Goal: Information Seeking & Learning: Find specific fact

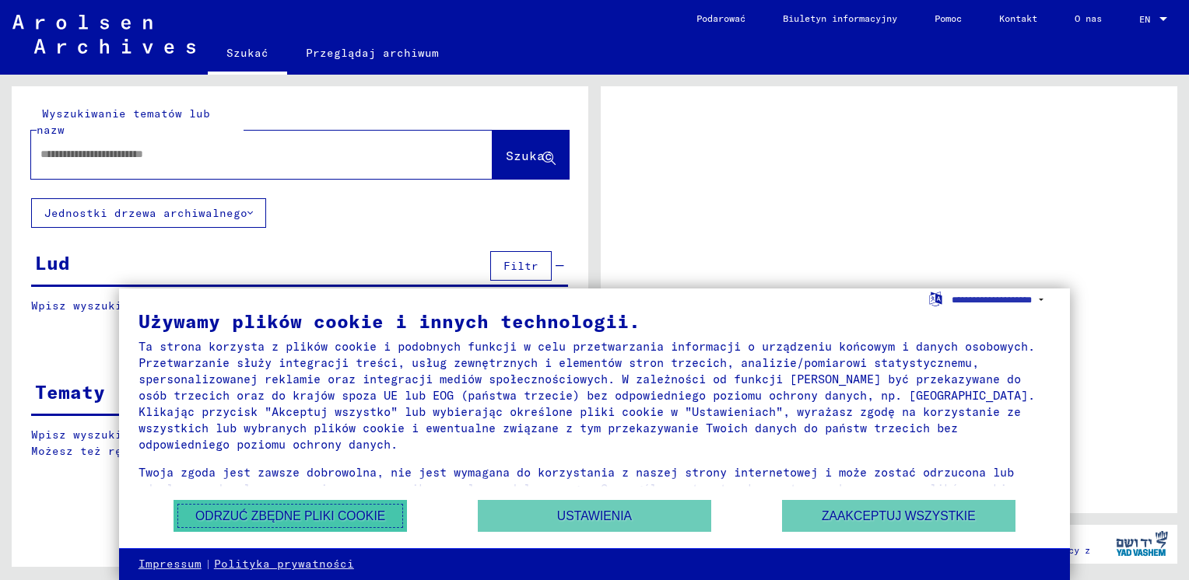
click at [368, 513] on button "Odrzuć zbędne pliki cookie" at bounding box center [289, 516] width 233 height 32
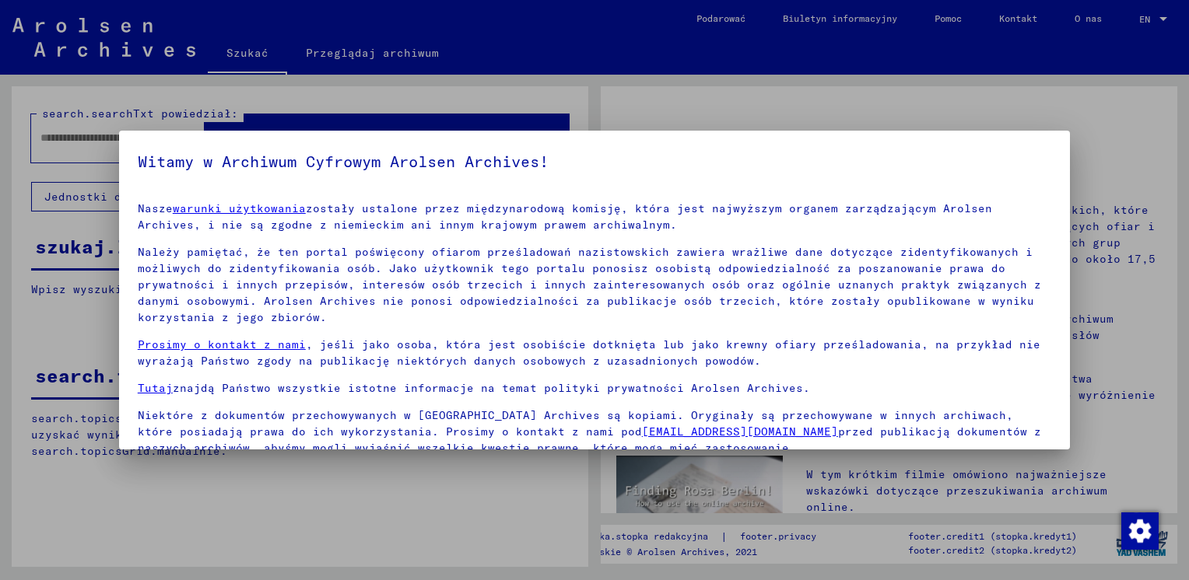
scroll to position [129, 0]
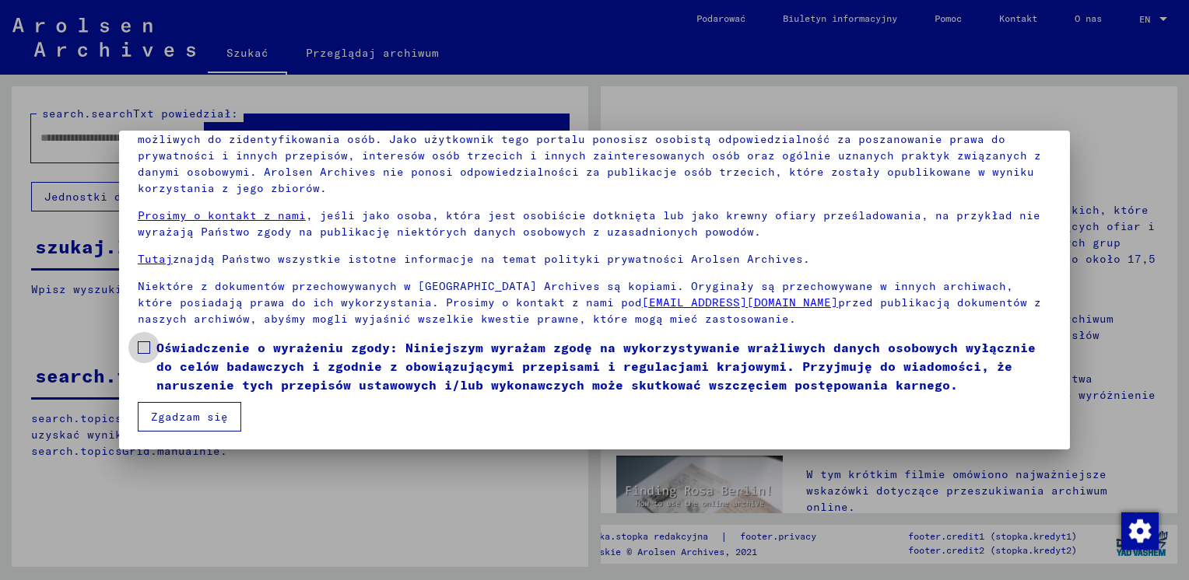
click at [145, 348] on span at bounding box center [144, 348] width 12 height 12
click at [163, 410] on button "Zgadzam się" at bounding box center [189, 417] width 103 height 30
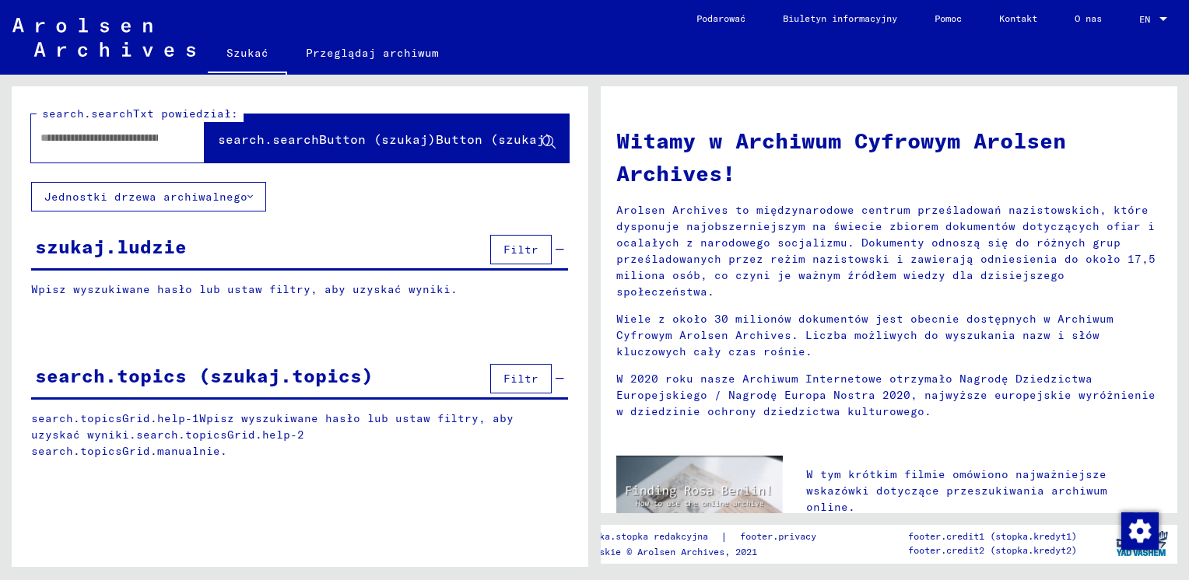
click at [117, 135] on input "text" at bounding box center [98, 138] width 117 height 16
type input "**********"
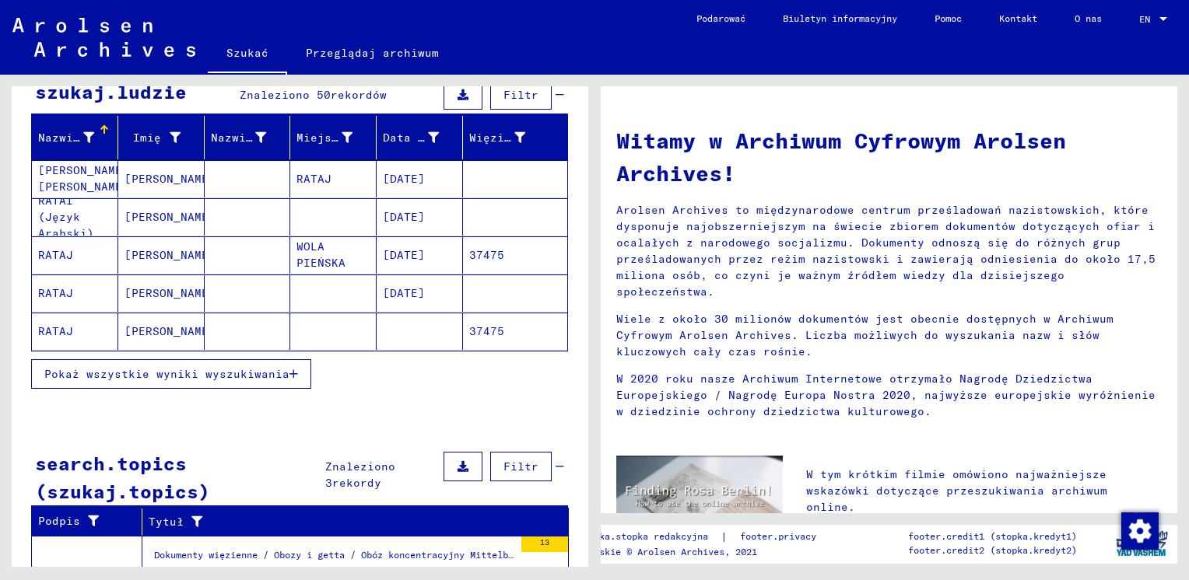
scroll to position [156, 0]
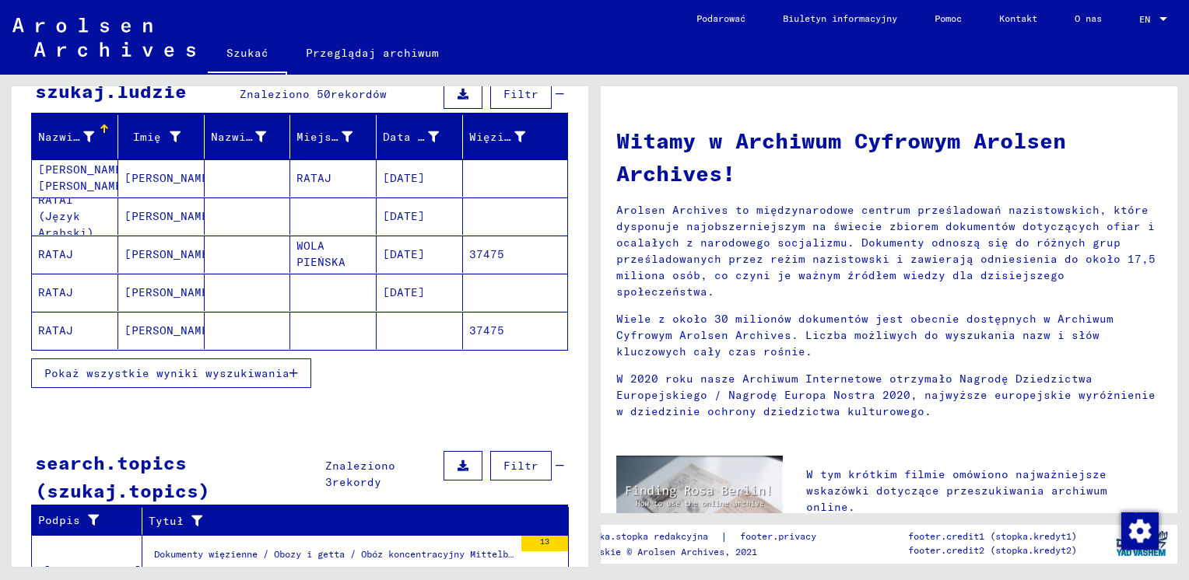
click at [325, 248] on mat-cell "WOLA PIEŃSKA" at bounding box center [333, 254] width 86 height 37
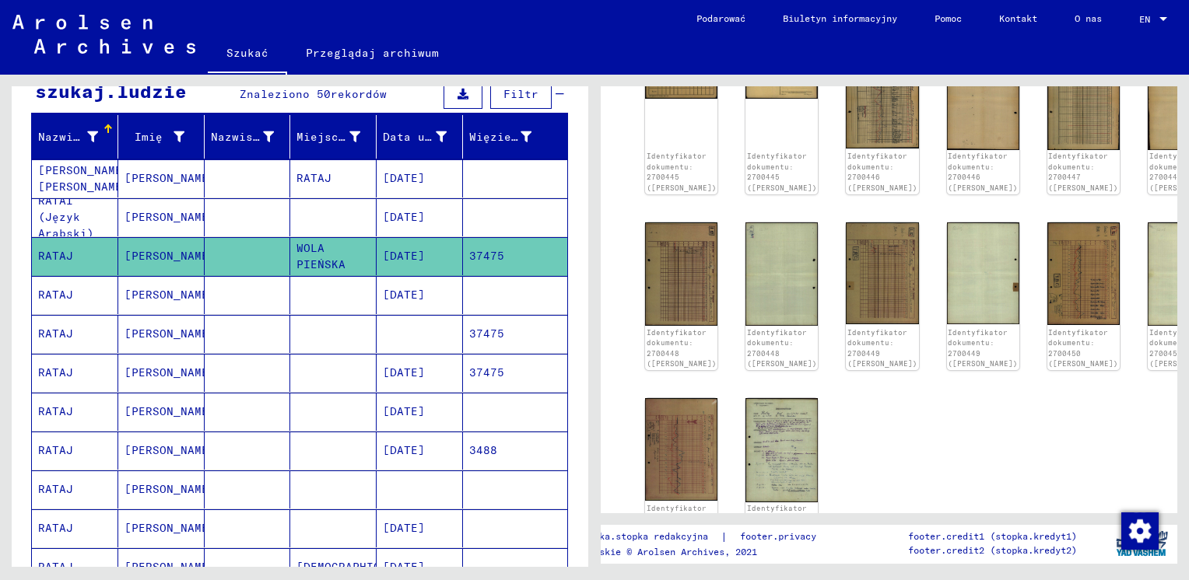
scroll to position [671, 0]
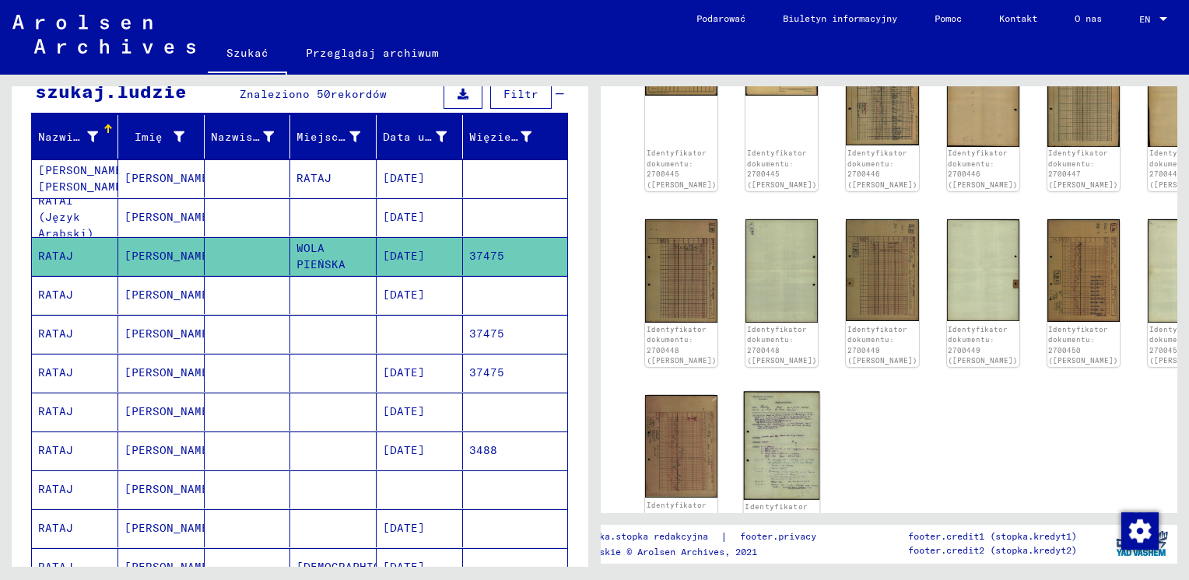
click at [756, 392] on img at bounding box center [782, 446] width 76 height 109
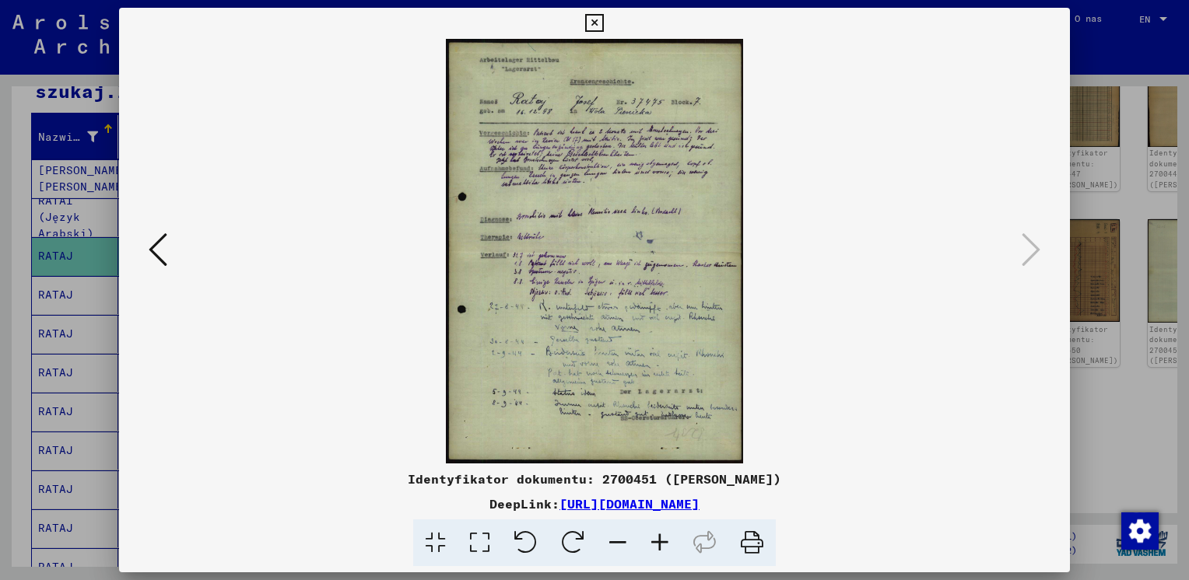
click at [657, 543] on icon at bounding box center [660, 543] width 42 height 47
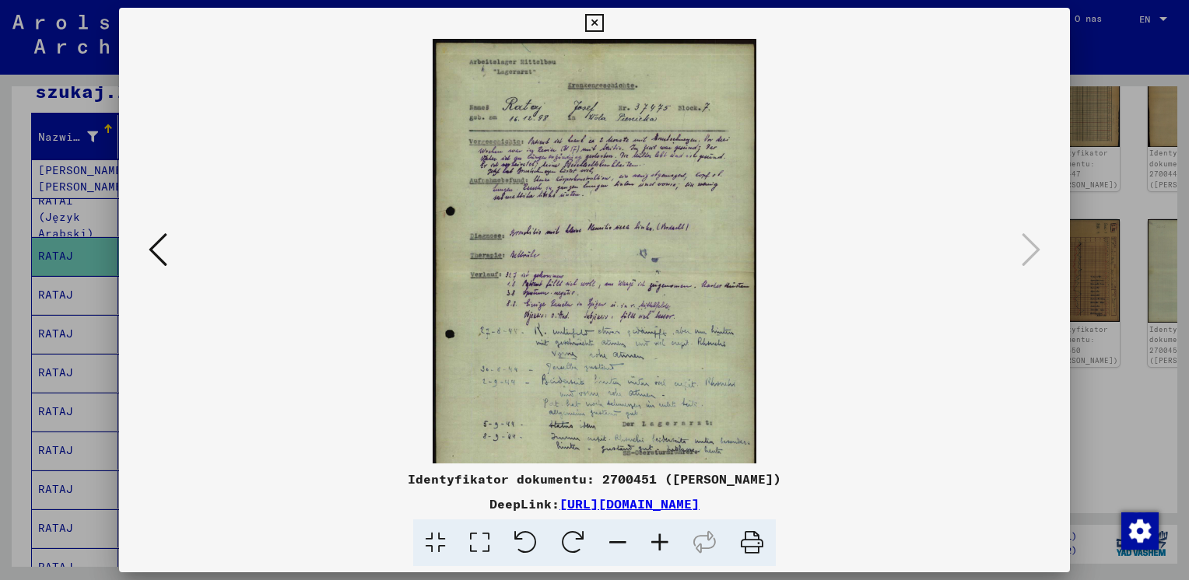
click at [657, 543] on icon at bounding box center [660, 543] width 42 height 47
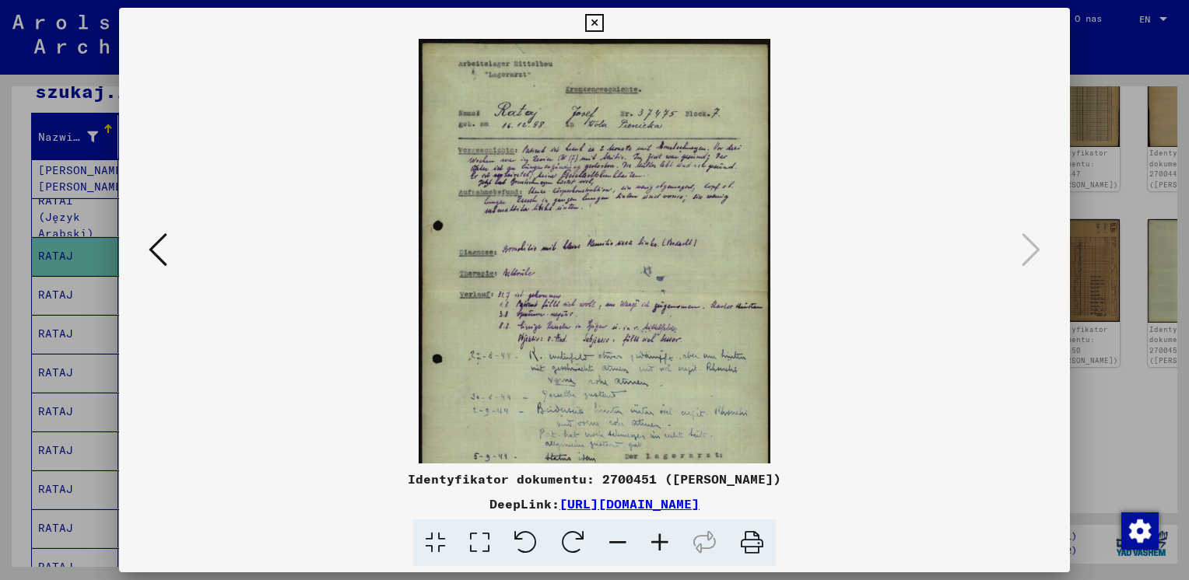
click at [657, 543] on icon at bounding box center [660, 543] width 42 height 47
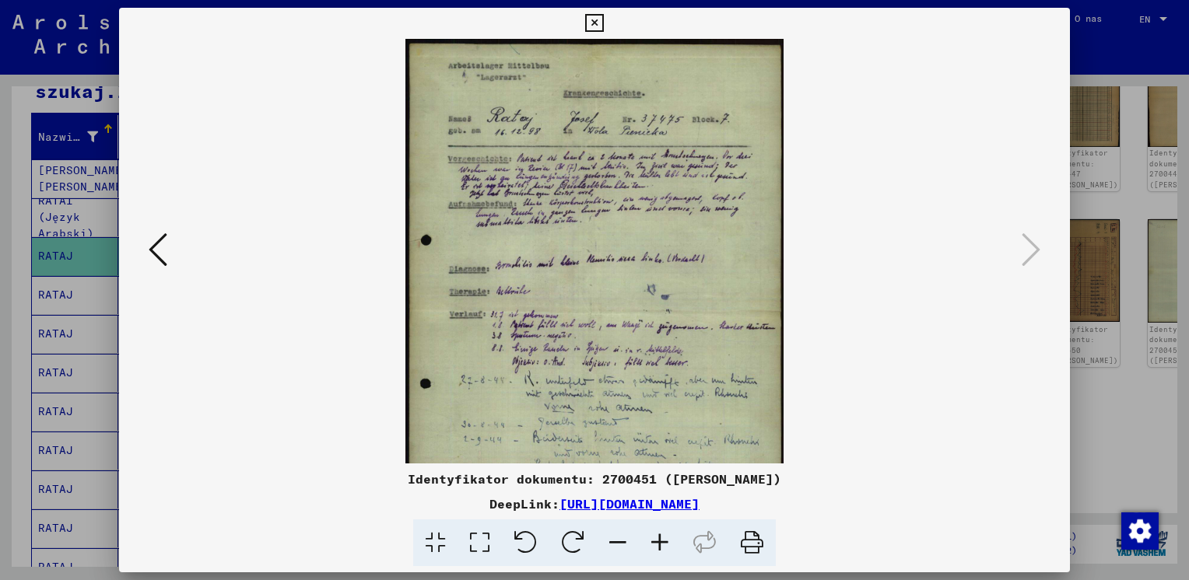
click at [657, 543] on icon at bounding box center [660, 543] width 42 height 47
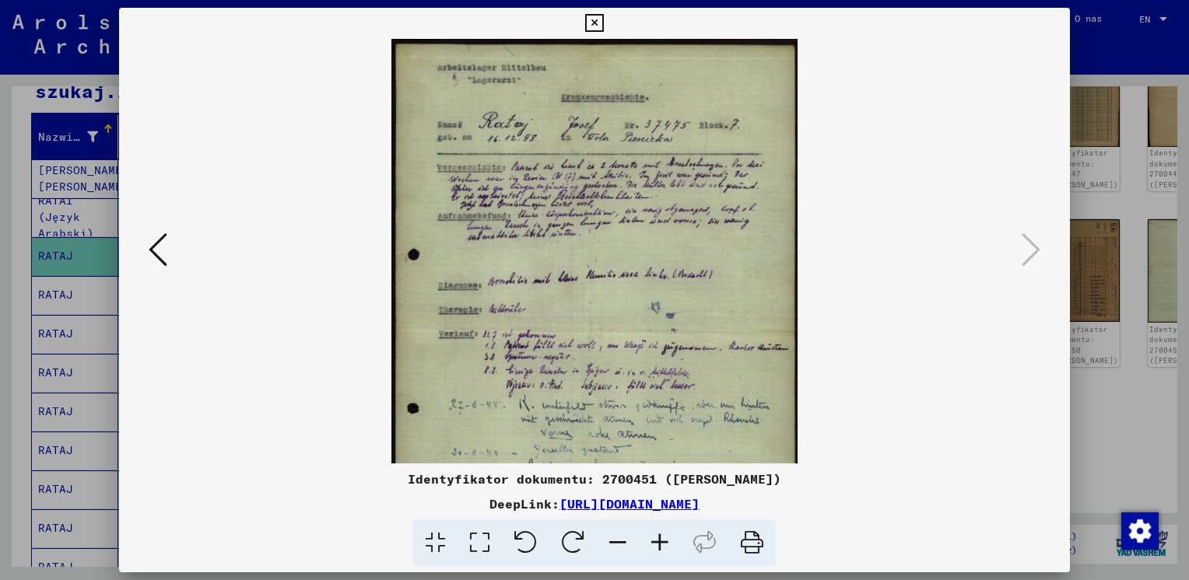
click at [657, 543] on icon at bounding box center [660, 543] width 42 height 47
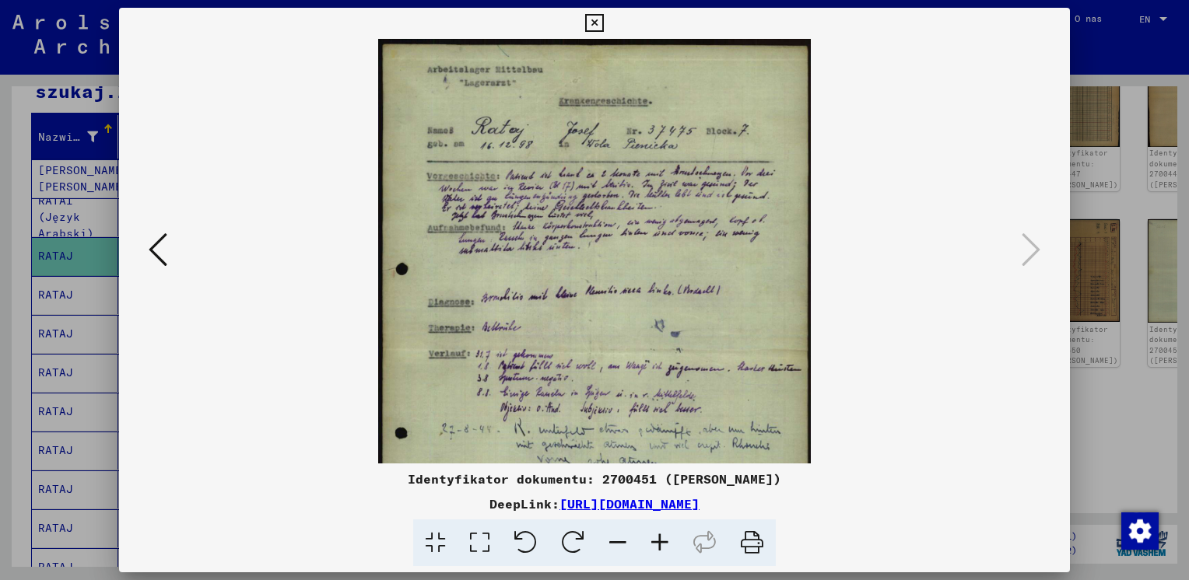
click at [657, 543] on icon at bounding box center [660, 543] width 42 height 47
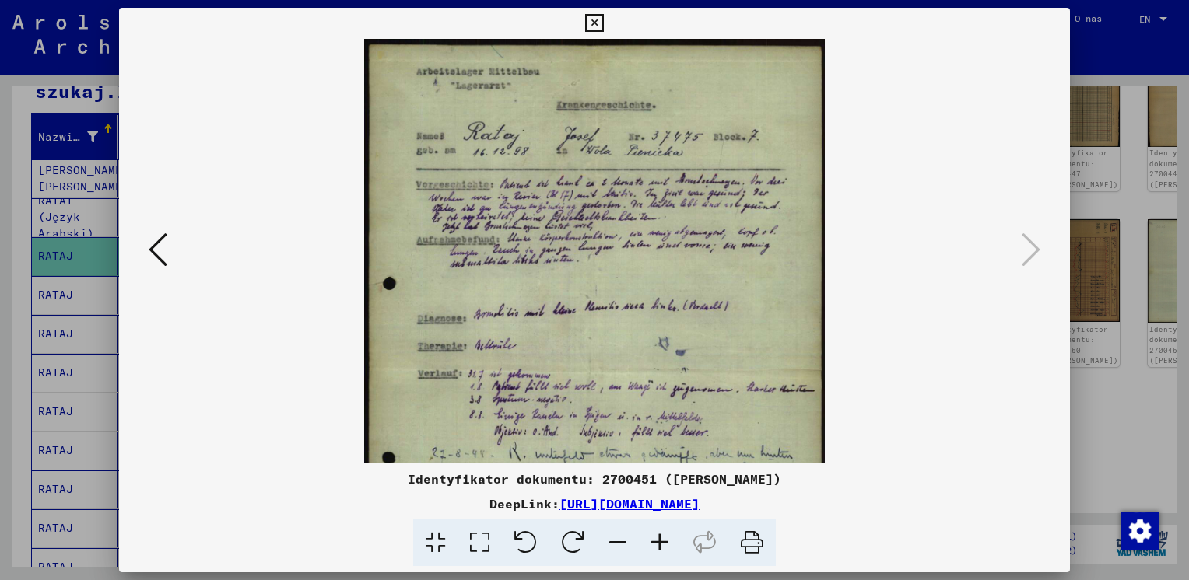
click at [657, 543] on icon at bounding box center [660, 543] width 42 height 47
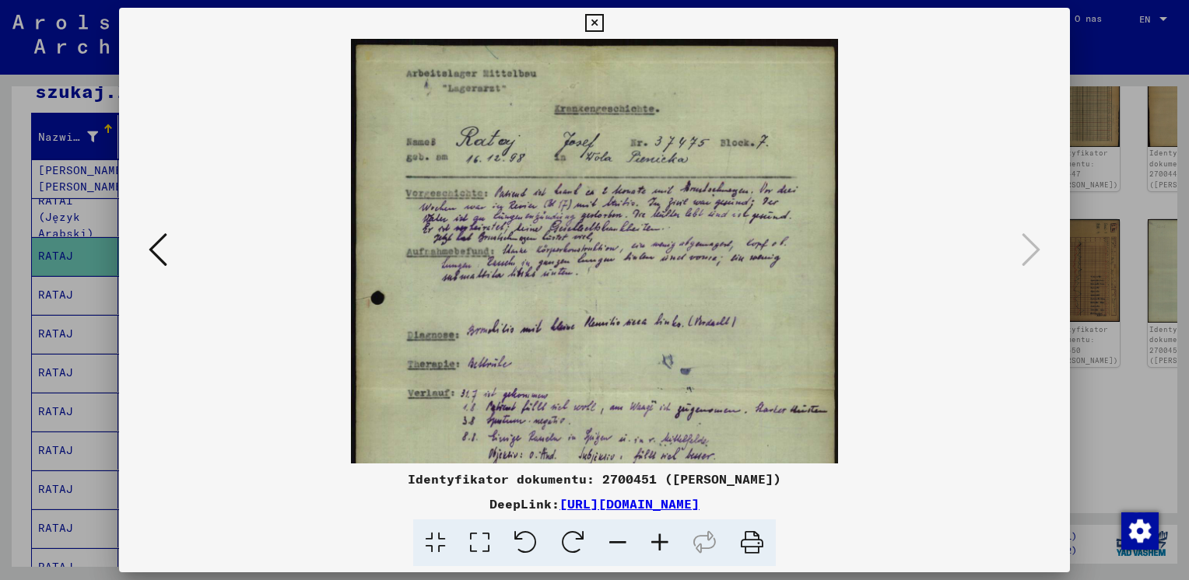
click at [657, 543] on icon at bounding box center [660, 543] width 42 height 47
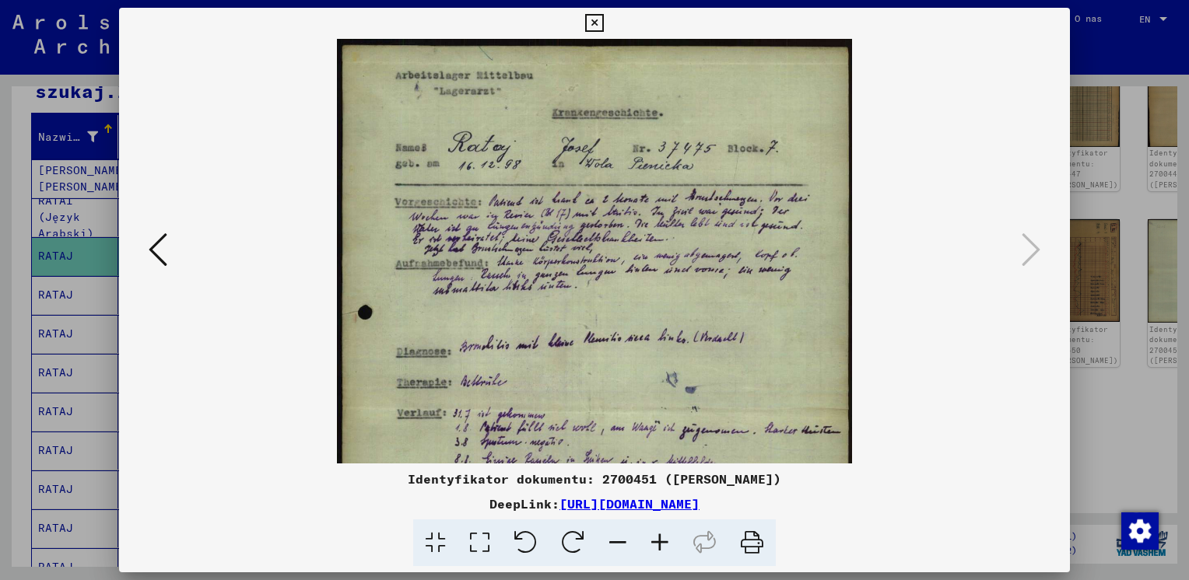
click at [657, 543] on icon at bounding box center [660, 543] width 42 height 47
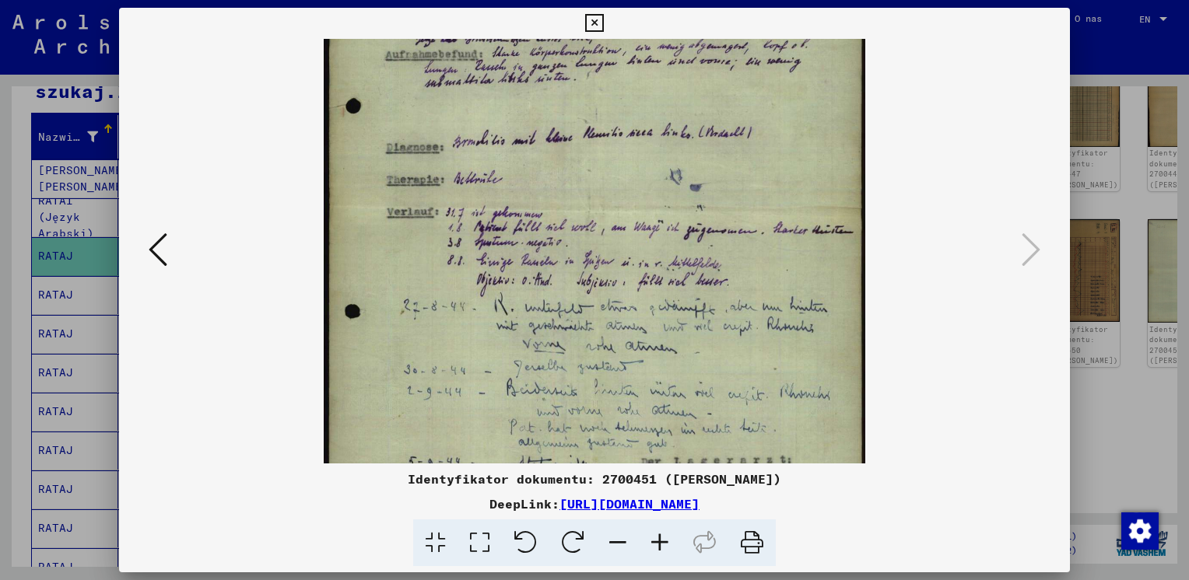
drag, startPoint x: 672, startPoint y: 342, endPoint x: 691, endPoint y: 100, distance: 241.9
click at [691, 103] on img at bounding box center [594, 205] width 541 height 775
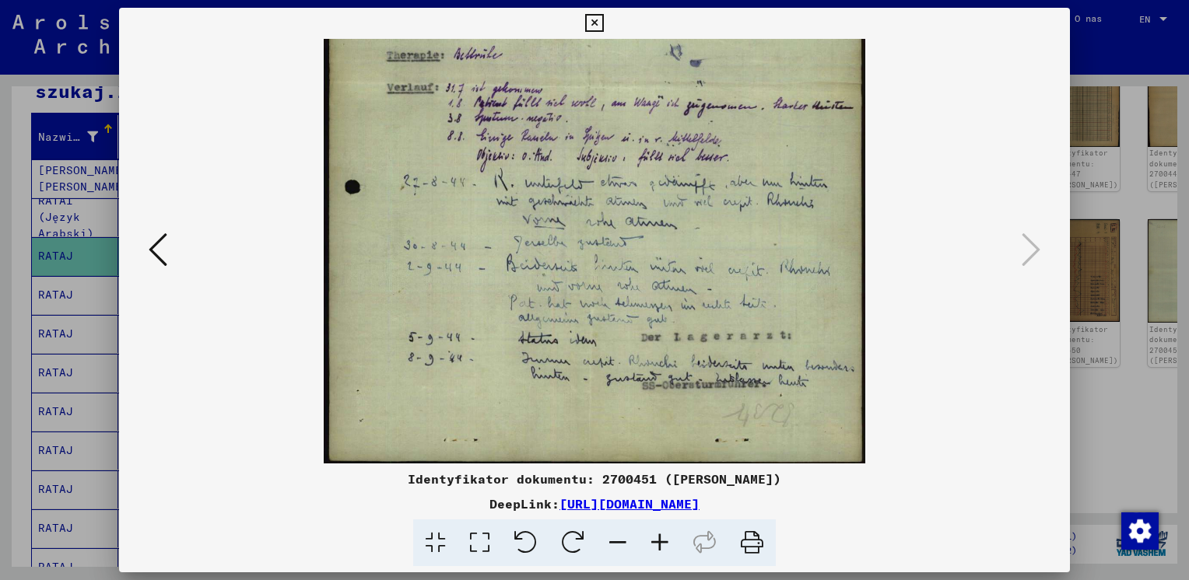
scroll to position [349, 0]
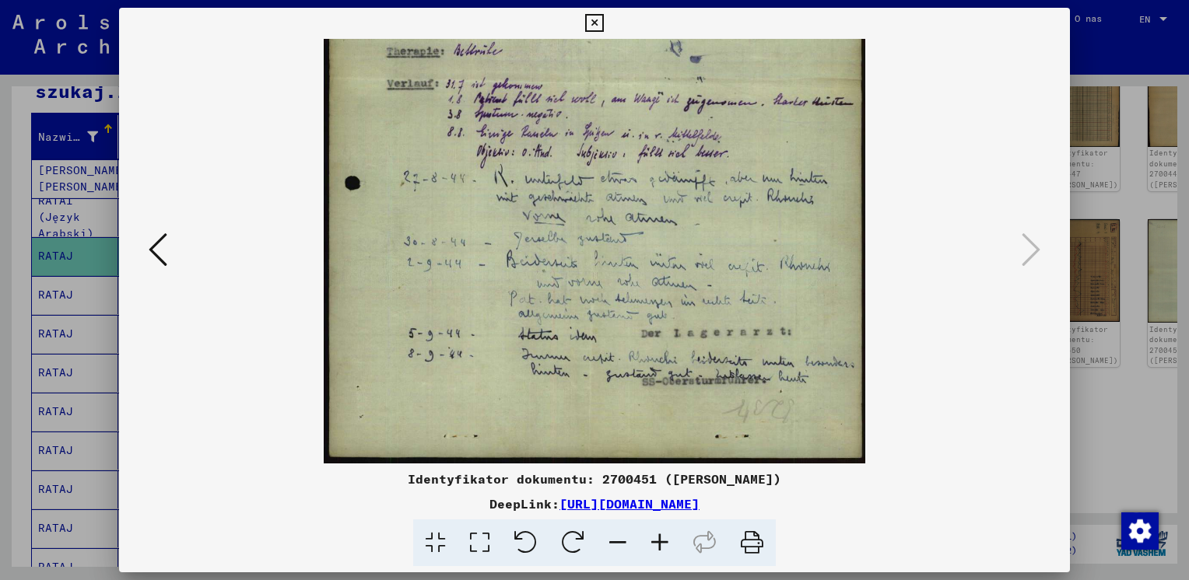
drag, startPoint x: 668, startPoint y: 297, endPoint x: 657, endPoint y: 104, distance: 193.3
click at [657, 104] on img at bounding box center [594, 77] width 541 height 775
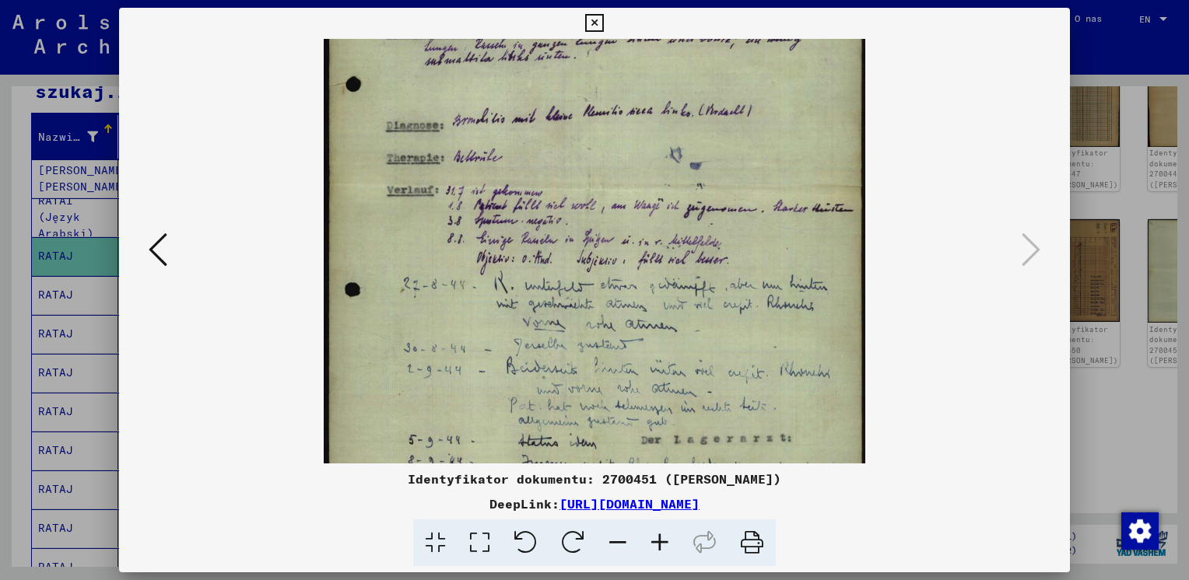
scroll to position [241, 0]
drag, startPoint x: 506, startPoint y: 216, endPoint x: 504, endPoint y: 298, distance: 81.7
click at [504, 298] on img at bounding box center [594, 185] width 541 height 775
click at [156, 244] on icon at bounding box center [158, 249] width 19 height 37
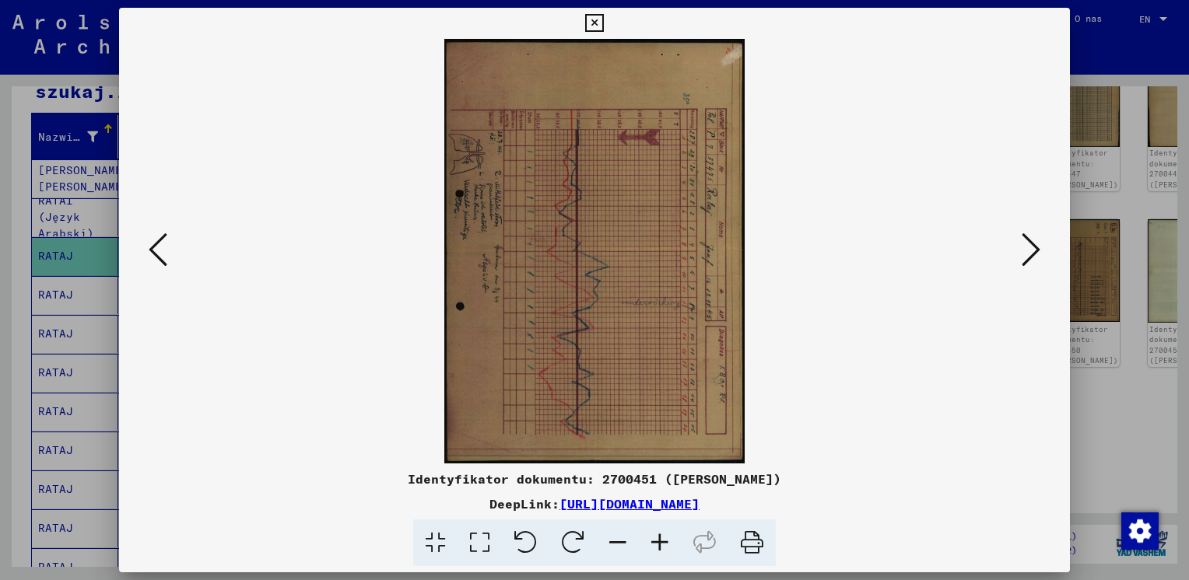
click at [158, 258] on icon at bounding box center [158, 249] width 19 height 37
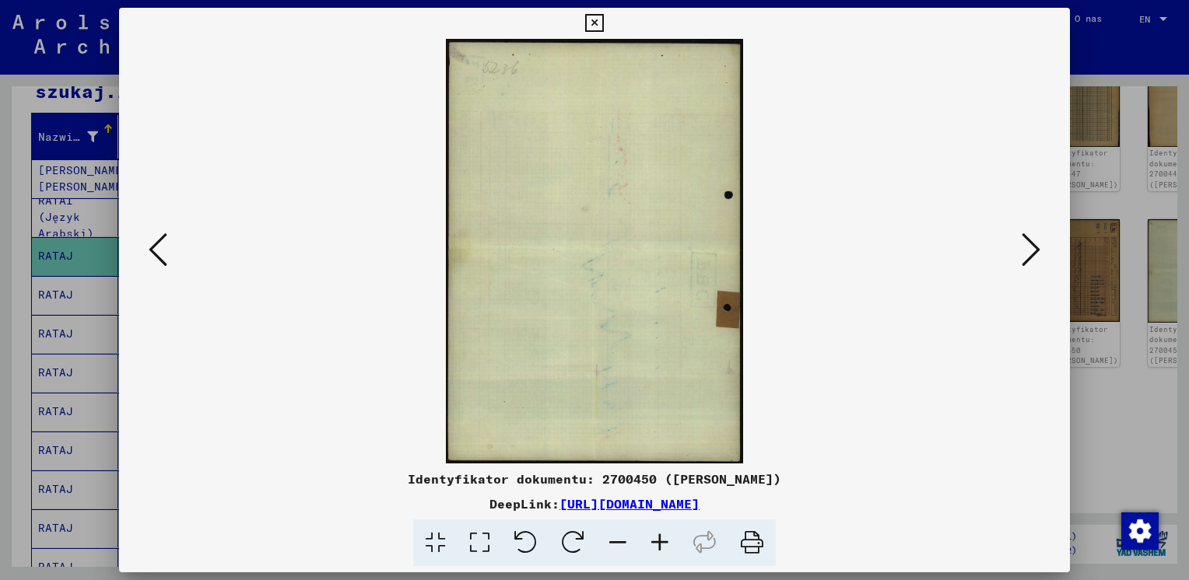
click at [157, 258] on icon at bounding box center [158, 249] width 19 height 37
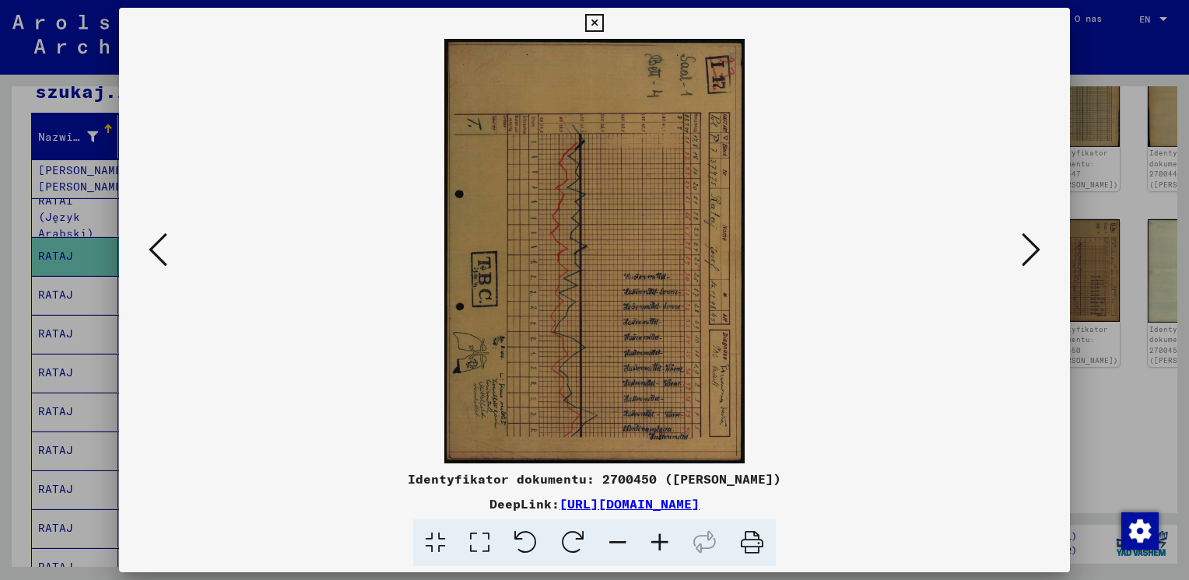
click at [156, 258] on icon at bounding box center [158, 249] width 19 height 37
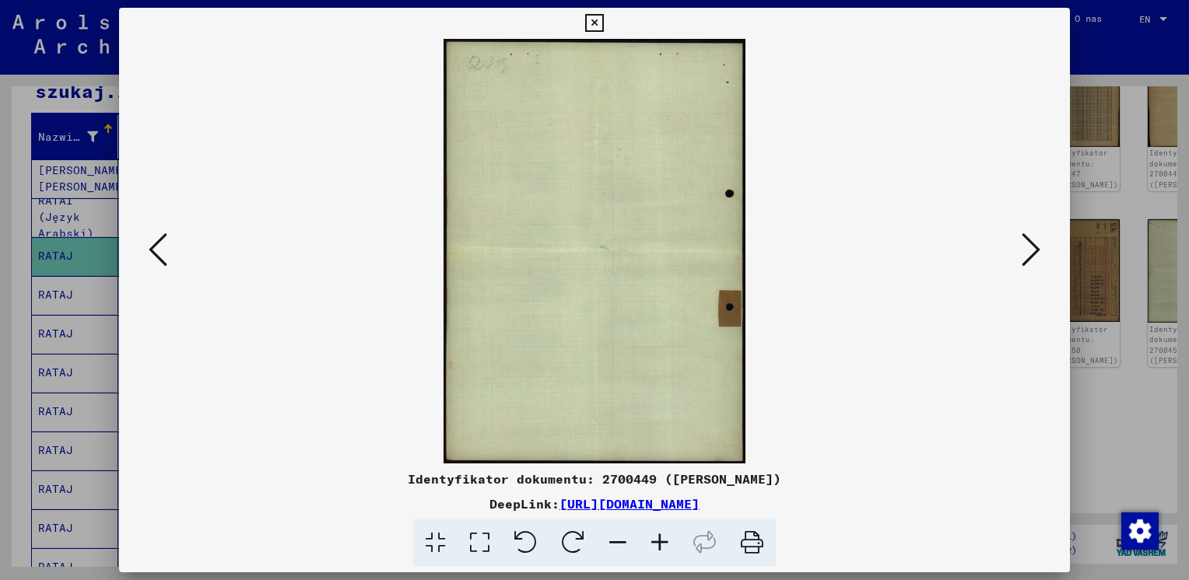
click at [156, 258] on icon at bounding box center [158, 249] width 19 height 37
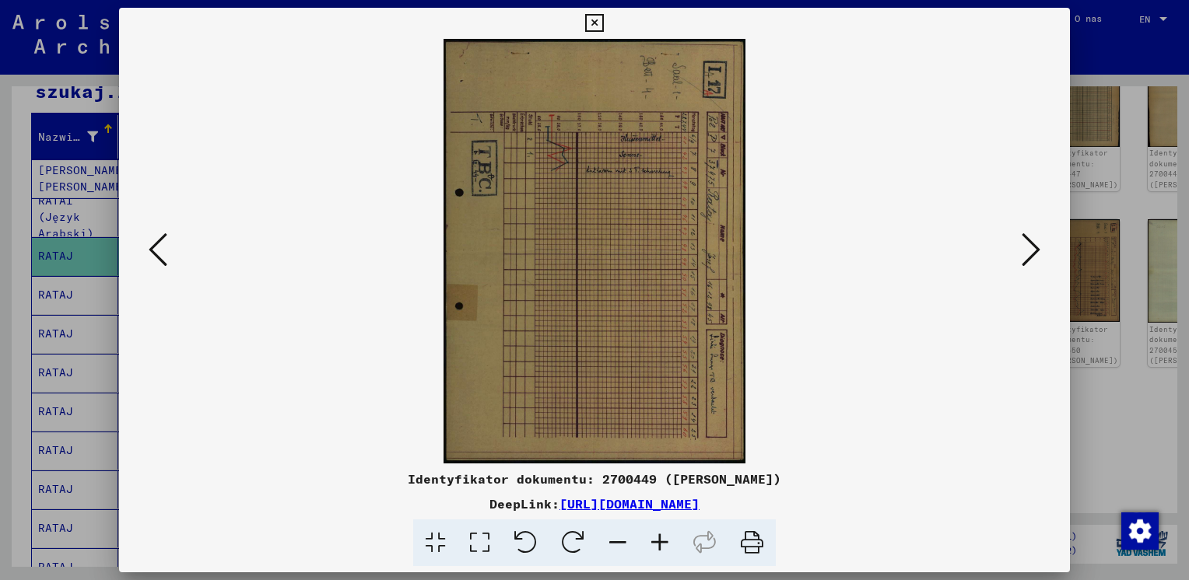
click at [156, 258] on icon at bounding box center [158, 249] width 19 height 37
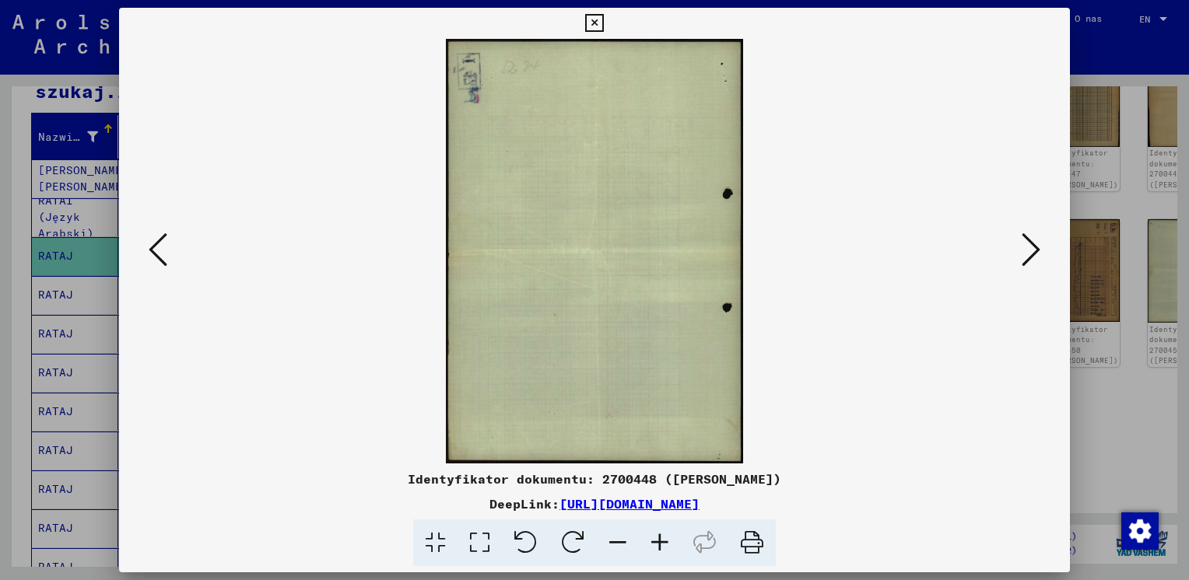
click at [156, 258] on icon at bounding box center [158, 249] width 19 height 37
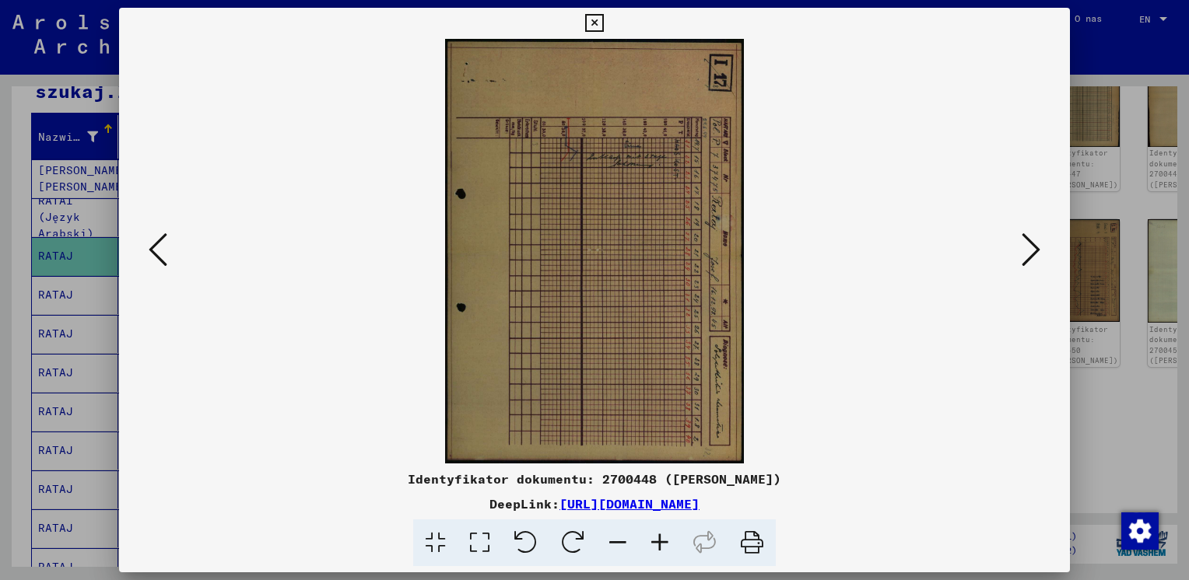
click at [156, 258] on icon at bounding box center [158, 249] width 19 height 37
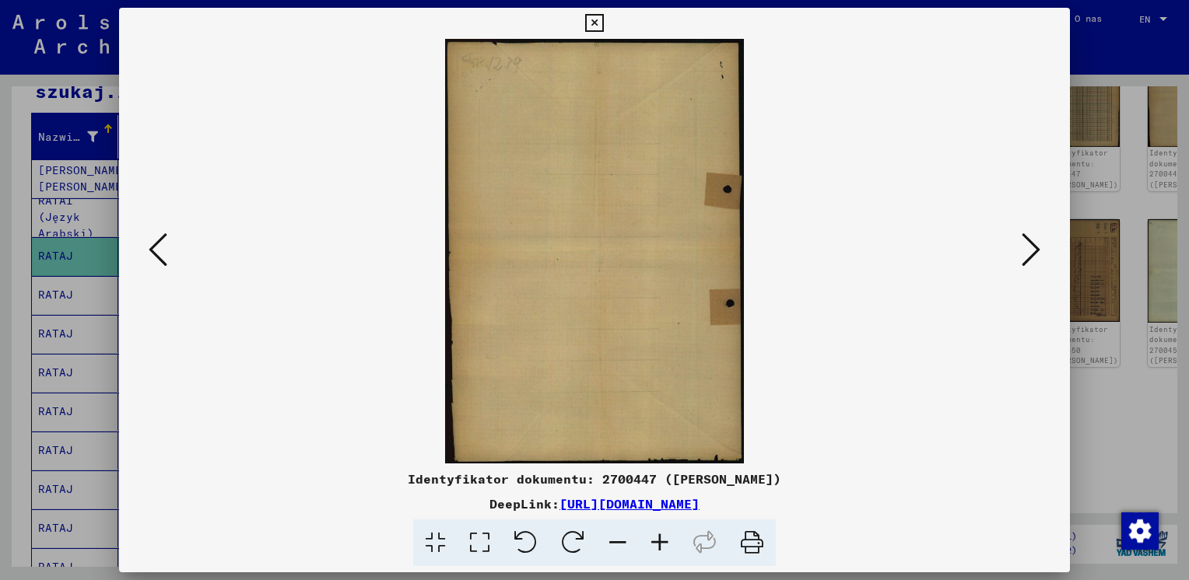
click at [156, 256] on icon at bounding box center [158, 249] width 19 height 37
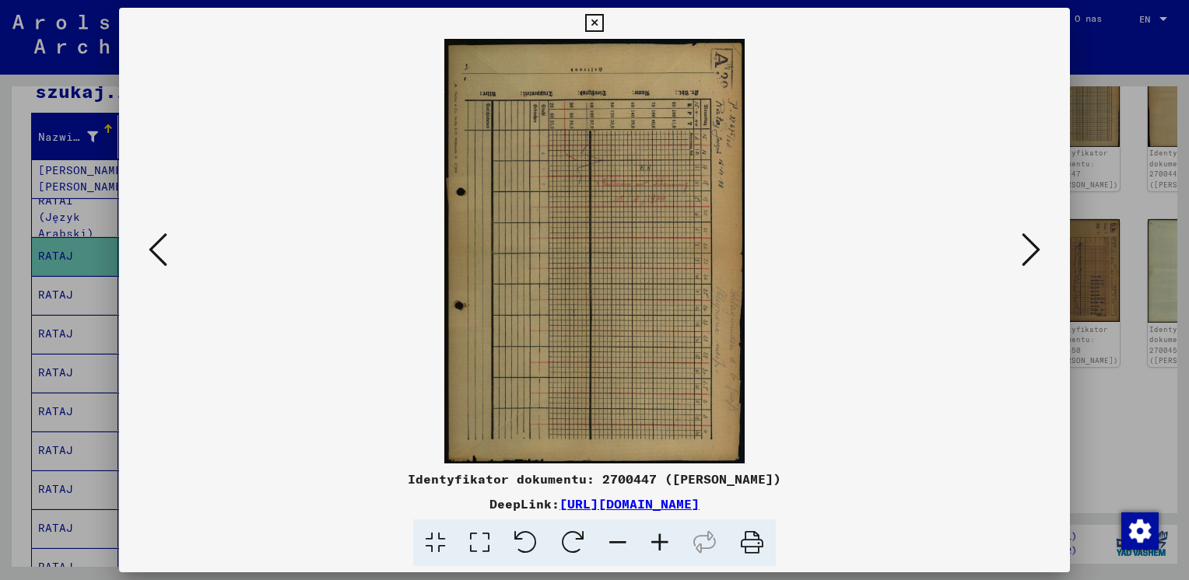
click at [156, 256] on icon at bounding box center [158, 249] width 19 height 37
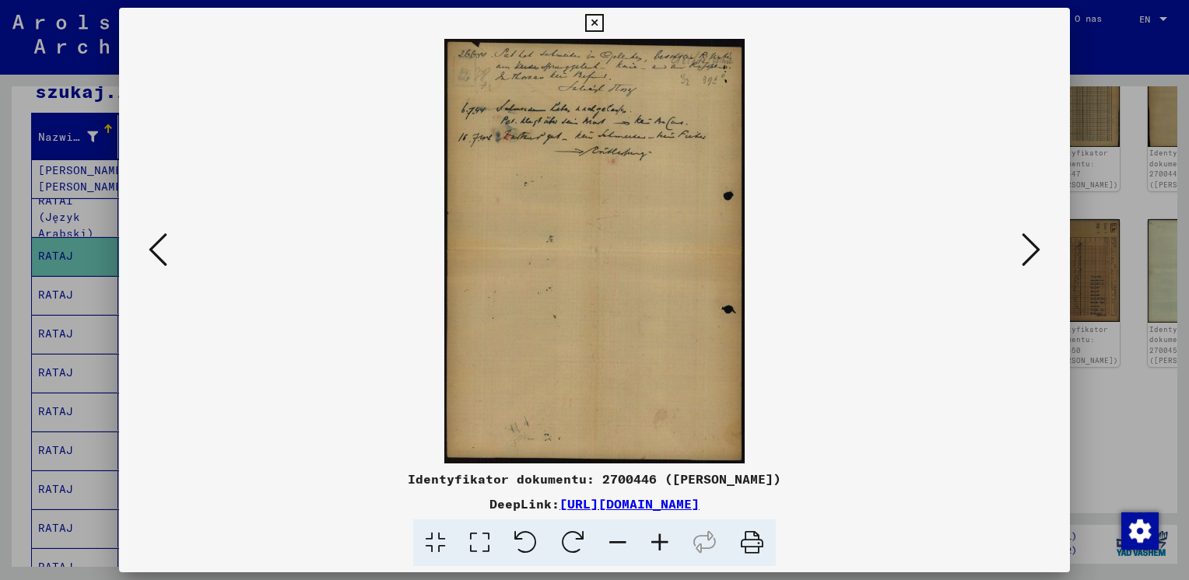
click at [657, 531] on icon at bounding box center [660, 543] width 42 height 47
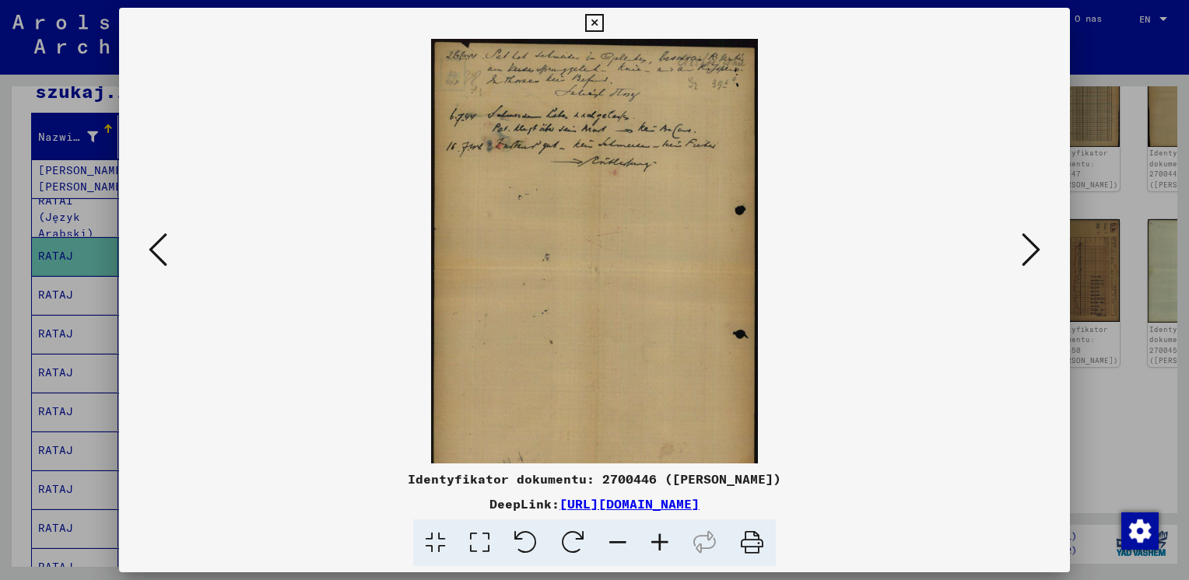
click at [657, 531] on icon at bounding box center [660, 543] width 42 height 47
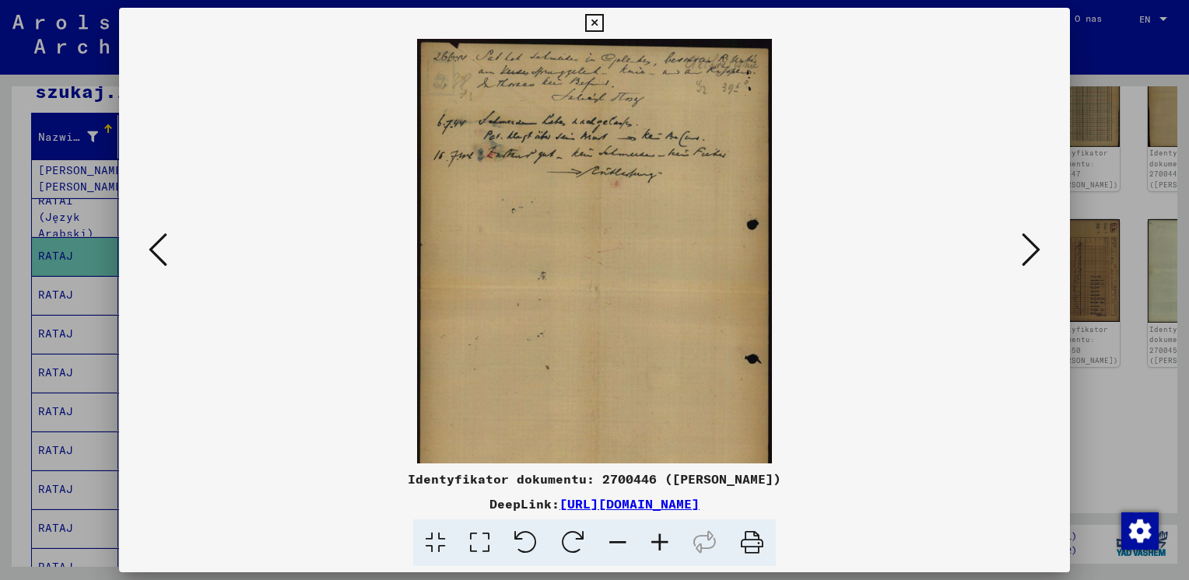
click at [657, 531] on icon at bounding box center [660, 543] width 42 height 47
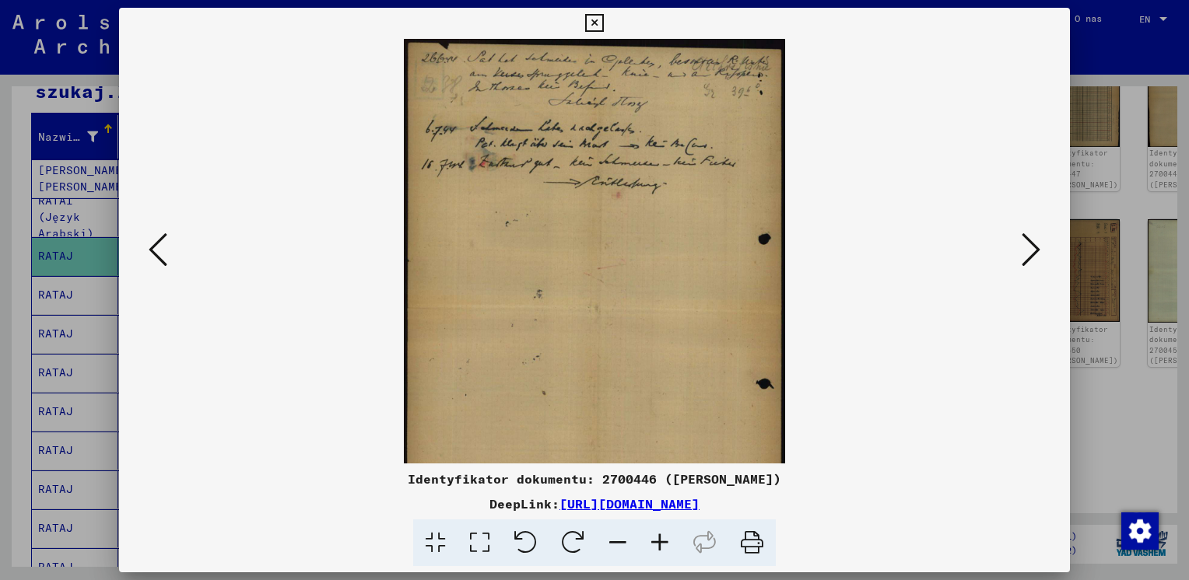
click at [657, 531] on icon at bounding box center [660, 543] width 42 height 47
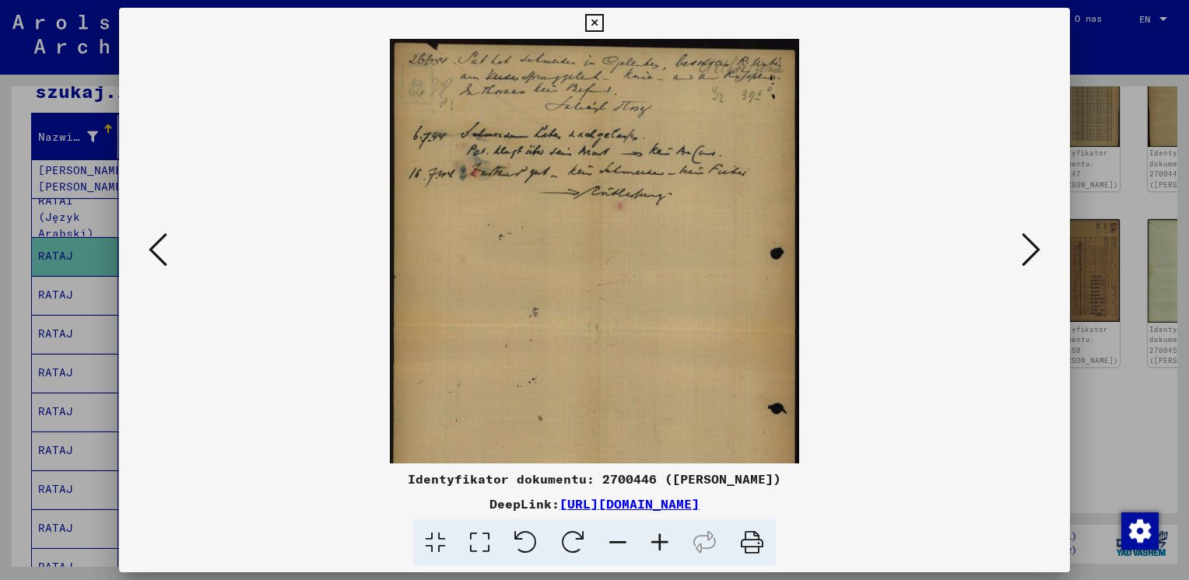
click at [657, 531] on icon at bounding box center [660, 543] width 42 height 47
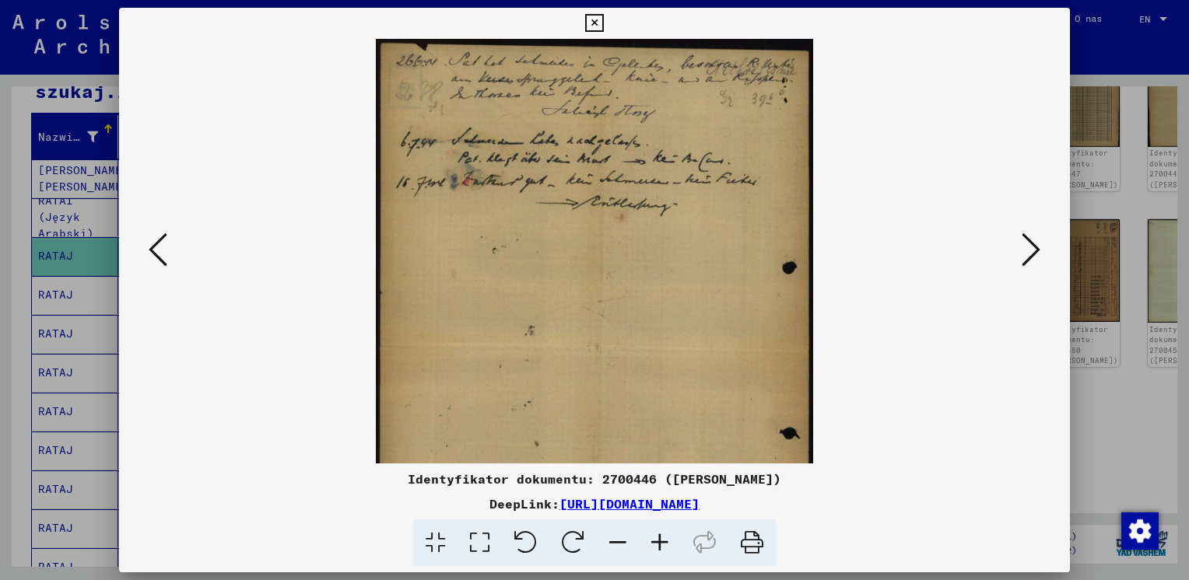
click at [657, 531] on icon at bounding box center [660, 543] width 42 height 47
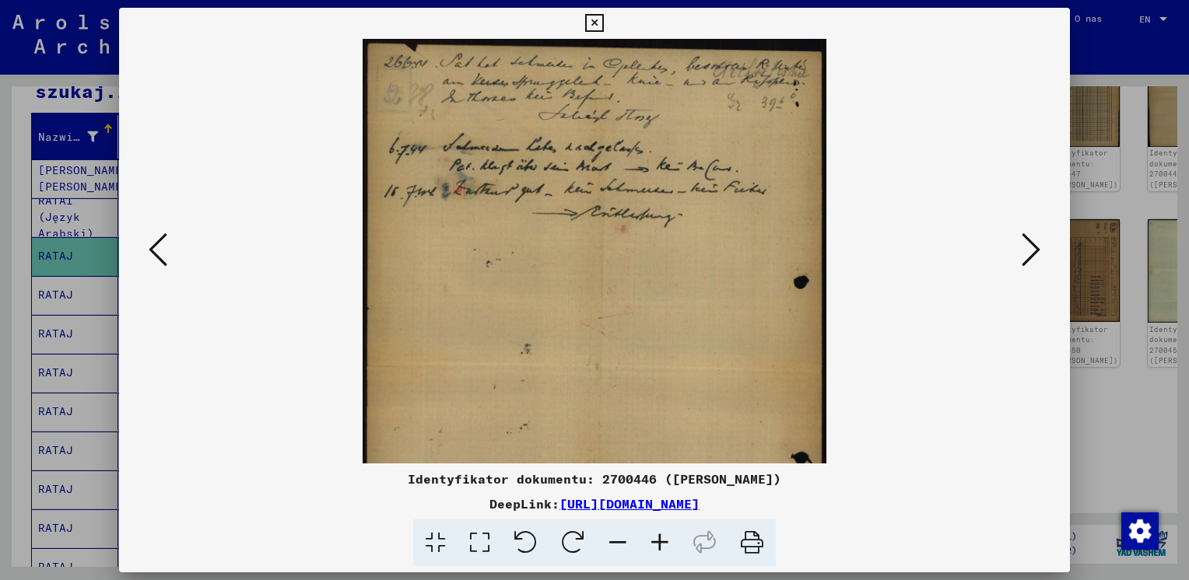
click at [156, 255] on icon at bounding box center [158, 249] width 19 height 37
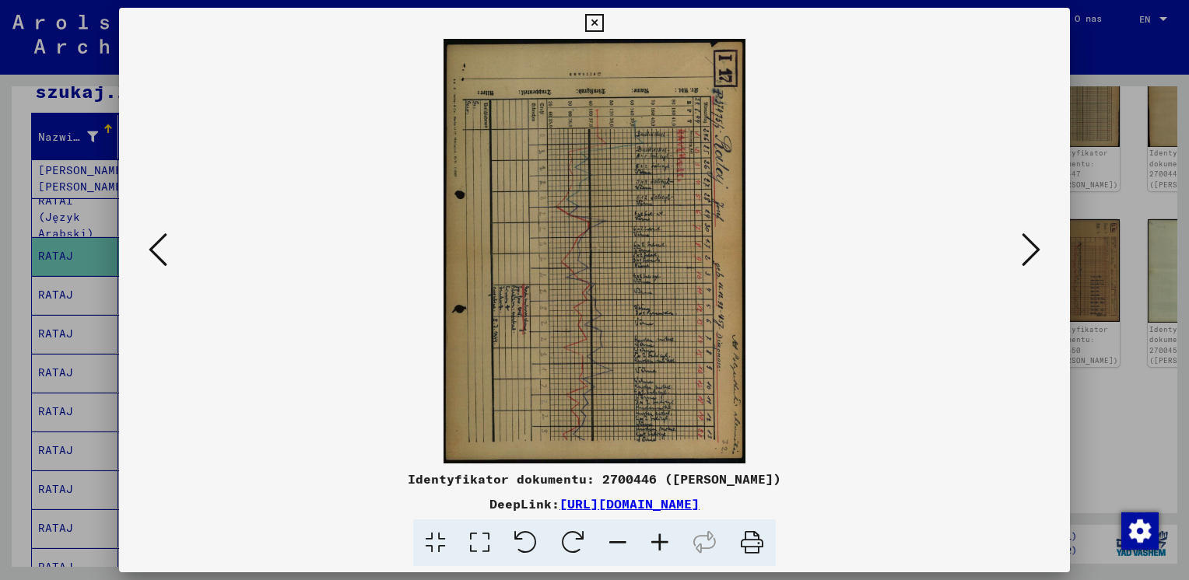
click at [156, 255] on icon at bounding box center [158, 249] width 19 height 37
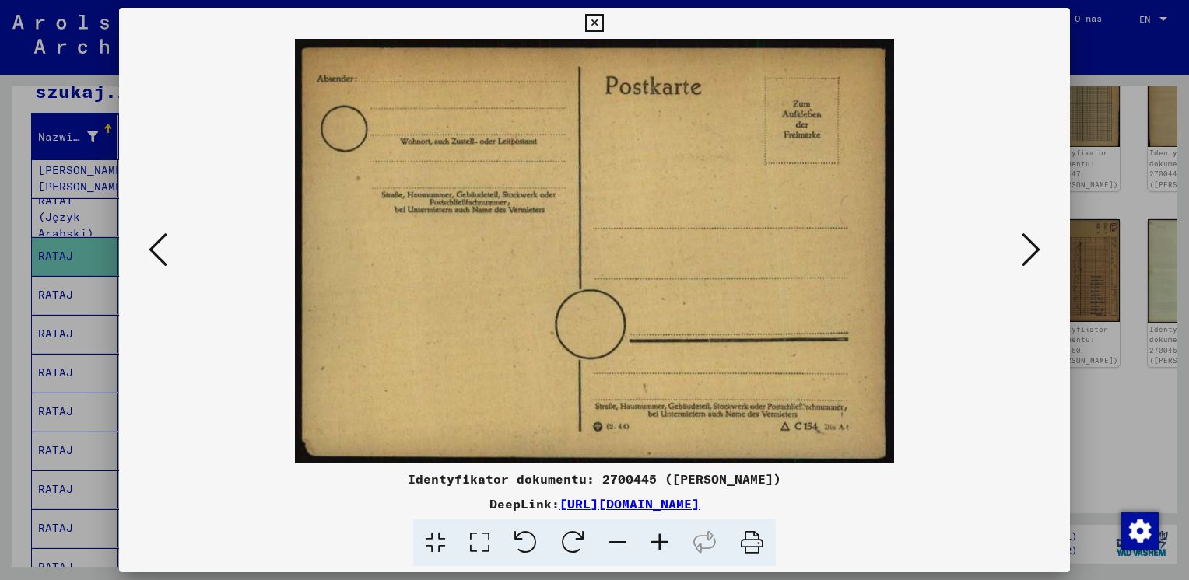
click at [152, 257] on icon at bounding box center [158, 249] width 19 height 37
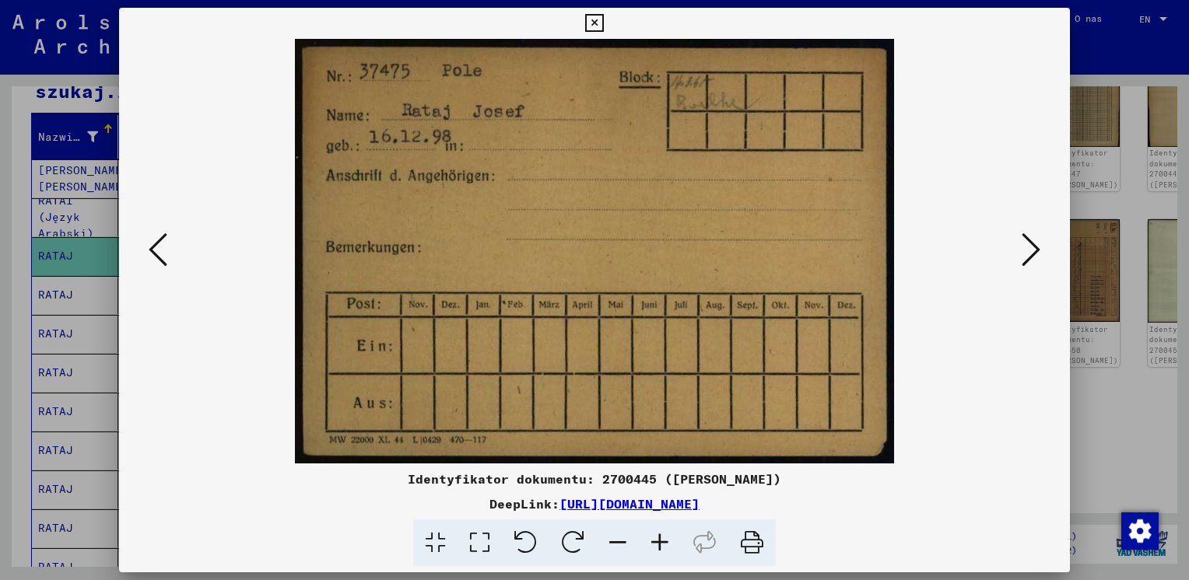
click at [152, 257] on icon at bounding box center [158, 249] width 19 height 37
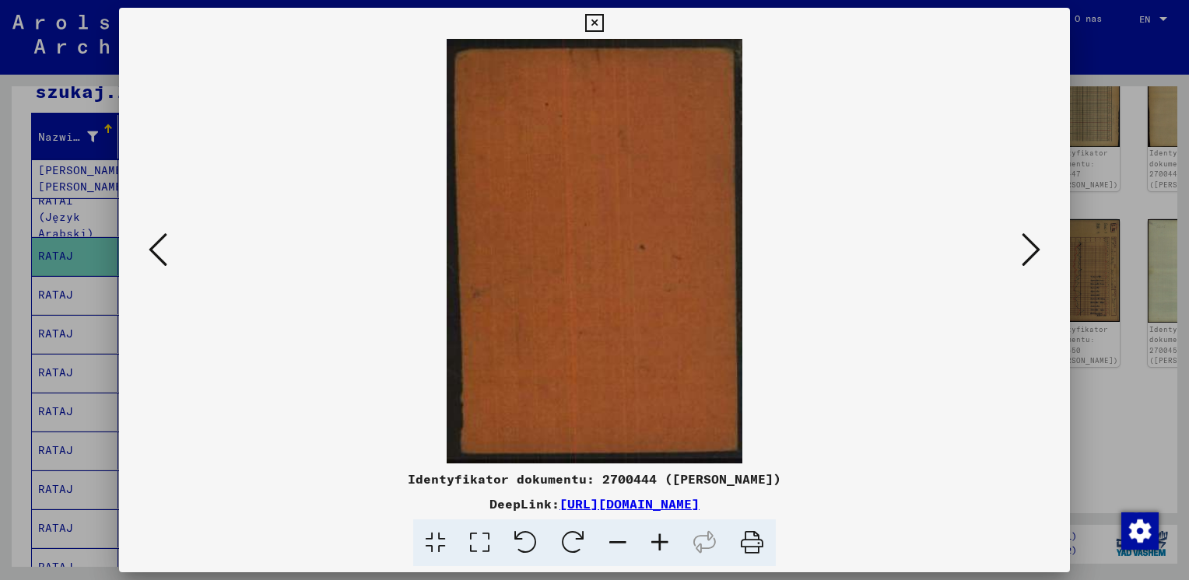
click at [151, 257] on icon at bounding box center [158, 249] width 19 height 37
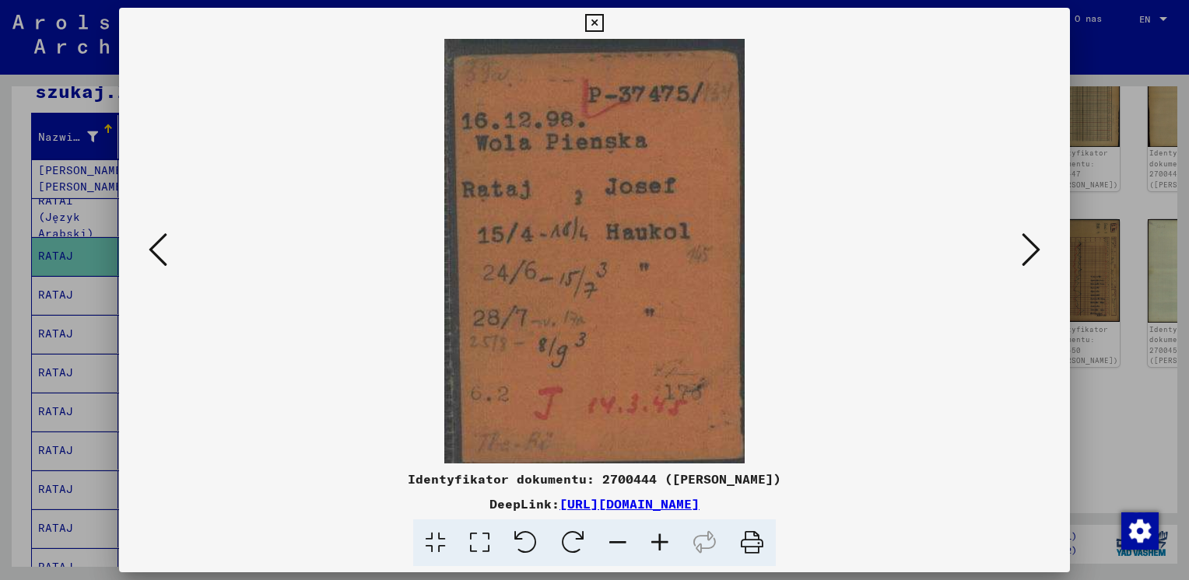
click at [656, 545] on icon at bounding box center [660, 543] width 42 height 47
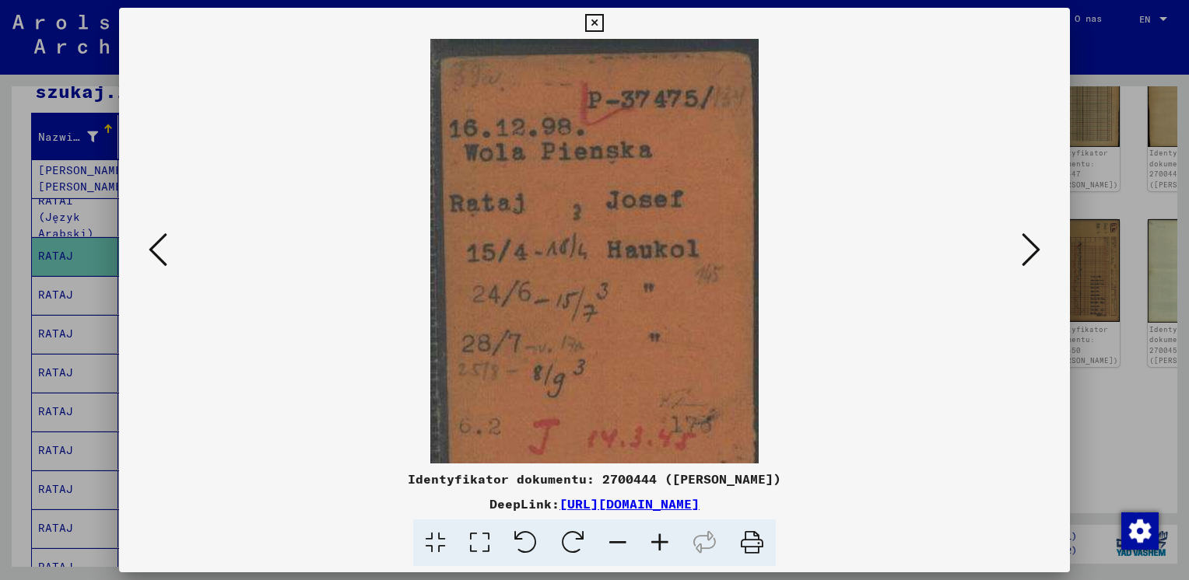
click at [656, 543] on icon at bounding box center [660, 543] width 42 height 47
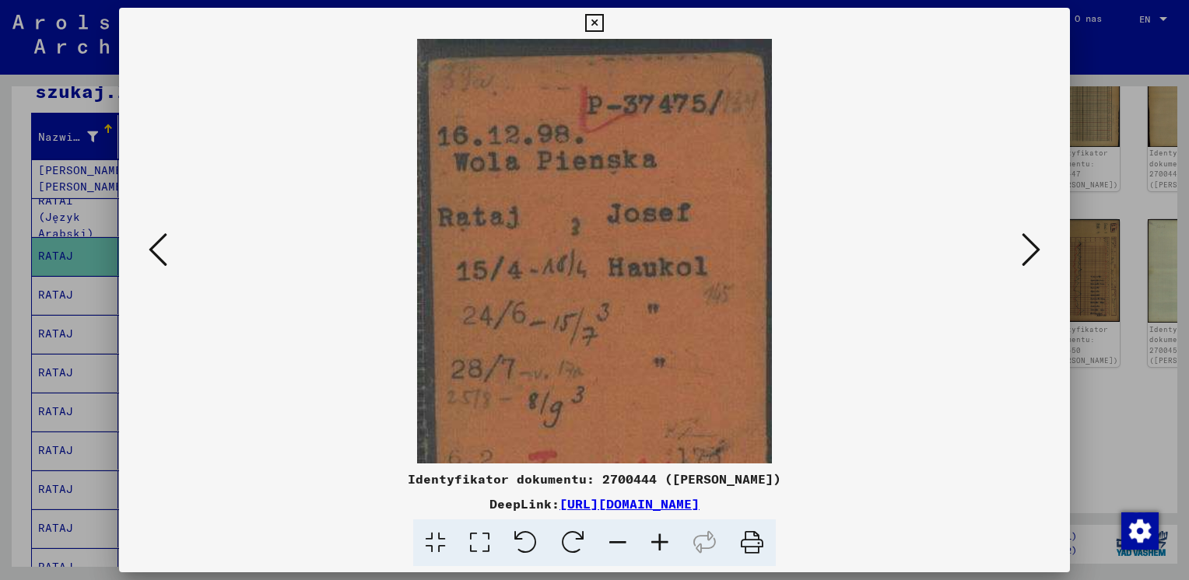
click at [656, 543] on icon at bounding box center [660, 543] width 42 height 47
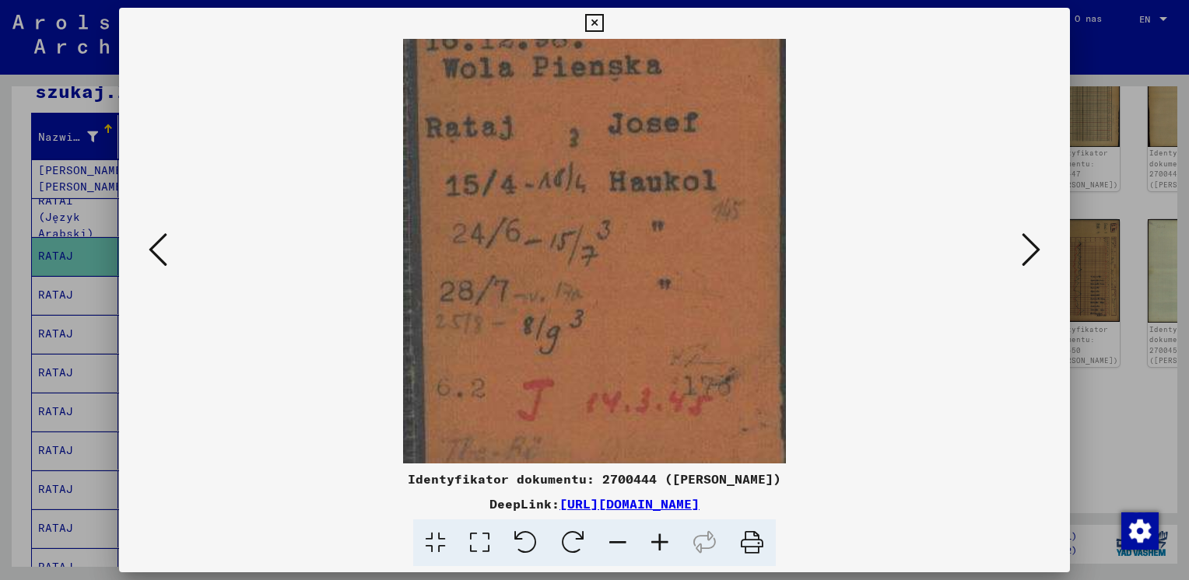
scroll to position [116, 0]
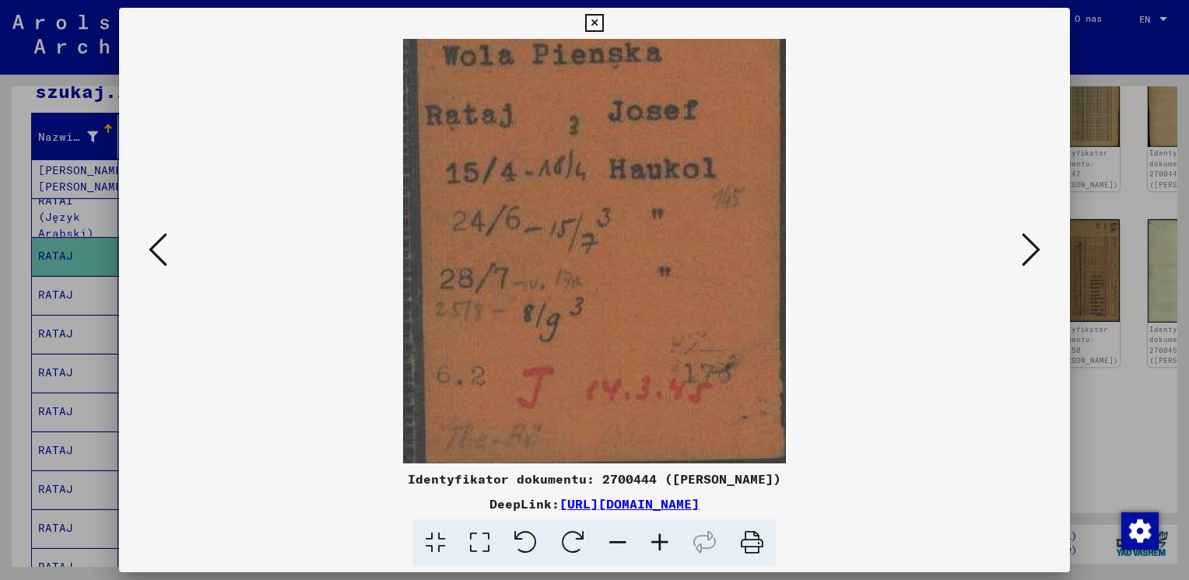
drag, startPoint x: 660, startPoint y: 307, endPoint x: 660, endPoint y: 163, distance: 143.9
click at [660, 163] on img at bounding box center [594, 193] width 383 height 541
drag, startPoint x: 634, startPoint y: 266, endPoint x: 635, endPoint y: 205, distance: 61.5
click at [635, 205] on img at bounding box center [594, 193] width 383 height 541
click at [657, 539] on icon at bounding box center [660, 543] width 42 height 47
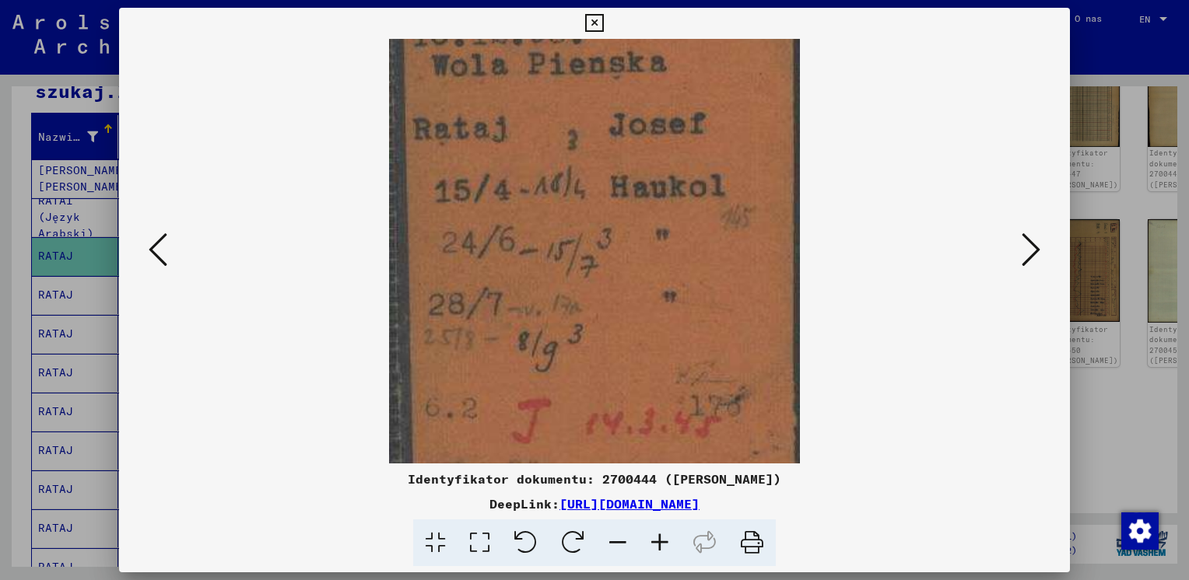
scroll to position [156, 0]
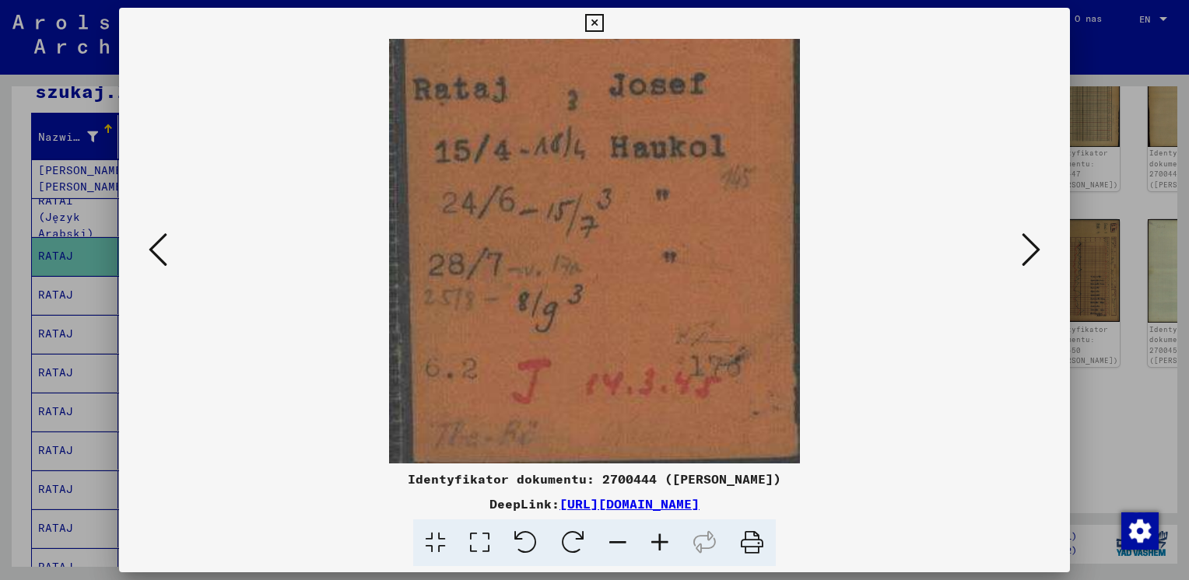
drag, startPoint x: 678, startPoint y: 243, endPoint x: 681, endPoint y: 182, distance: 61.5
click at [681, 182] on img at bounding box center [594, 173] width 410 height 580
click at [146, 257] on button at bounding box center [158, 251] width 28 height 44
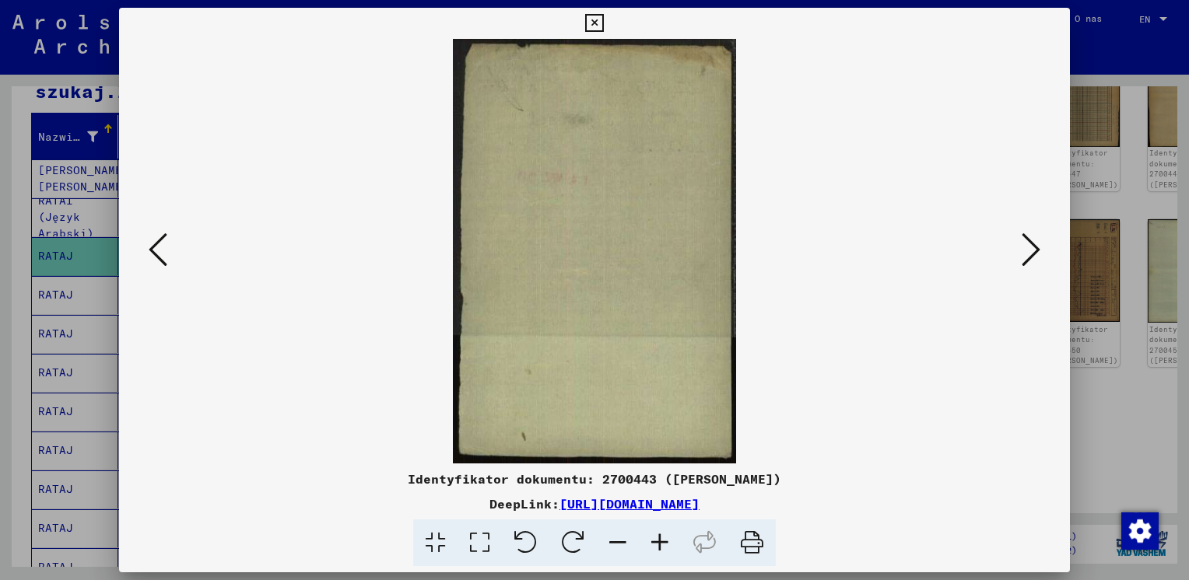
scroll to position [0, 0]
click at [143, 257] on div at bounding box center [594, 251] width 951 height 425
click at [163, 242] on icon at bounding box center [158, 249] width 19 height 37
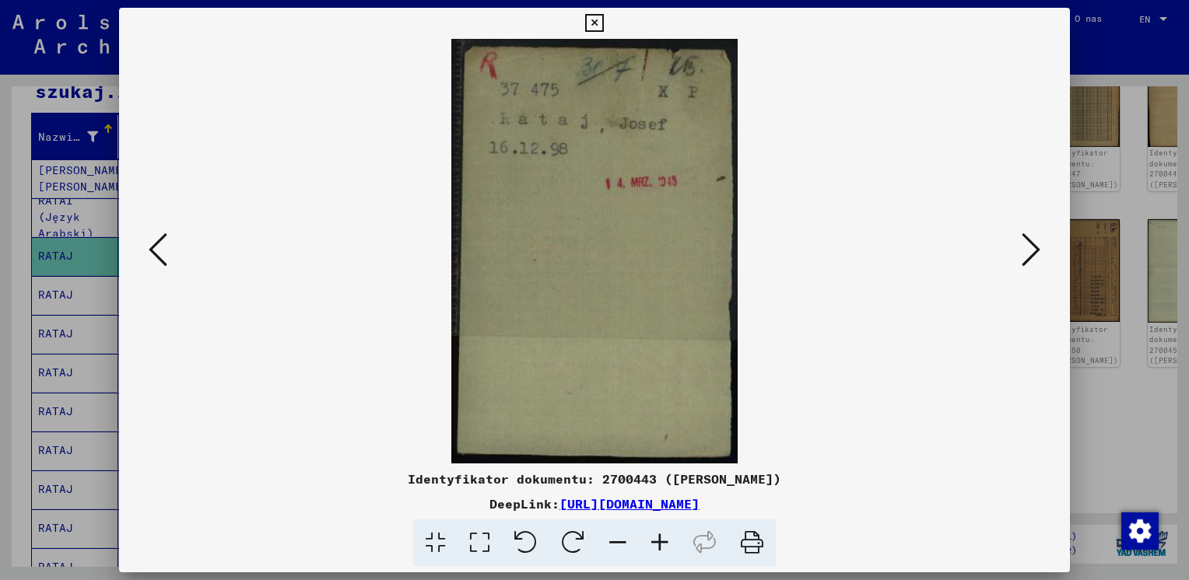
click at [163, 242] on icon at bounding box center [158, 249] width 19 height 37
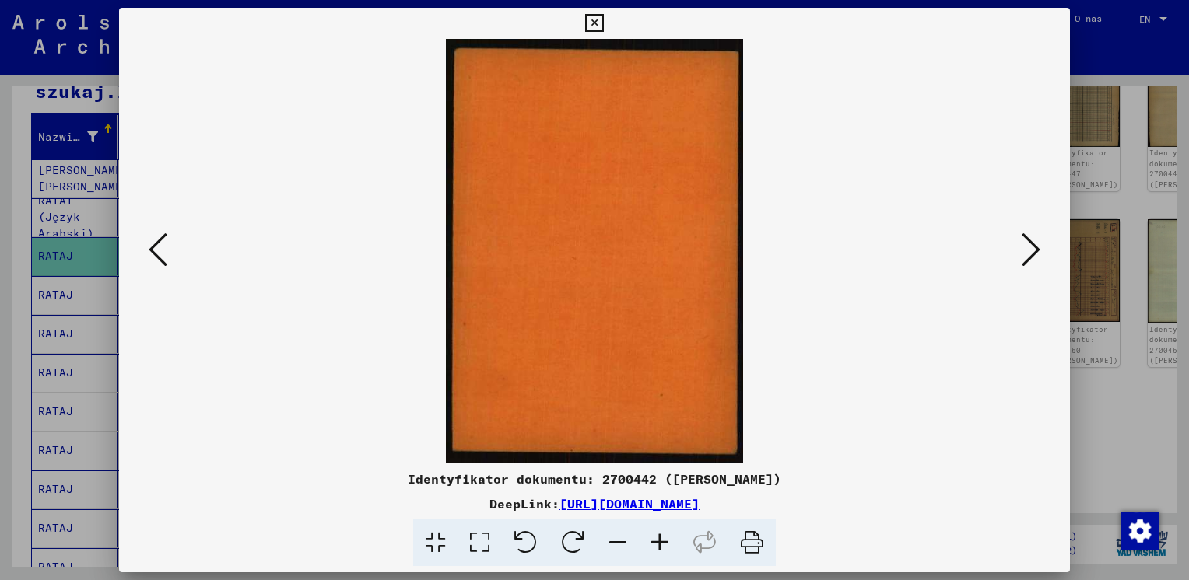
click at [163, 242] on icon at bounding box center [158, 249] width 19 height 37
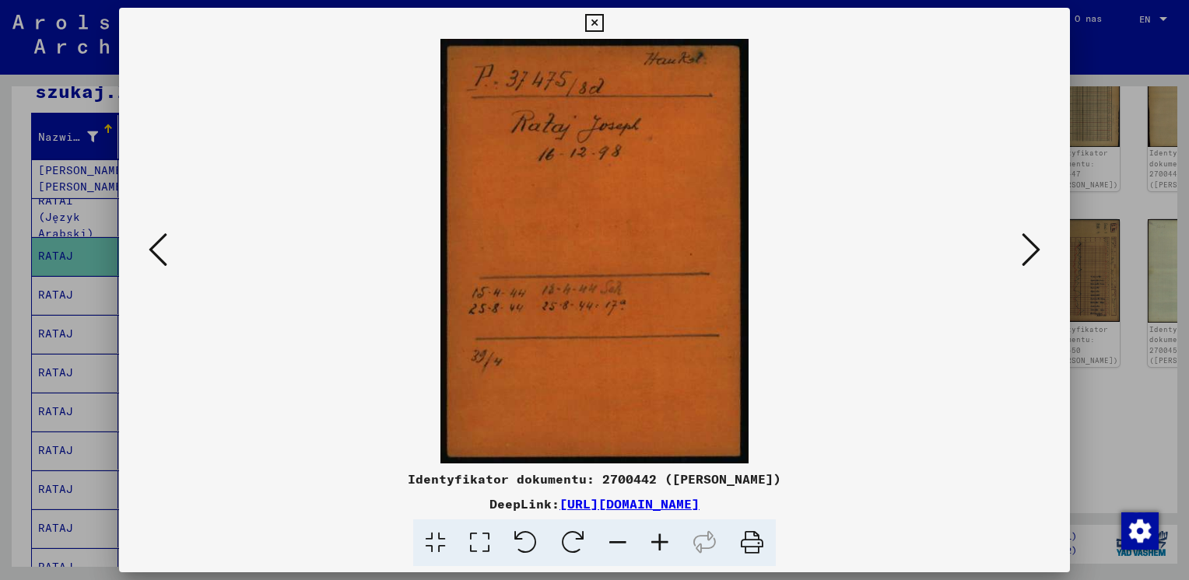
click at [163, 242] on icon at bounding box center [158, 249] width 19 height 37
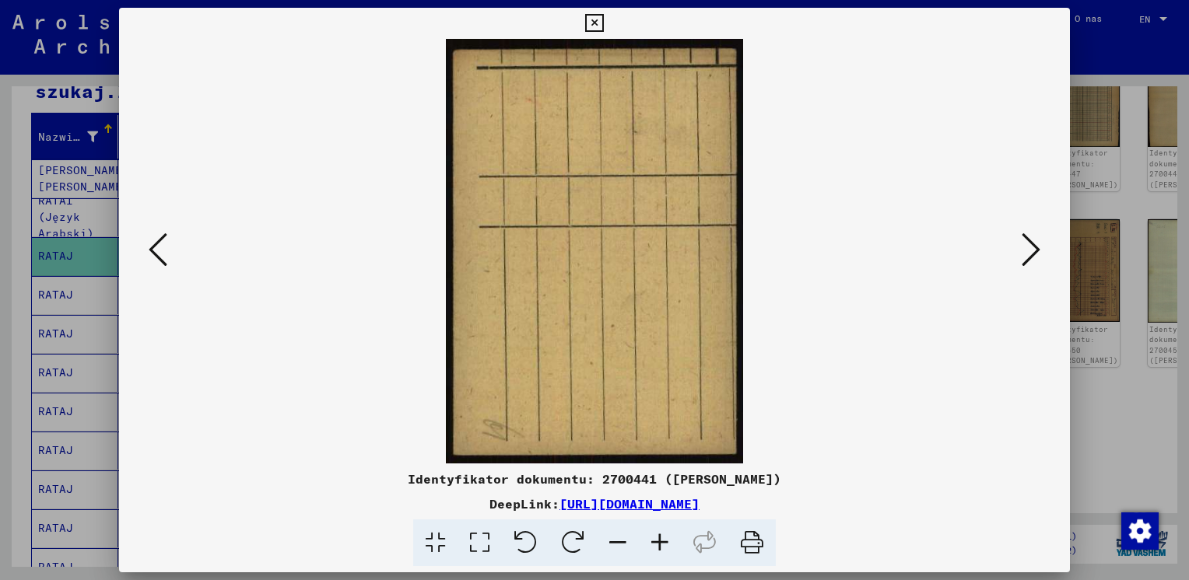
click at [163, 242] on icon at bounding box center [158, 249] width 19 height 37
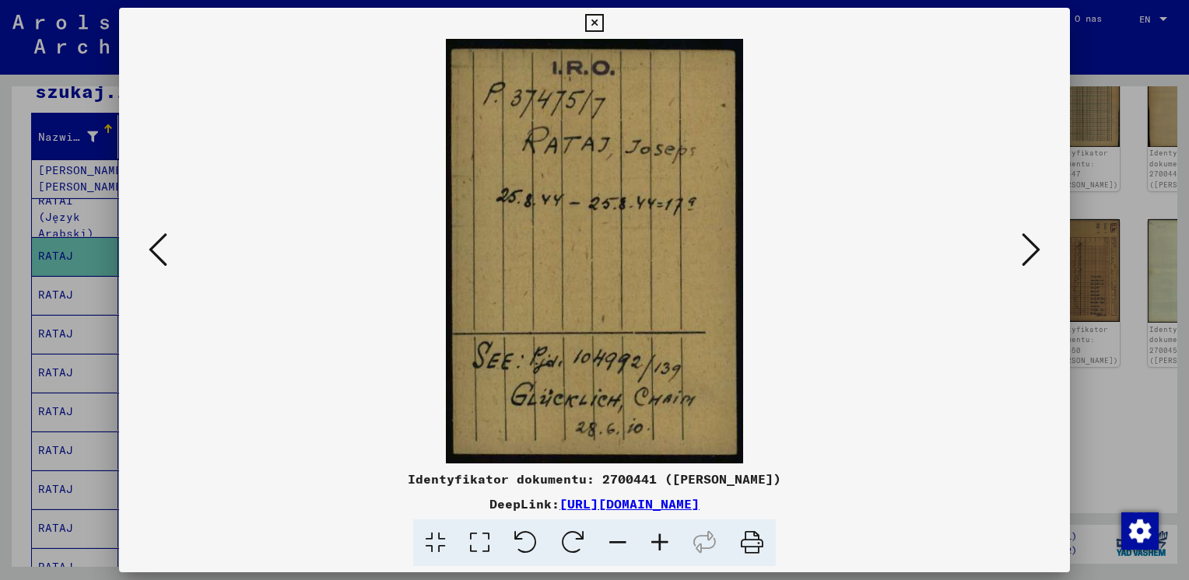
click at [163, 242] on icon at bounding box center [158, 249] width 19 height 37
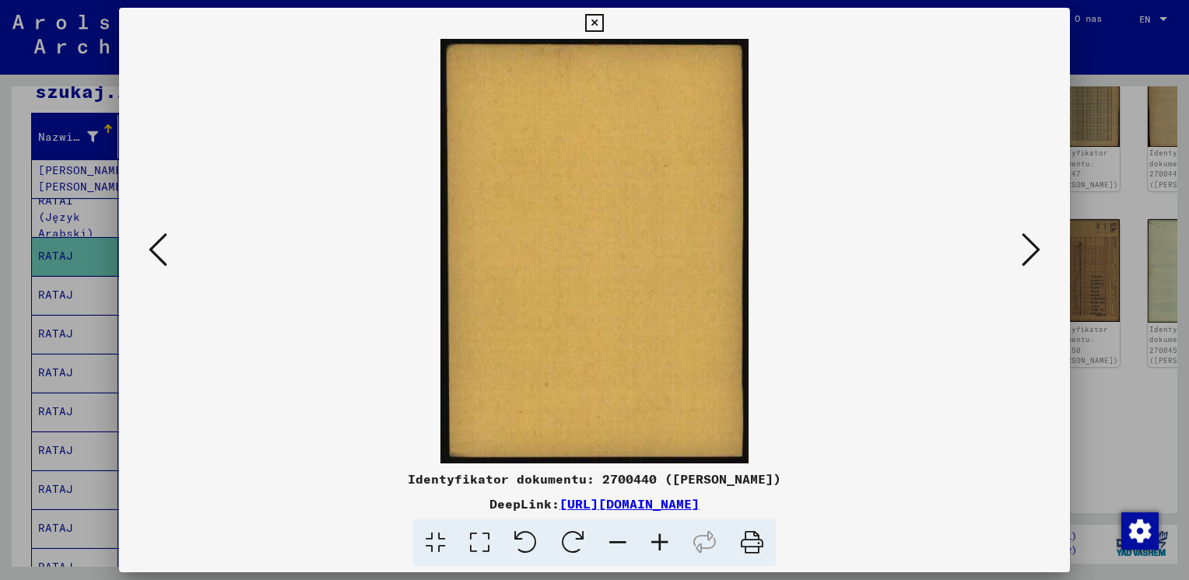
click at [163, 242] on icon at bounding box center [158, 249] width 19 height 37
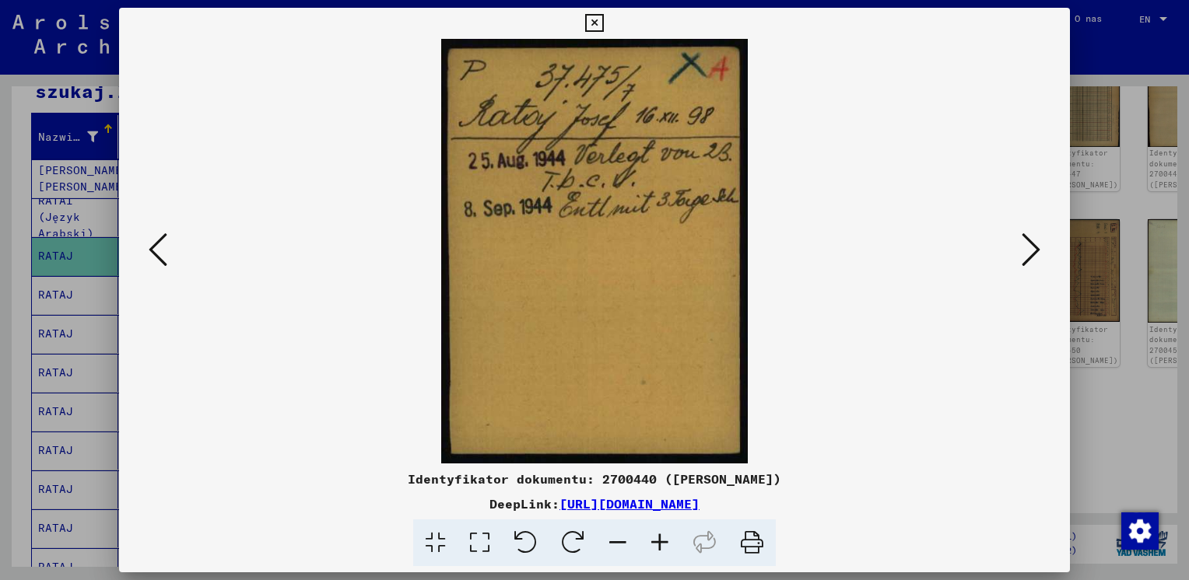
click at [159, 245] on icon at bounding box center [158, 249] width 19 height 37
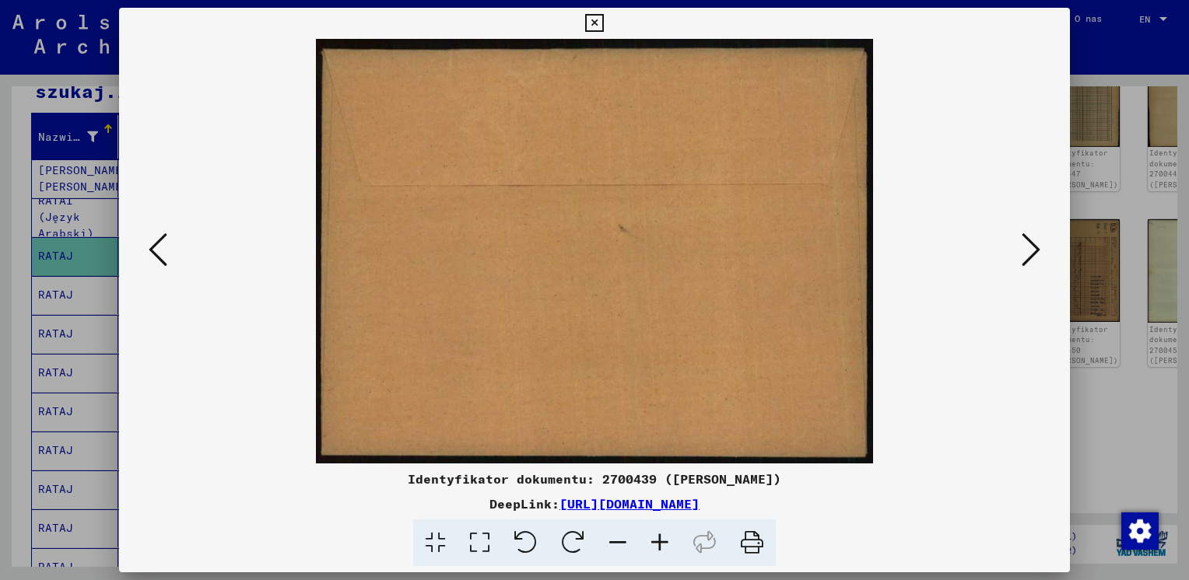
click at [159, 245] on icon at bounding box center [158, 249] width 19 height 37
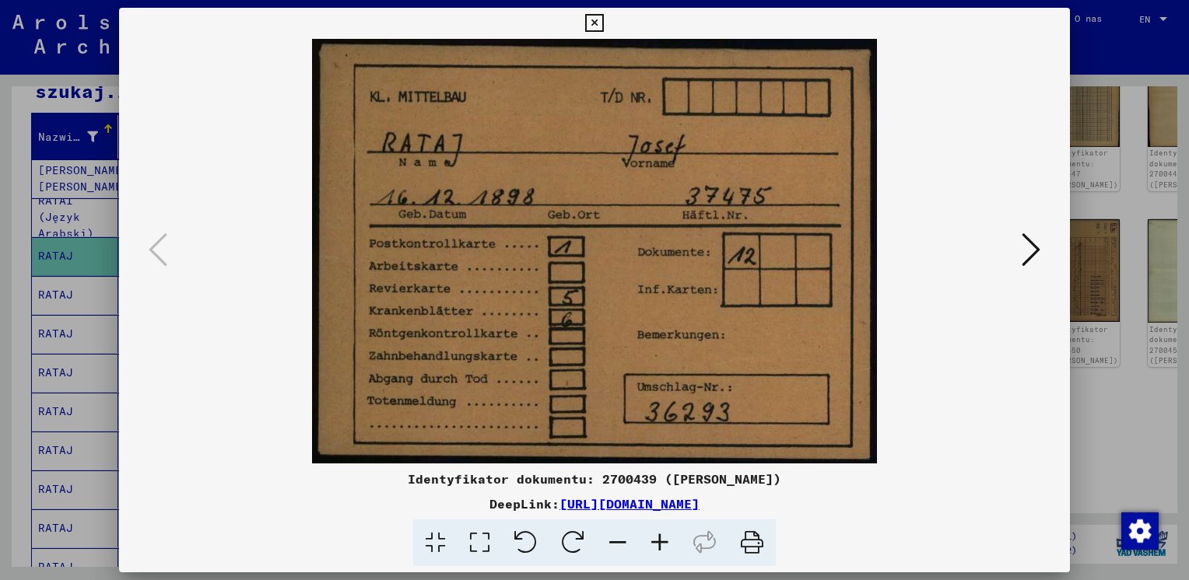
click at [592, 23] on icon at bounding box center [594, 23] width 18 height 19
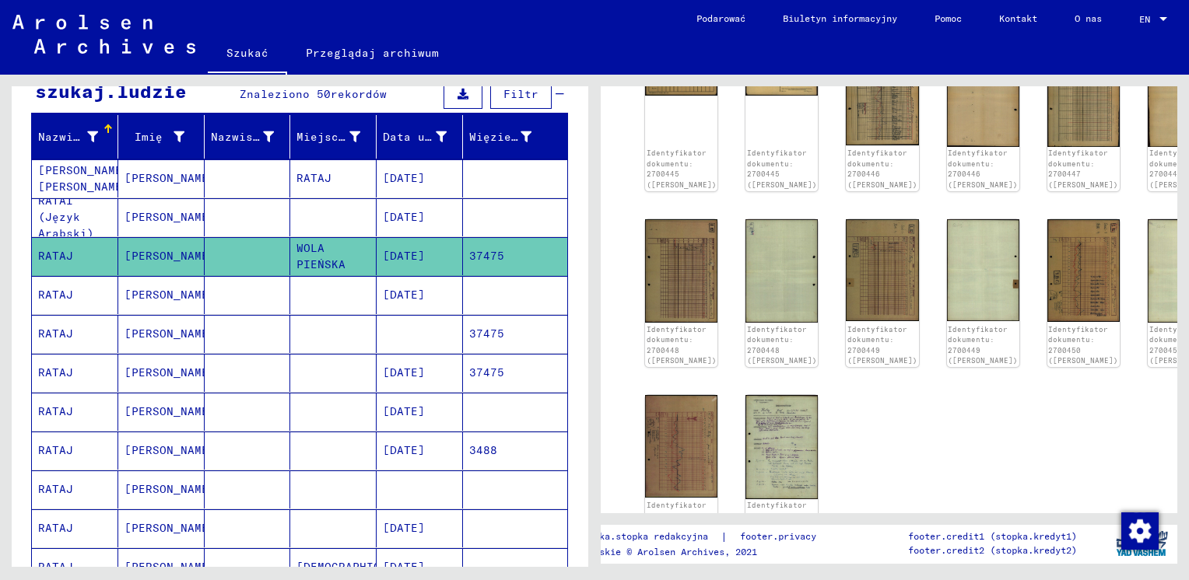
click at [436, 335] on mat-cell at bounding box center [420, 334] width 86 height 38
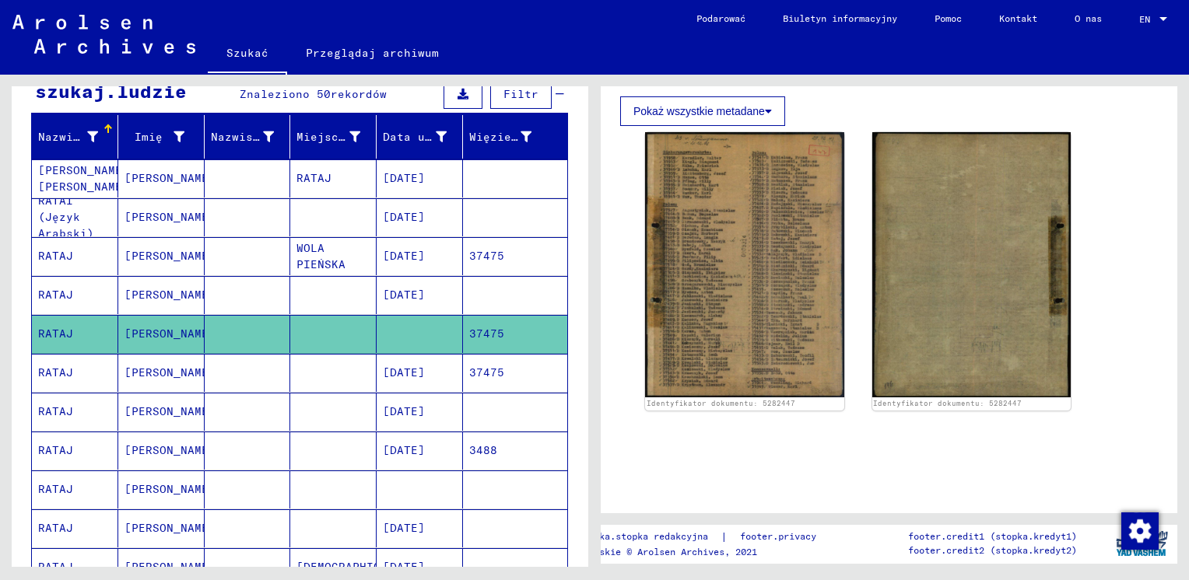
scroll to position [467, 0]
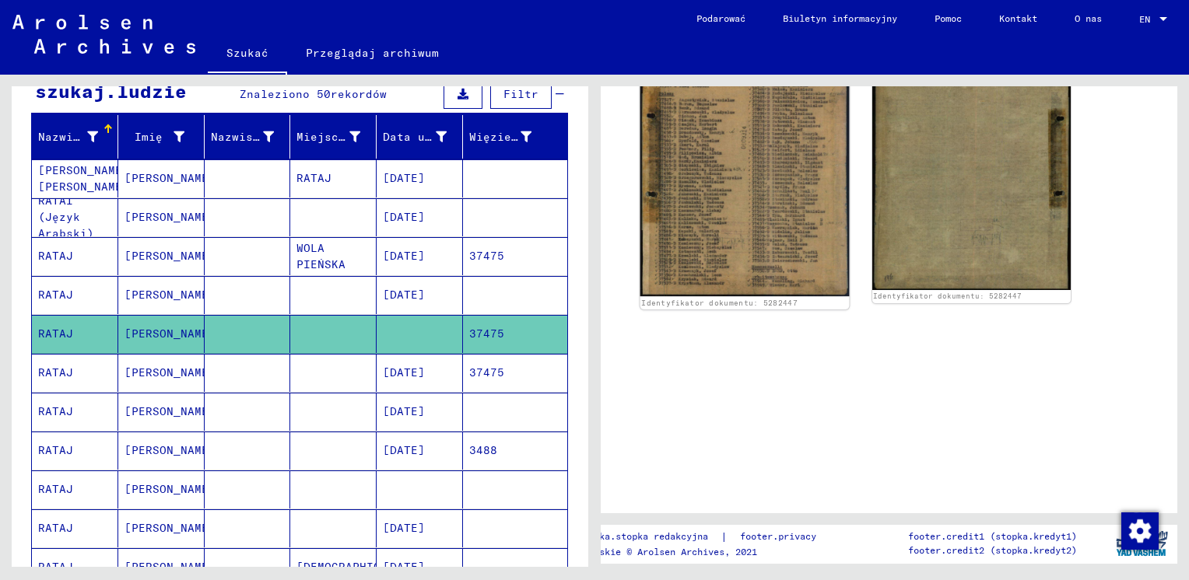
click at [753, 236] on img at bounding box center [744, 157] width 208 height 279
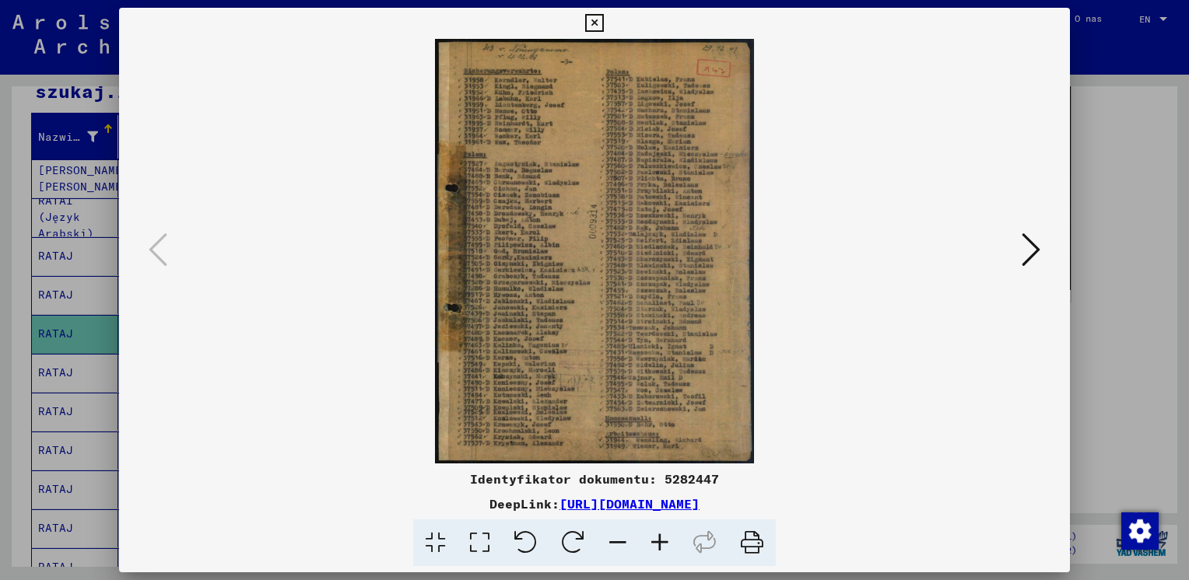
click at [666, 537] on icon at bounding box center [660, 543] width 42 height 47
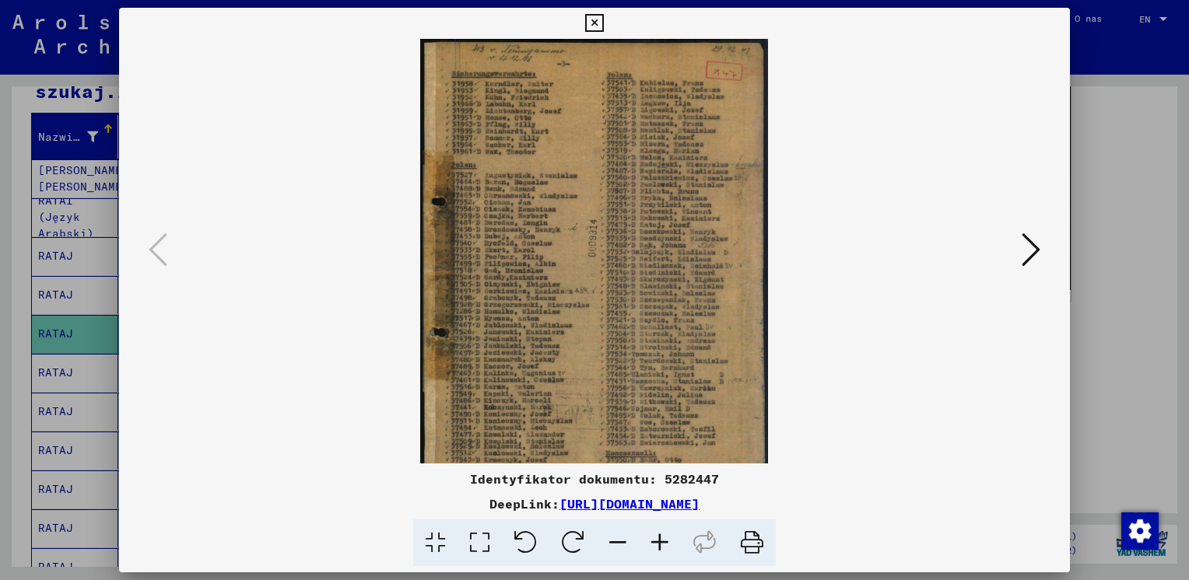
click at [666, 537] on icon at bounding box center [660, 543] width 42 height 47
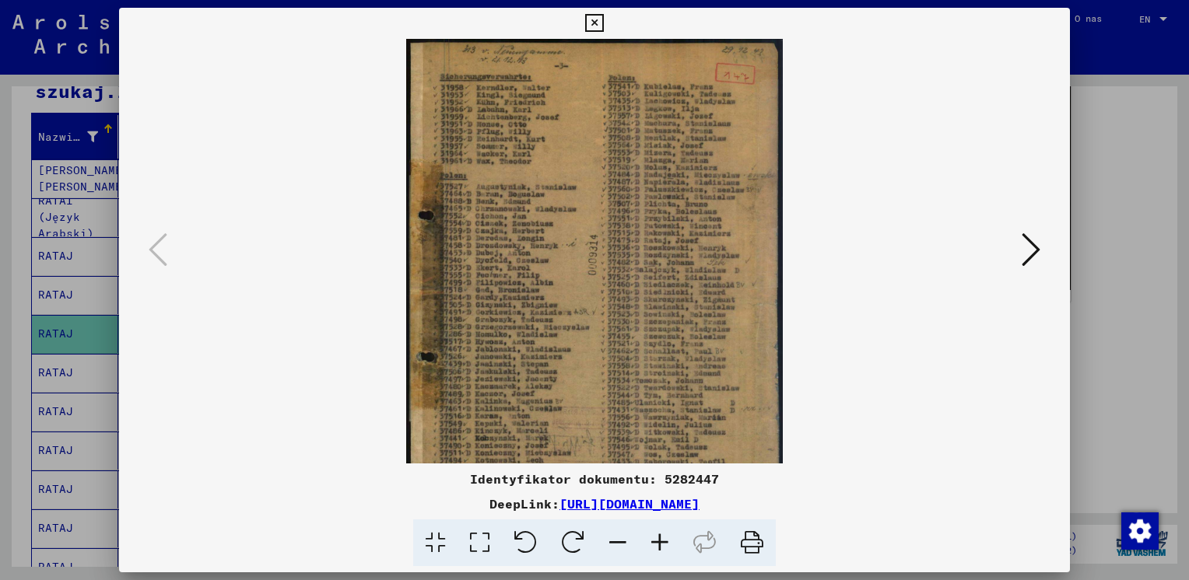
click at [666, 537] on icon at bounding box center [660, 543] width 42 height 47
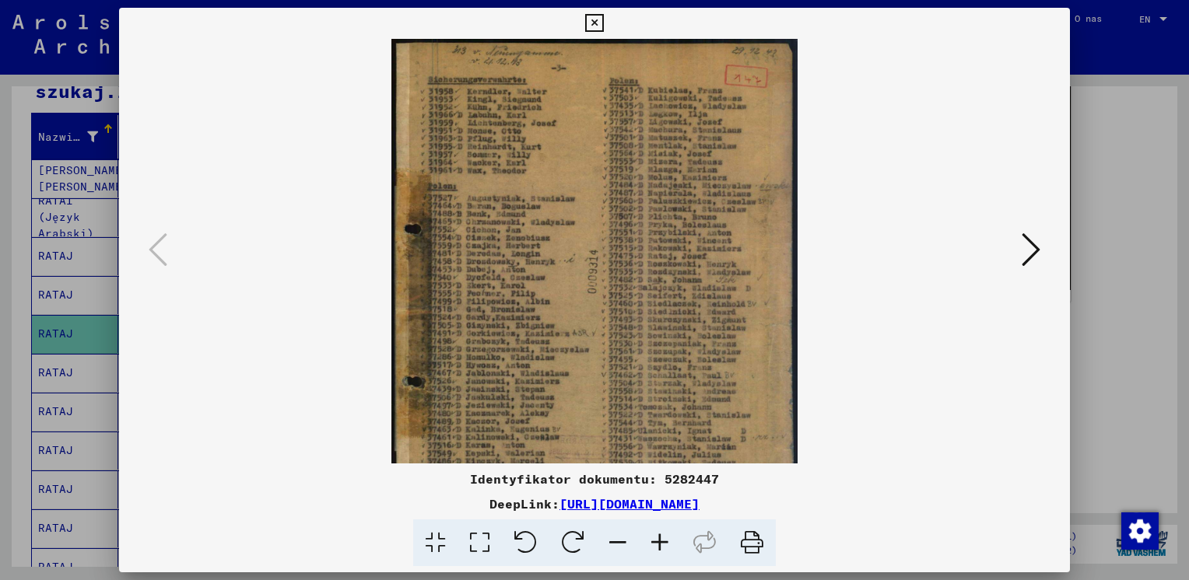
click at [666, 537] on icon at bounding box center [660, 543] width 42 height 47
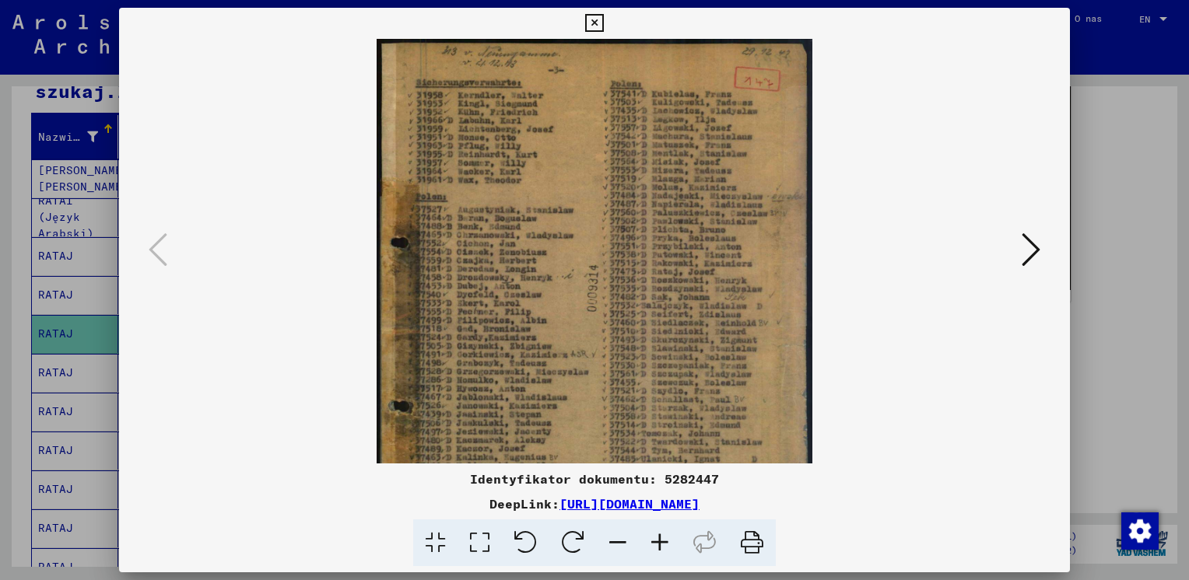
click at [665, 537] on icon at bounding box center [660, 543] width 42 height 47
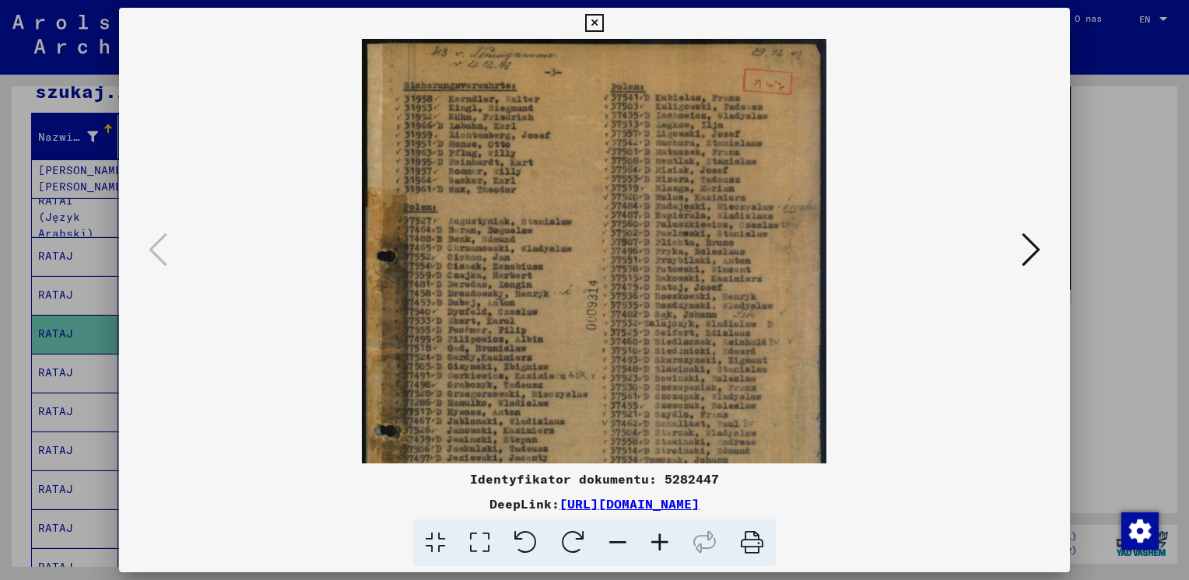
click at [665, 536] on icon at bounding box center [660, 543] width 42 height 47
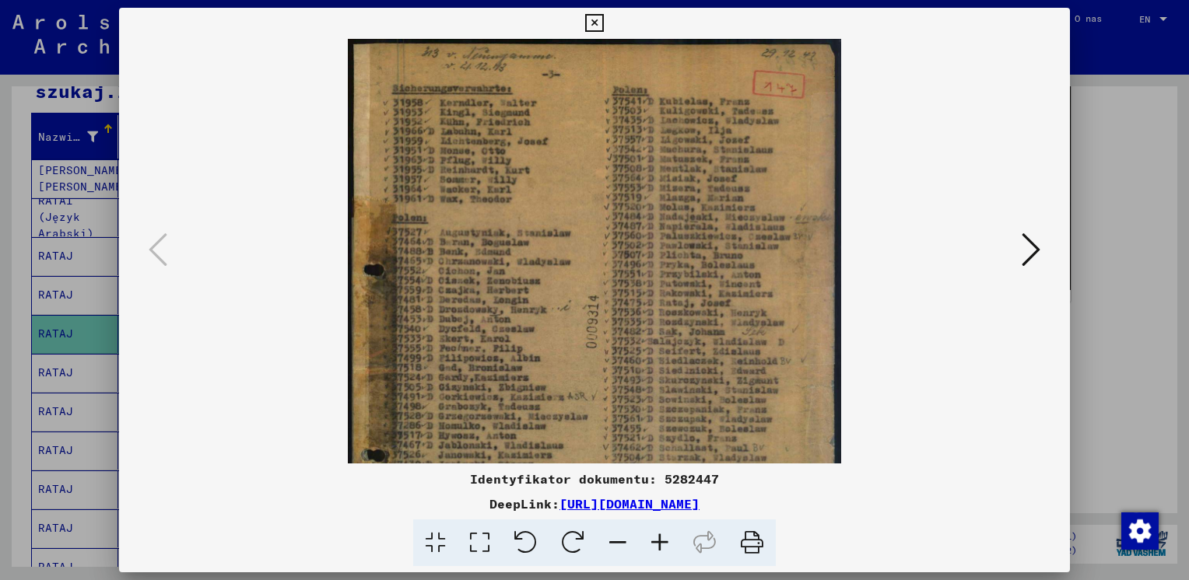
click at [665, 534] on icon at bounding box center [660, 543] width 42 height 47
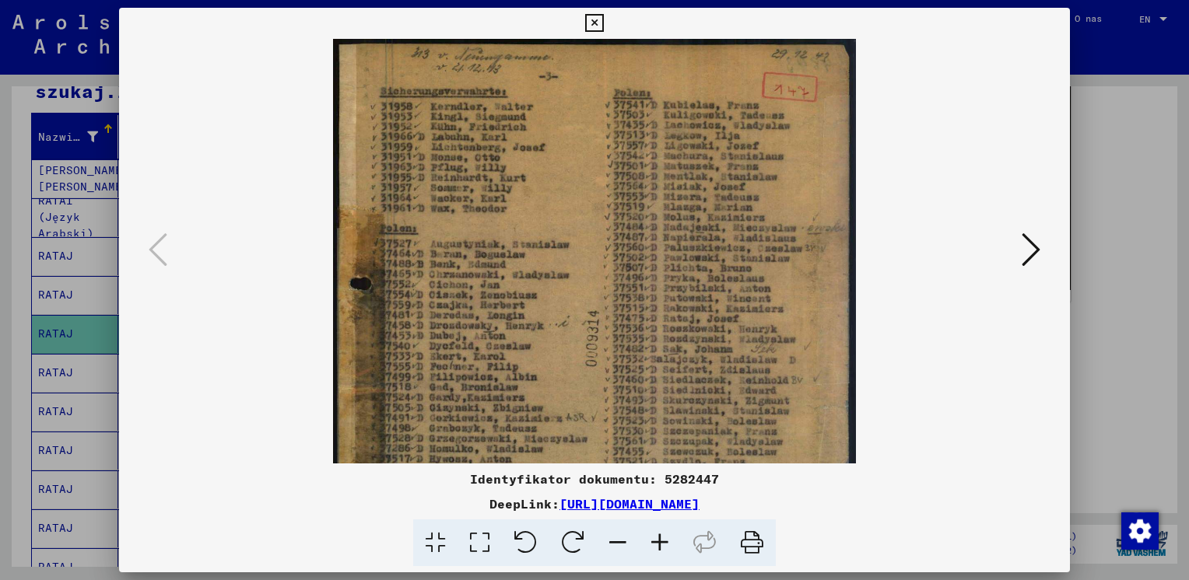
click at [664, 533] on icon at bounding box center [660, 543] width 42 height 47
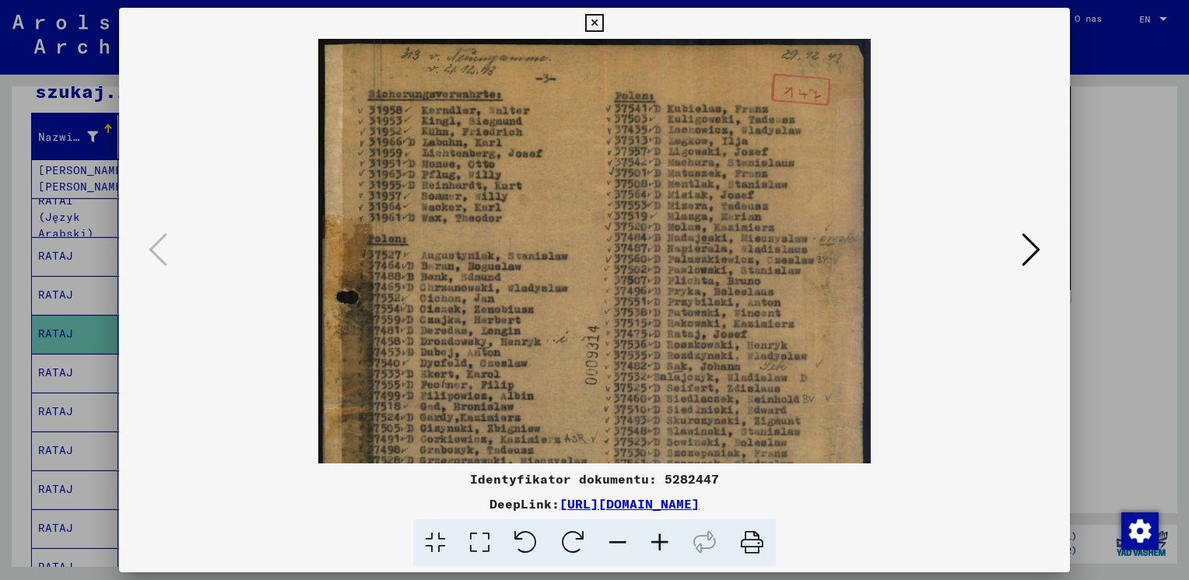
click at [664, 532] on icon at bounding box center [660, 543] width 42 height 47
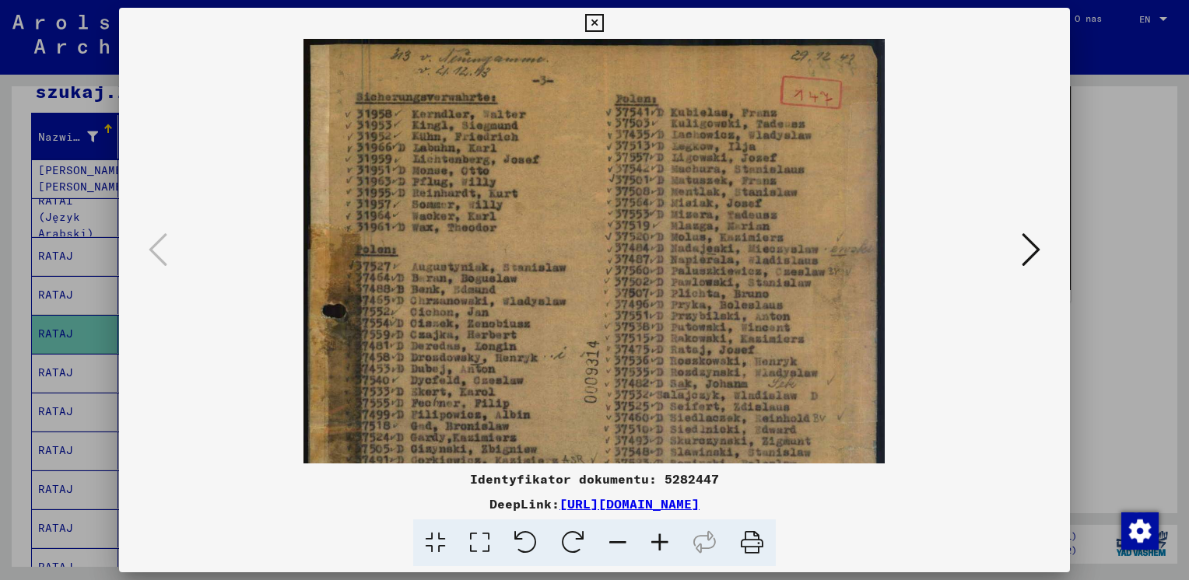
click at [660, 529] on icon at bounding box center [660, 543] width 42 height 47
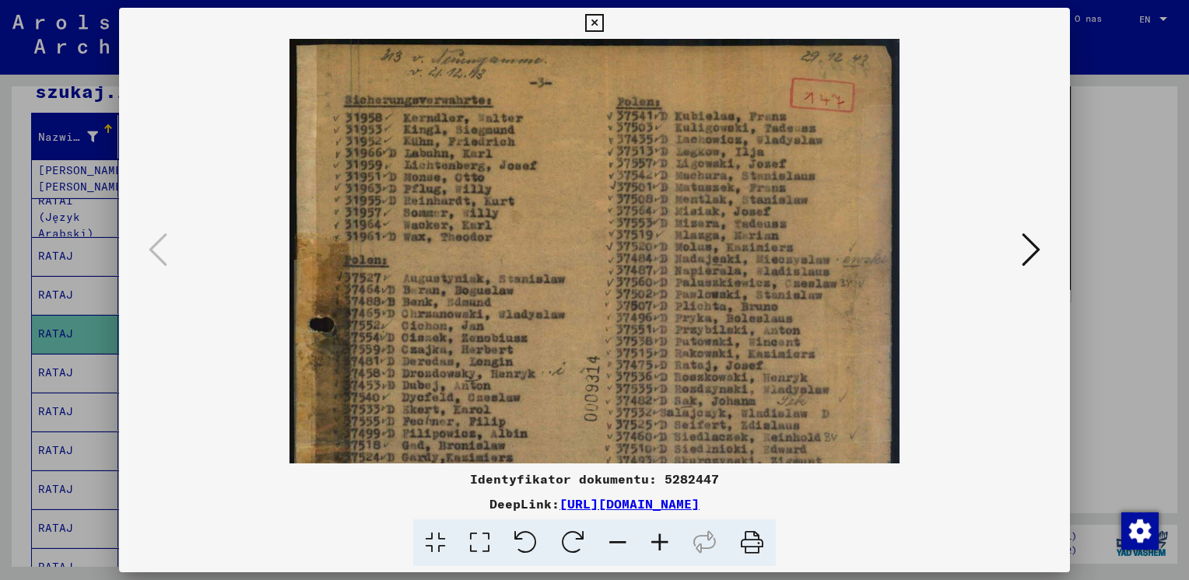
click at [660, 529] on icon at bounding box center [660, 543] width 42 height 47
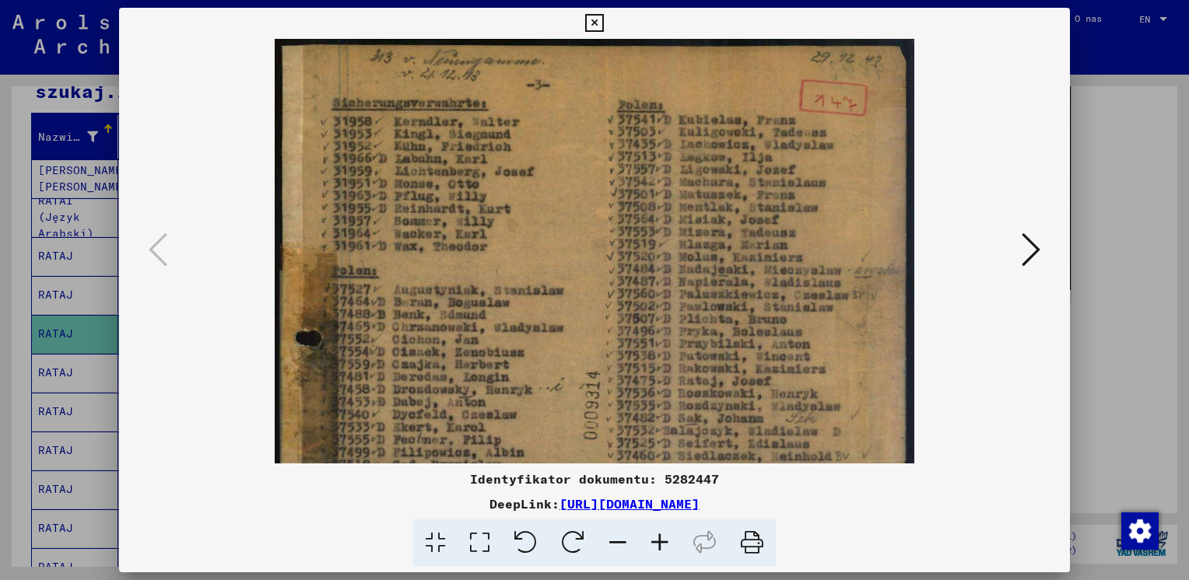
click at [660, 529] on icon at bounding box center [660, 543] width 42 height 47
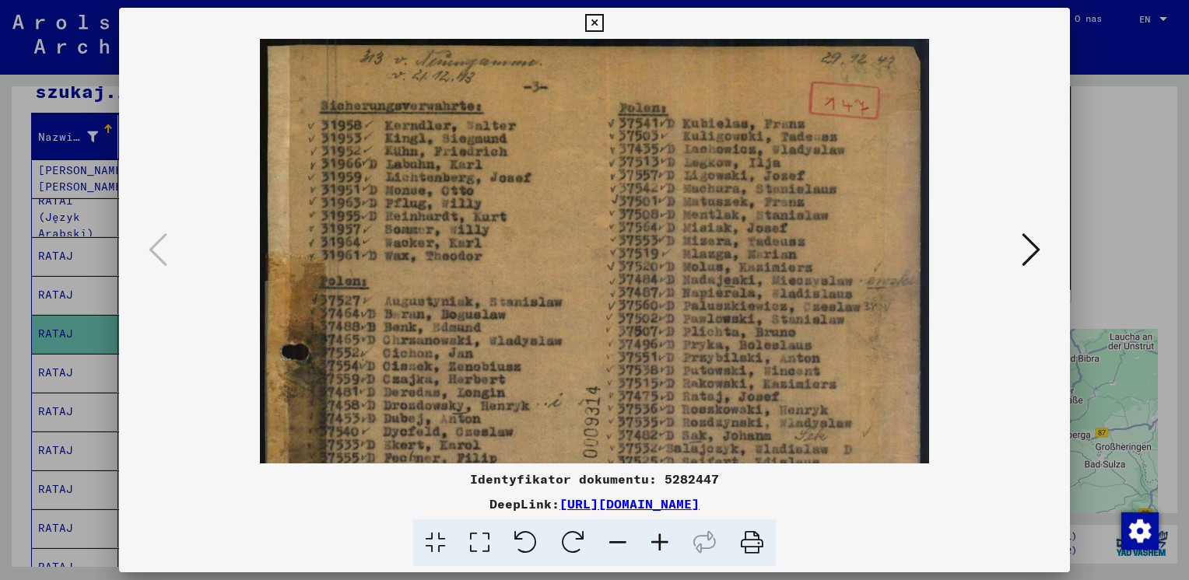
click at [660, 529] on icon at bounding box center [660, 543] width 42 height 47
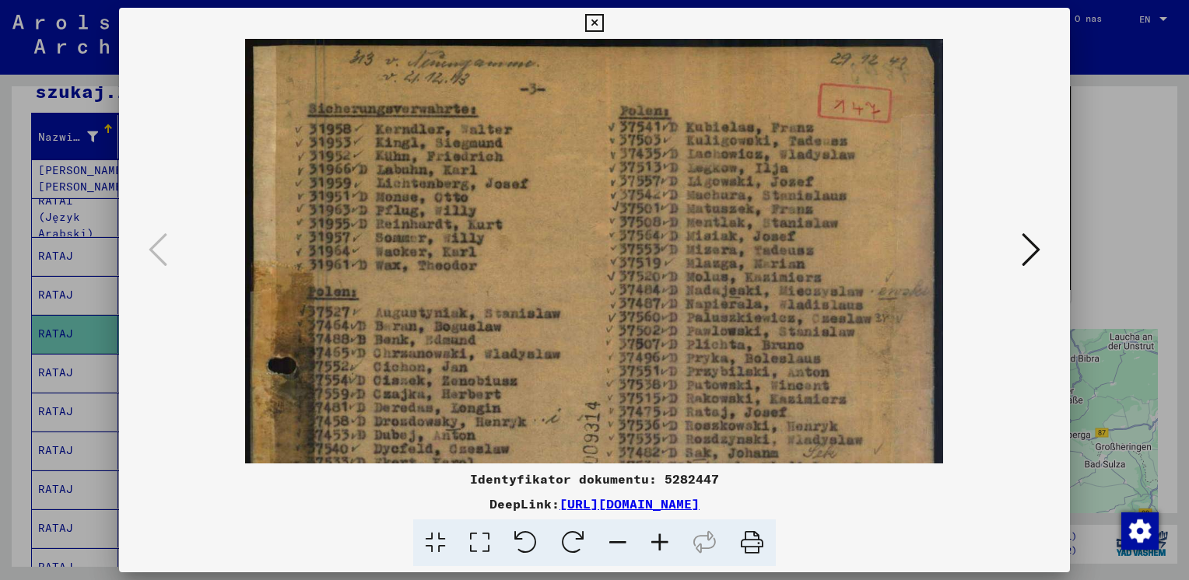
drag, startPoint x: 716, startPoint y: 215, endPoint x: 716, endPoint y: 264, distance: 49.0
click at [716, 264] on img at bounding box center [594, 504] width 698 height 930
click at [1030, 240] on icon at bounding box center [1030, 249] width 19 height 37
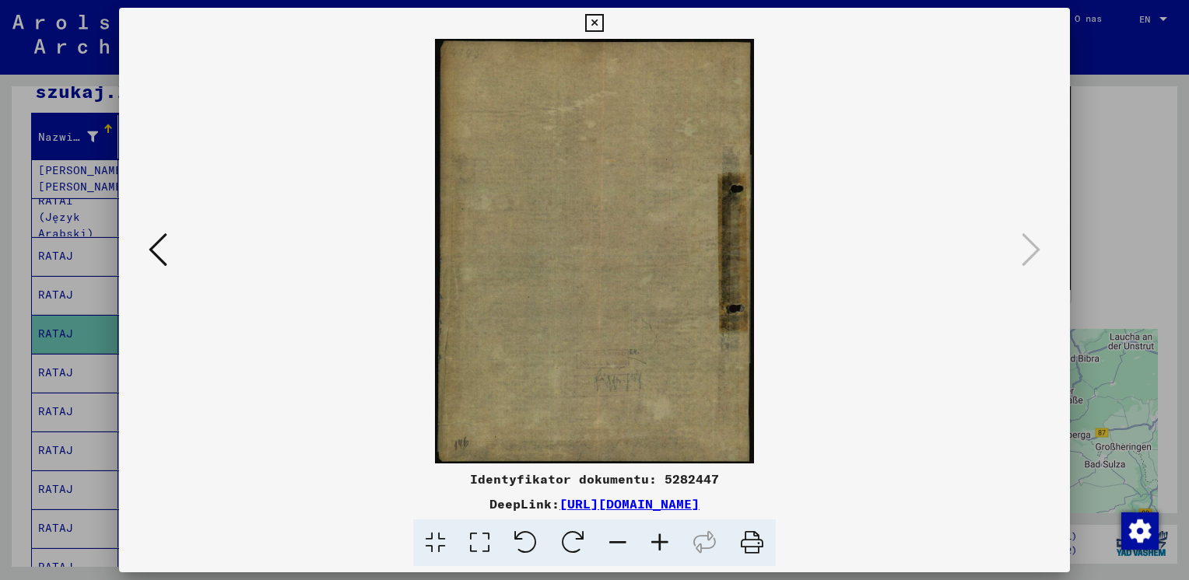
click at [597, 17] on icon at bounding box center [594, 23] width 18 height 19
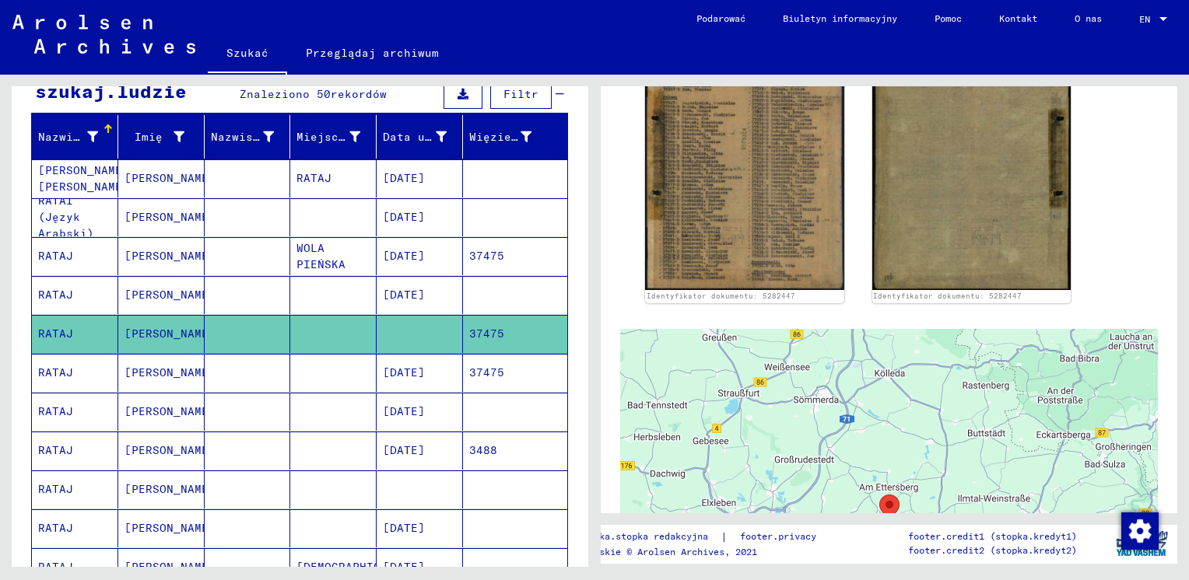
click at [404, 370] on mat-cell "[DATE]" at bounding box center [420, 373] width 86 height 38
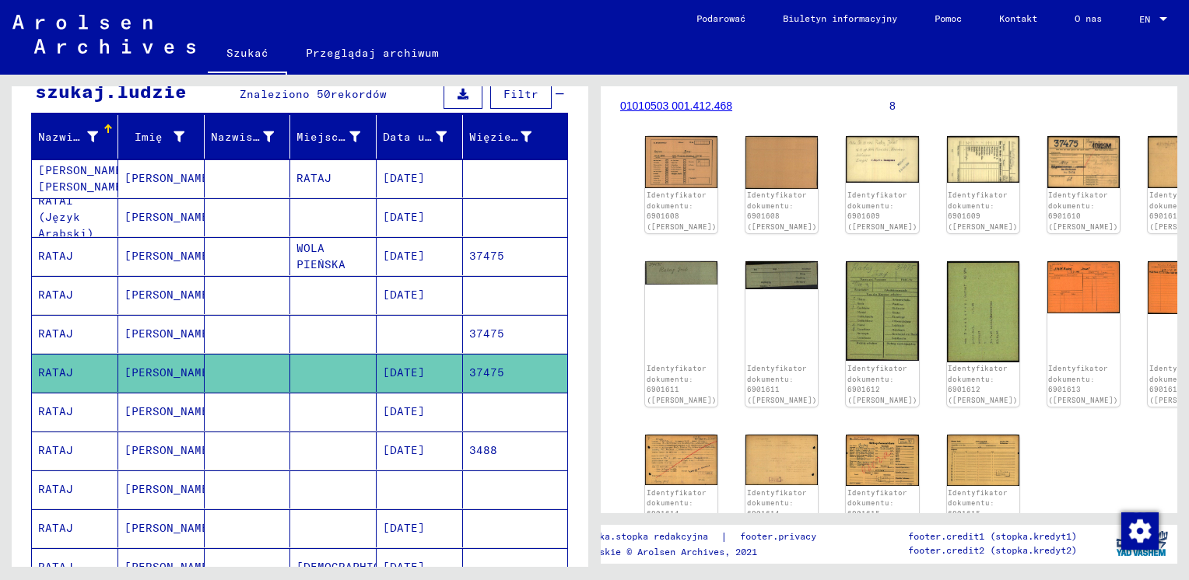
scroll to position [78, 0]
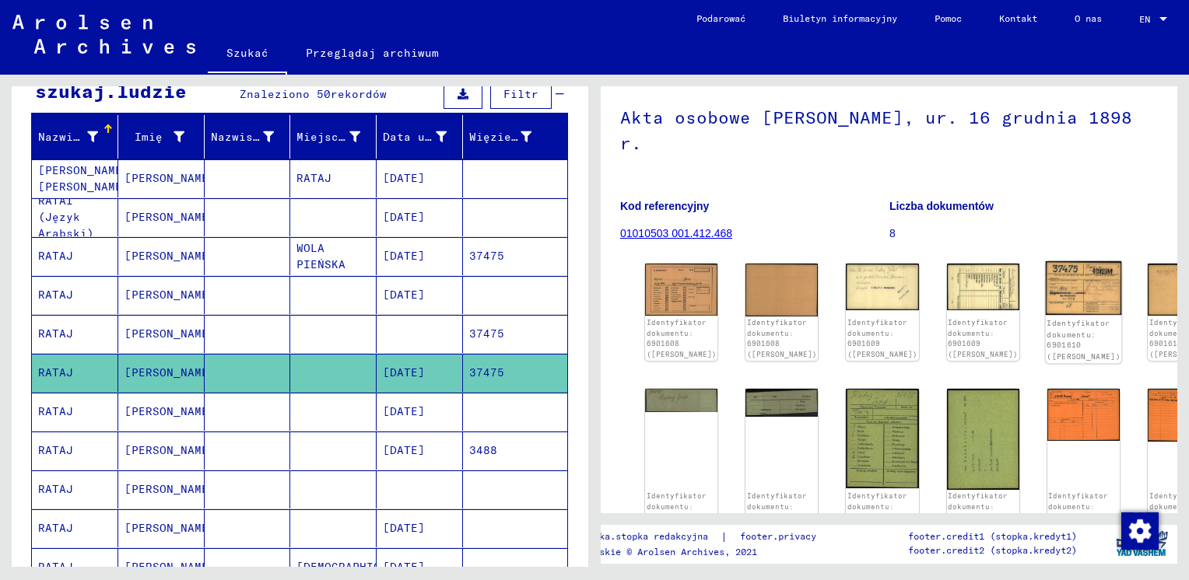
click at [1045, 261] on img at bounding box center [1083, 288] width 76 height 54
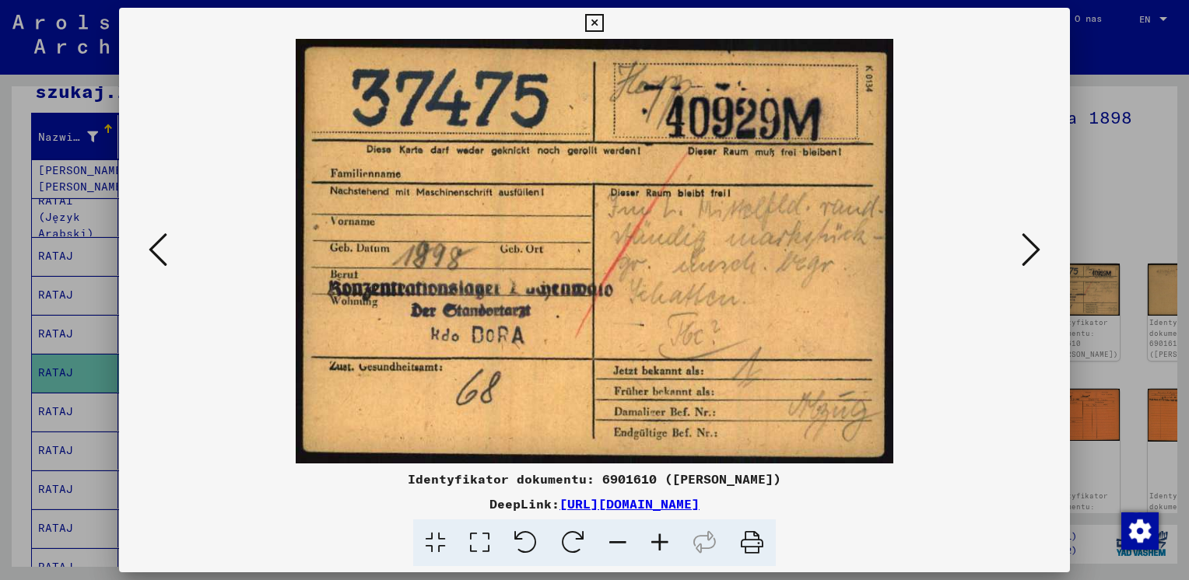
click at [1025, 250] on icon at bounding box center [1030, 249] width 19 height 37
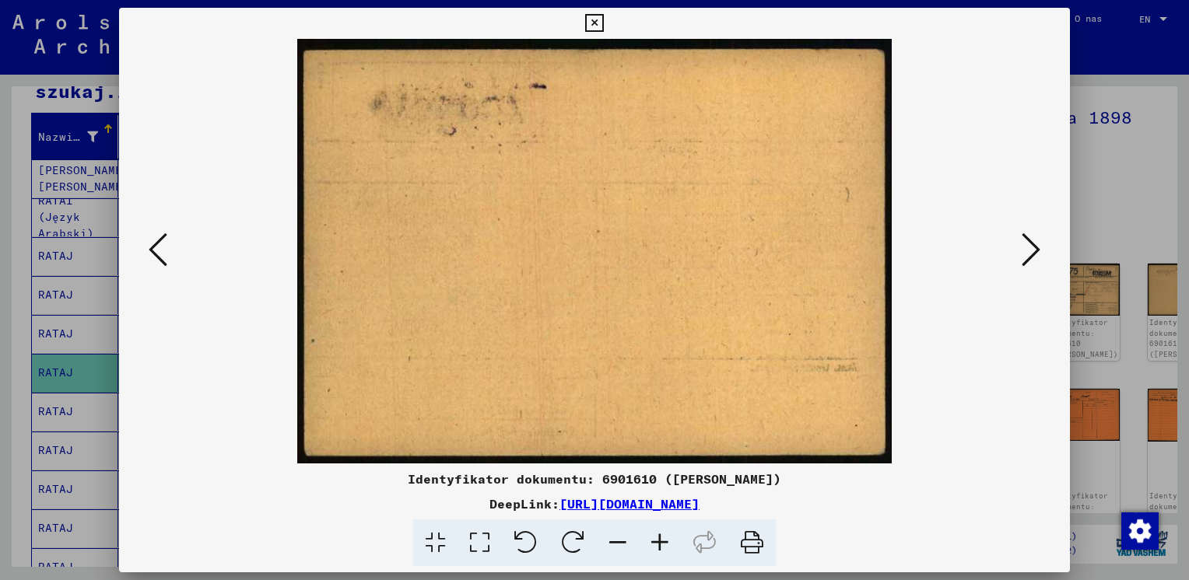
click at [1025, 250] on icon at bounding box center [1030, 249] width 19 height 37
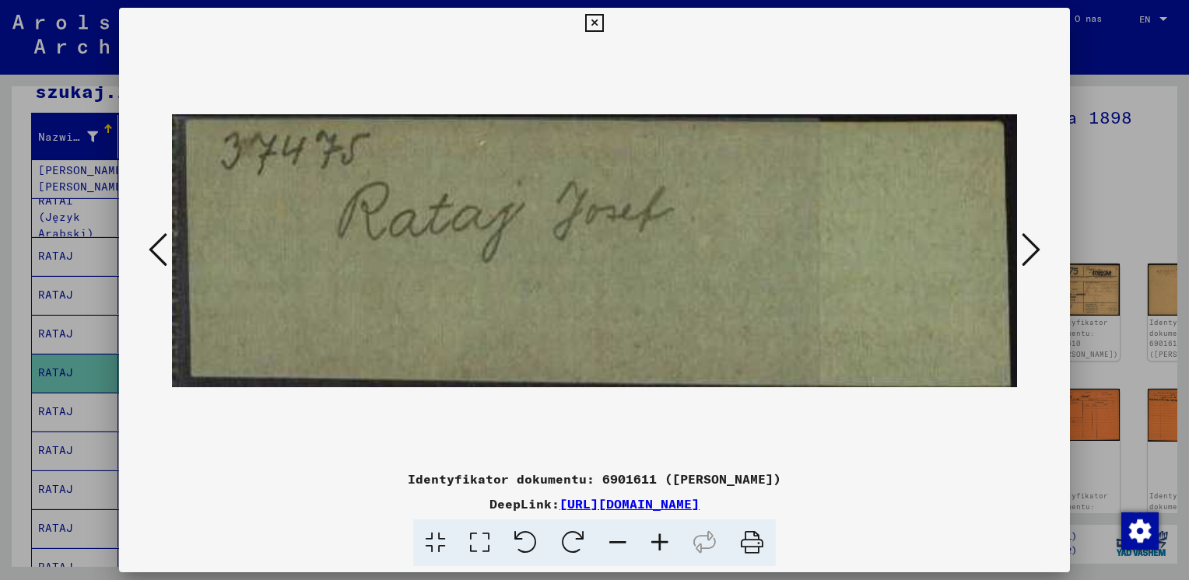
click at [1025, 250] on icon at bounding box center [1030, 249] width 19 height 37
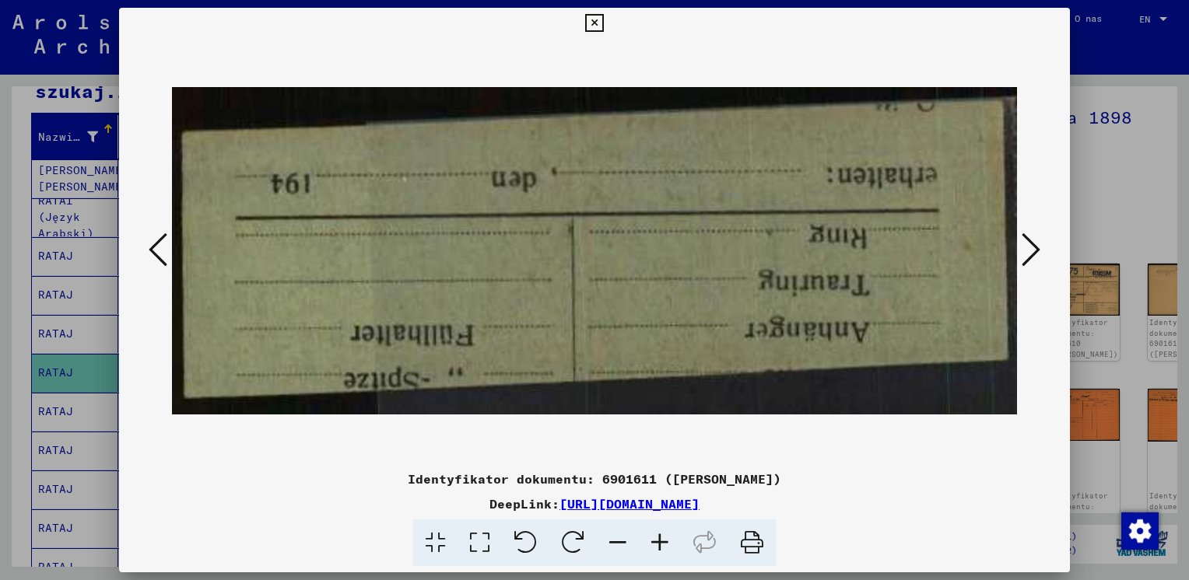
click at [1025, 250] on icon at bounding box center [1030, 249] width 19 height 37
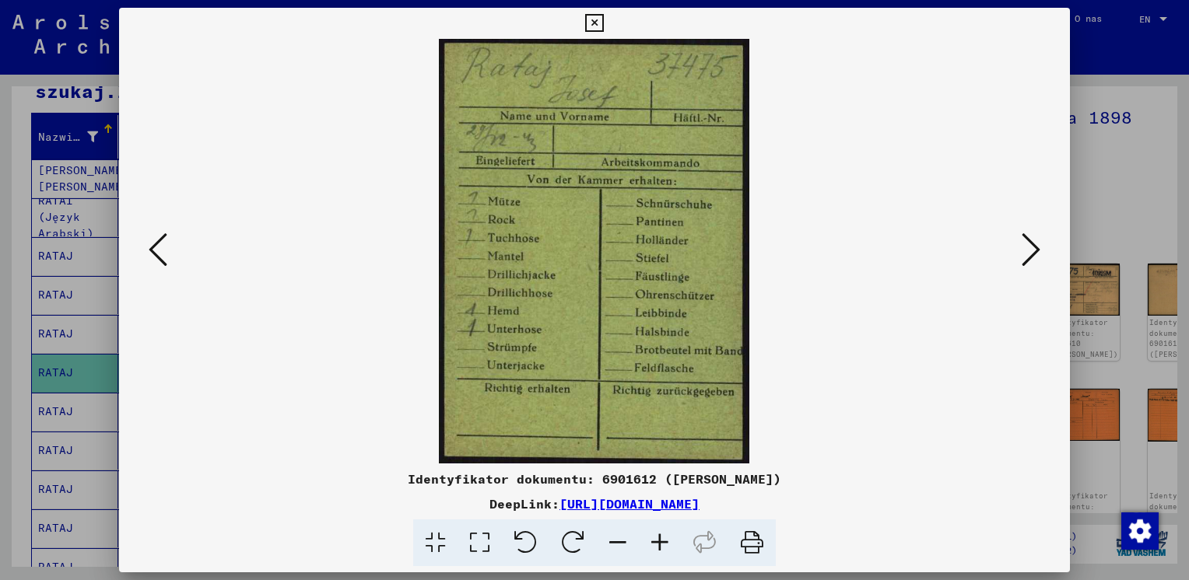
click at [1026, 250] on icon at bounding box center [1030, 249] width 19 height 37
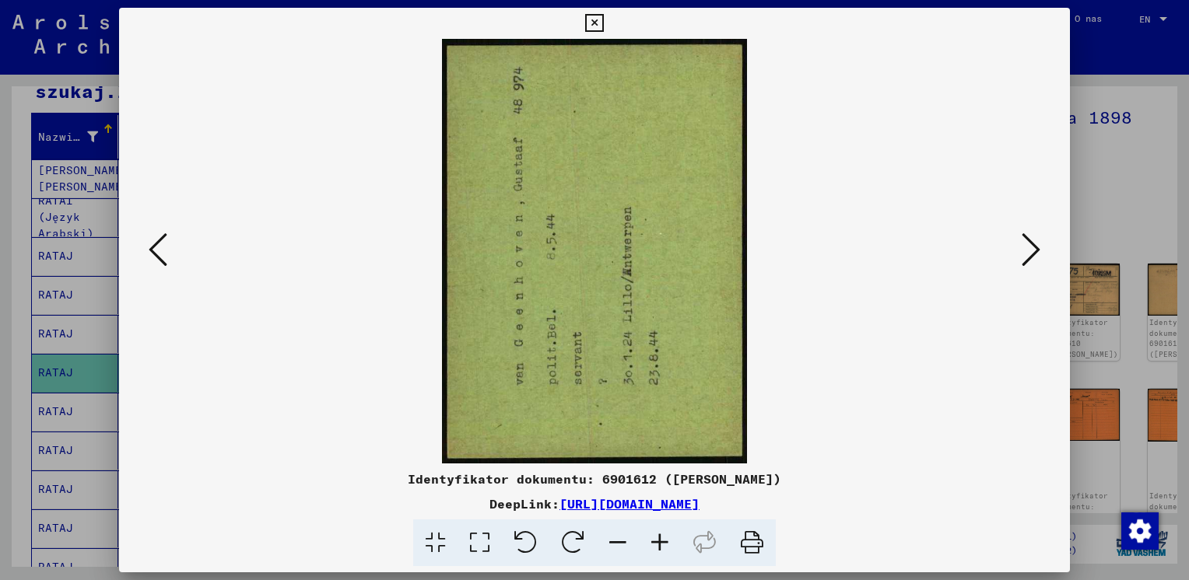
click at [1026, 250] on icon at bounding box center [1030, 249] width 19 height 37
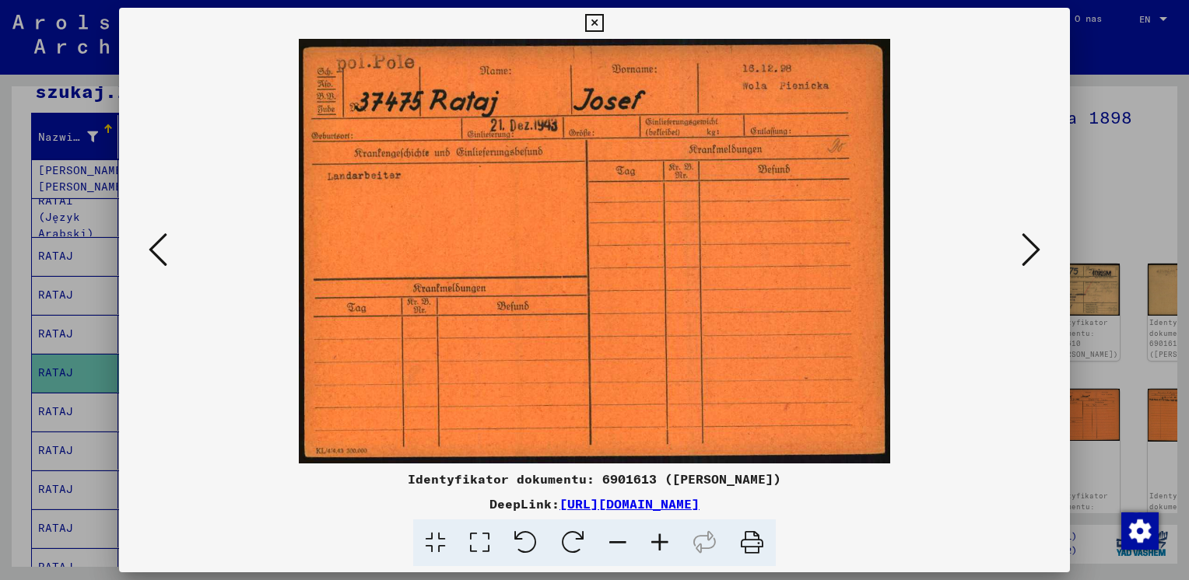
click at [1026, 250] on icon at bounding box center [1030, 249] width 19 height 37
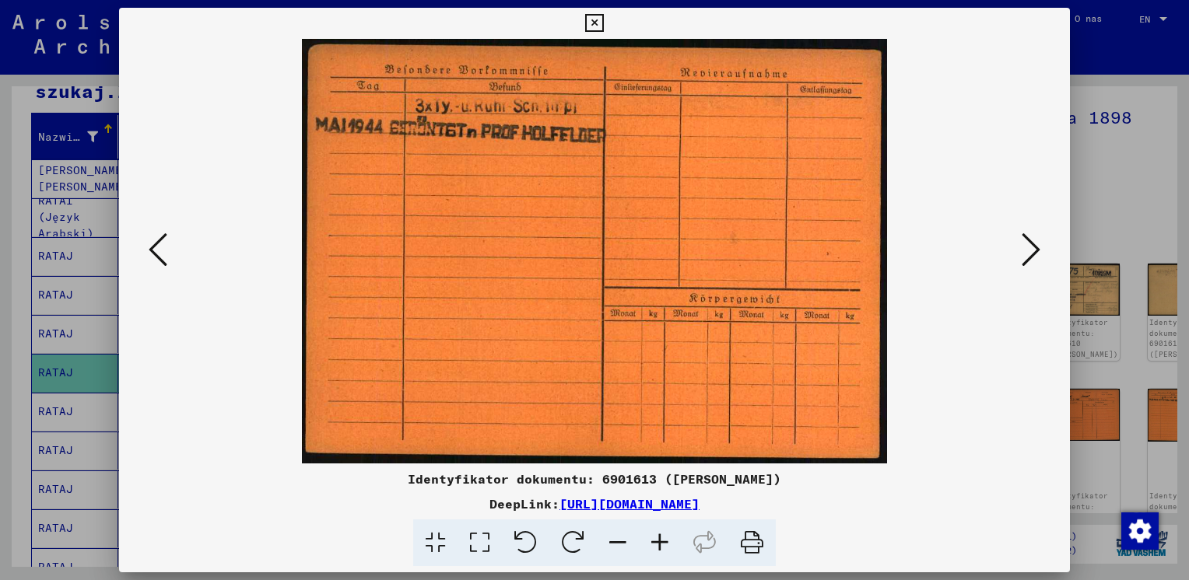
click at [1026, 250] on icon at bounding box center [1030, 249] width 19 height 37
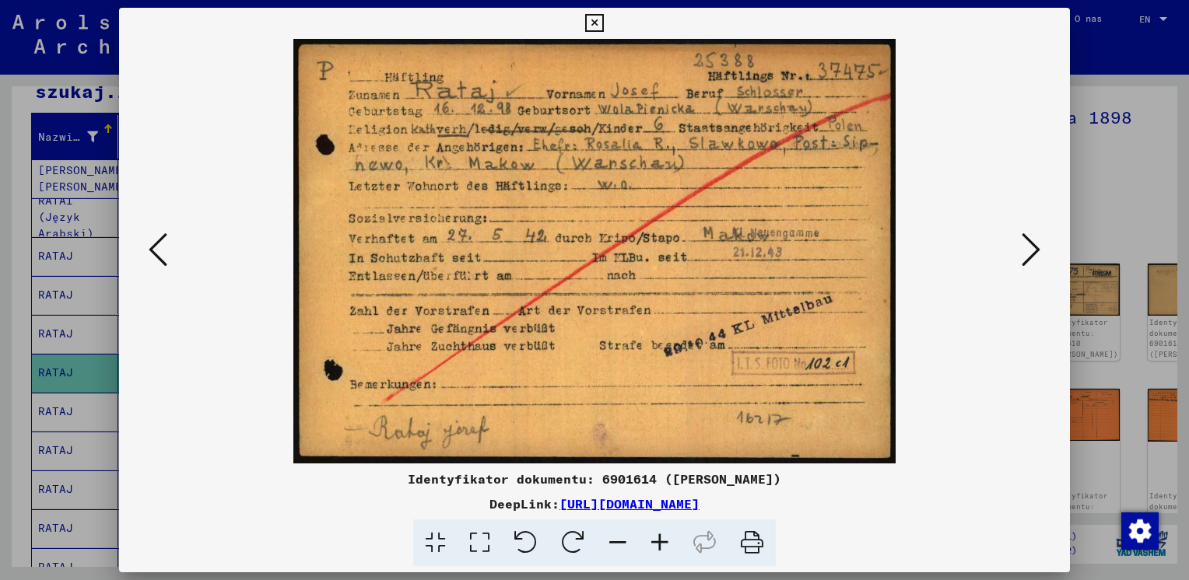
click at [1026, 250] on icon at bounding box center [1030, 249] width 19 height 37
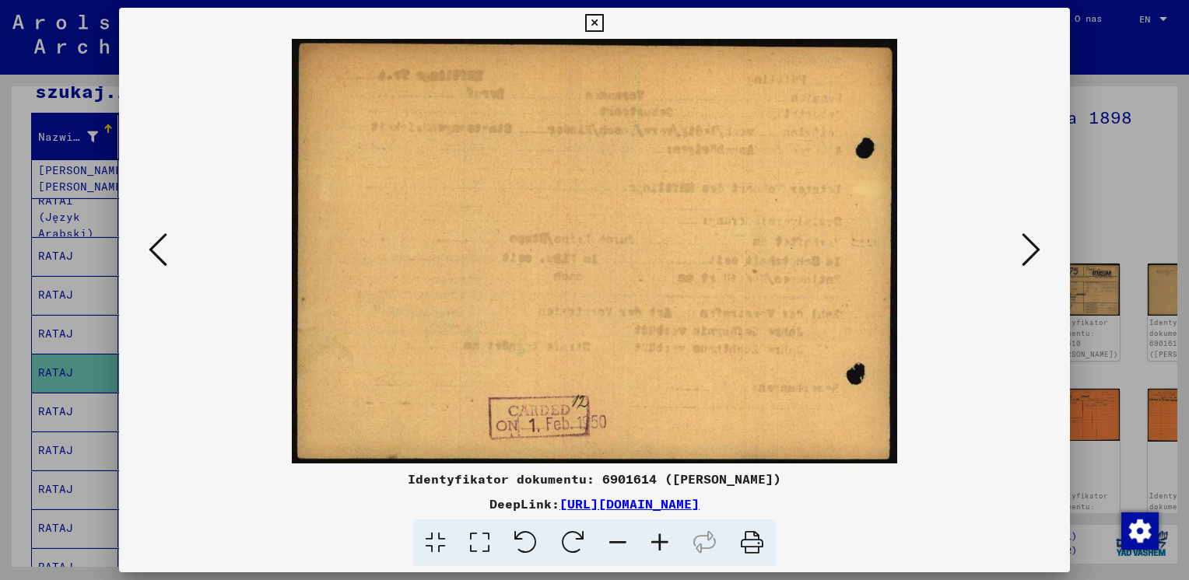
click at [1026, 250] on icon at bounding box center [1030, 249] width 19 height 37
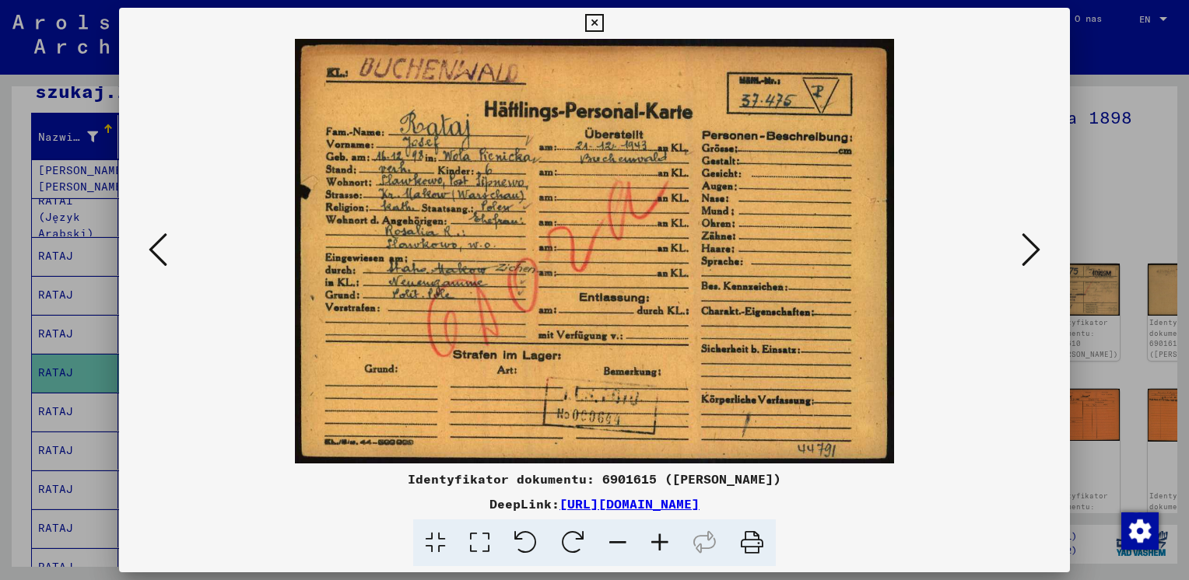
click at [1026, 250] on icon at bounding box center [1030, 249] width 19 height 37
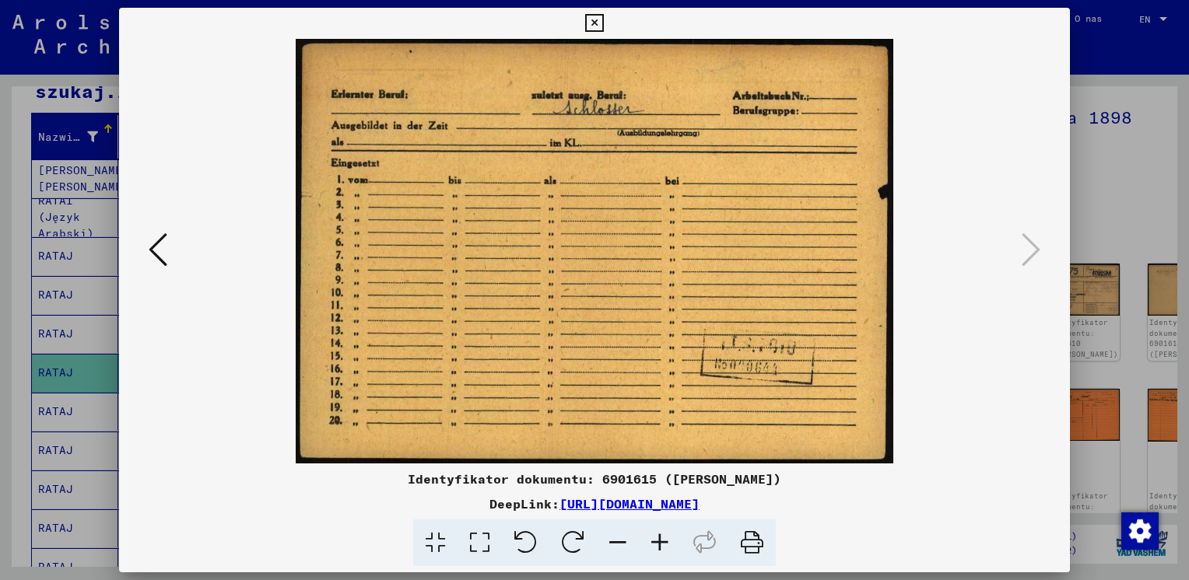
click at [585, 18] on icon at bounding box center [594, 23] width 18 height 19
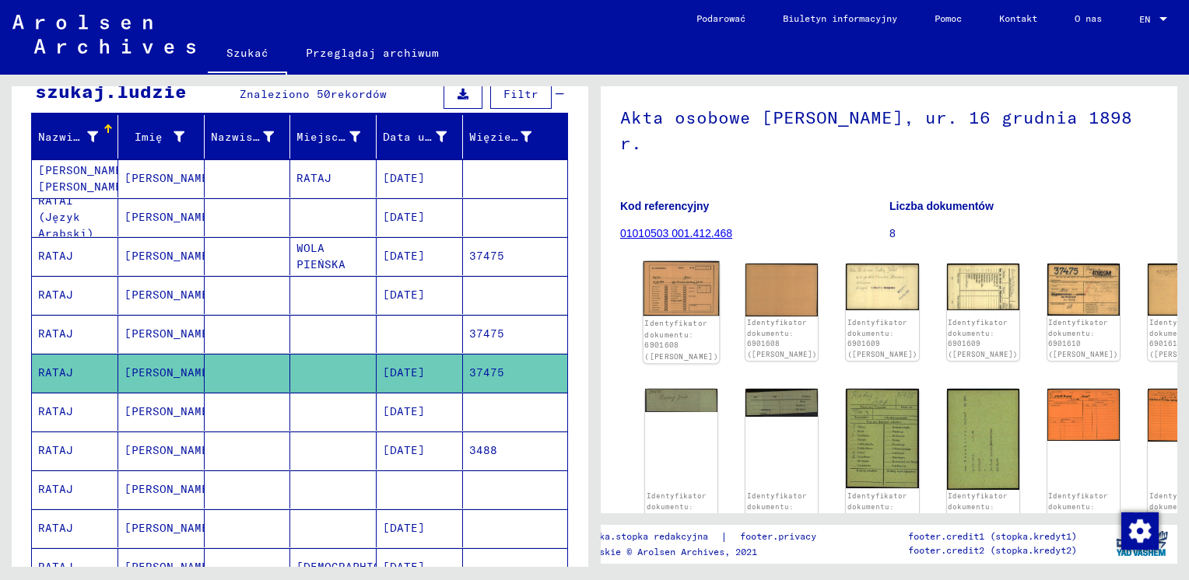
click at [660, 261] on img at bounding box center [681, 288] width 76 height 54
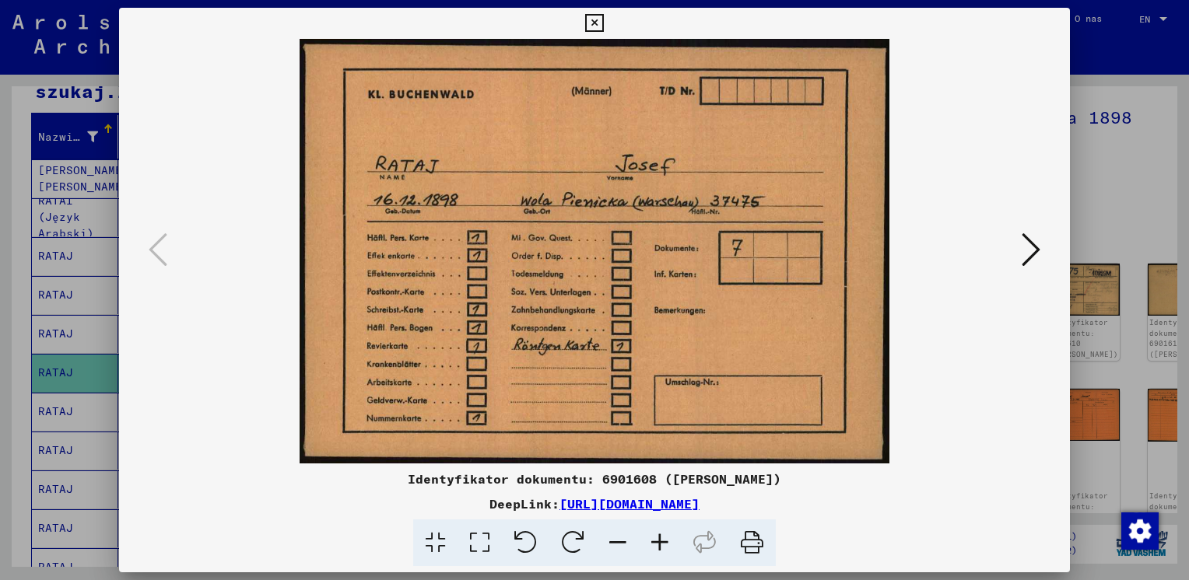
click at [1022, 247] on icon at bounding box center [1030, 249] width 19 height 37
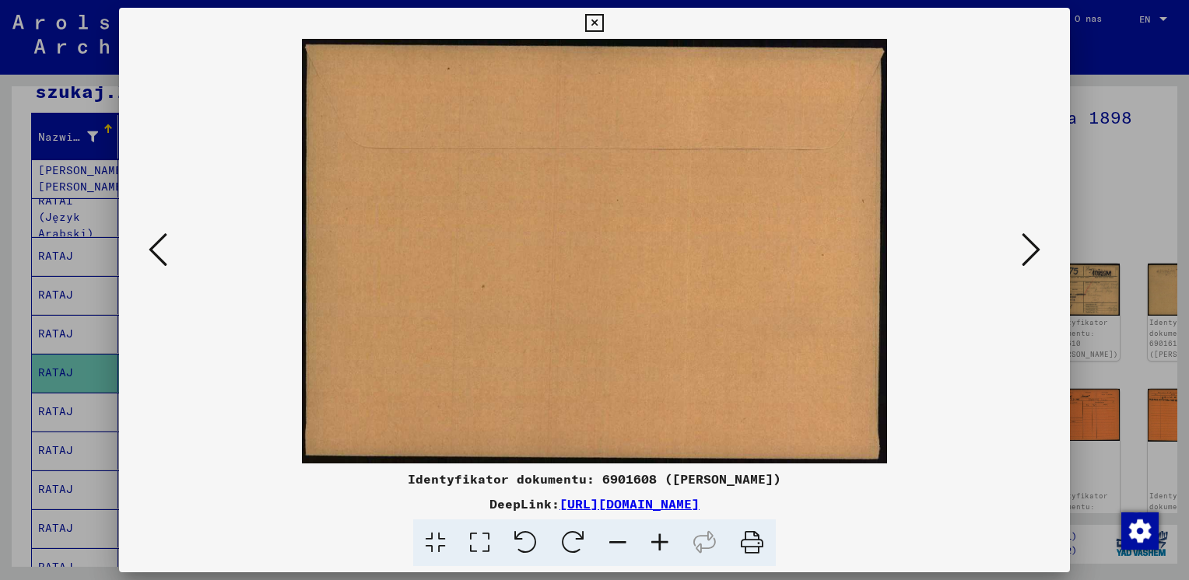
click at [1023, 249] on icon at bounding box center [1030, 249] width 19 height 37
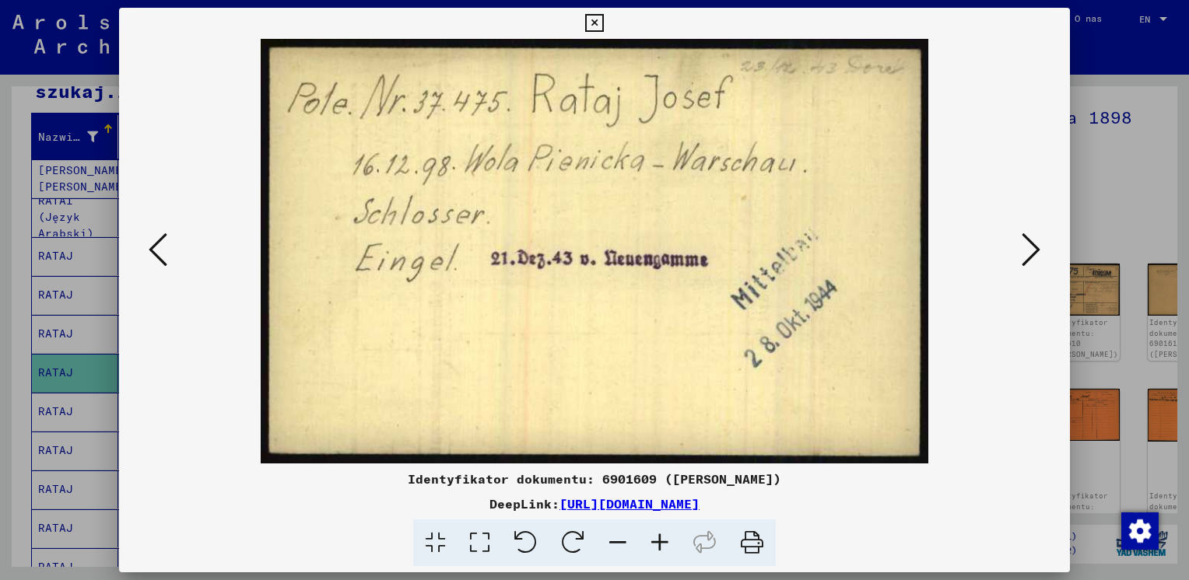
click at [1021, 250] on icon at bounding box center [1030, 249] width 19 height 37
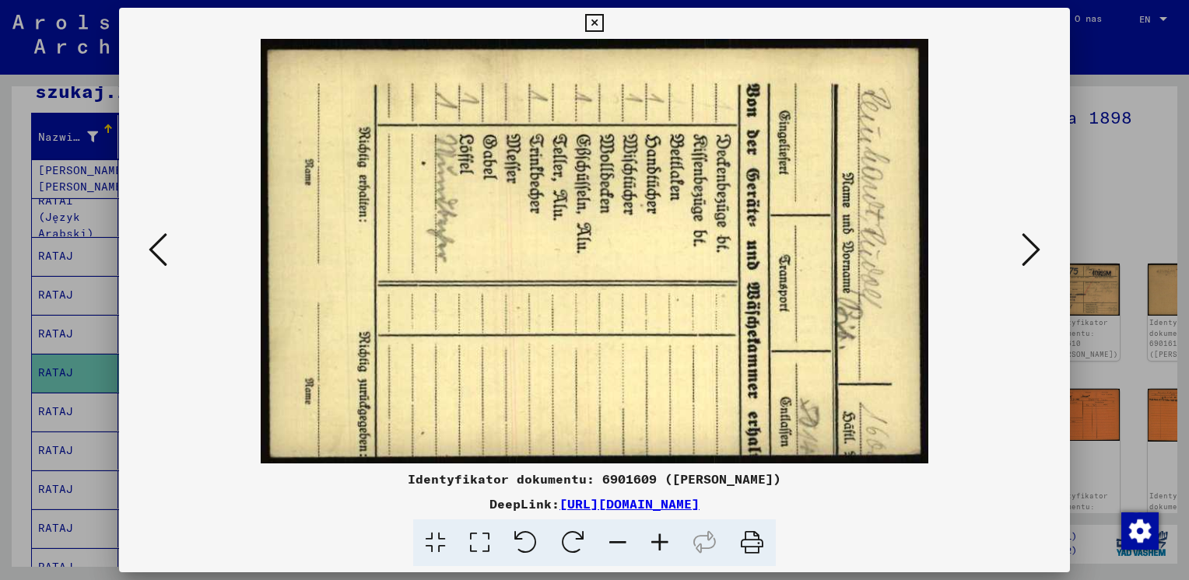
click at [1021, 250] on icon at bounding box center [1030, 249] width 19 height 37
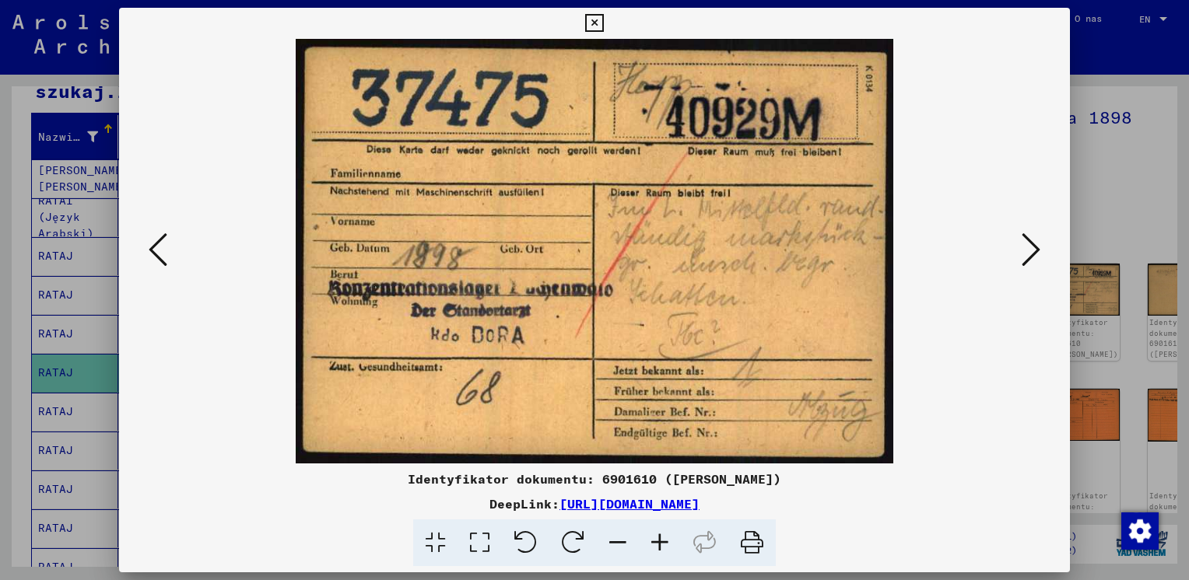
click at [1021, 250] on icon at bounding box center [1030, 249] width 19 height 37
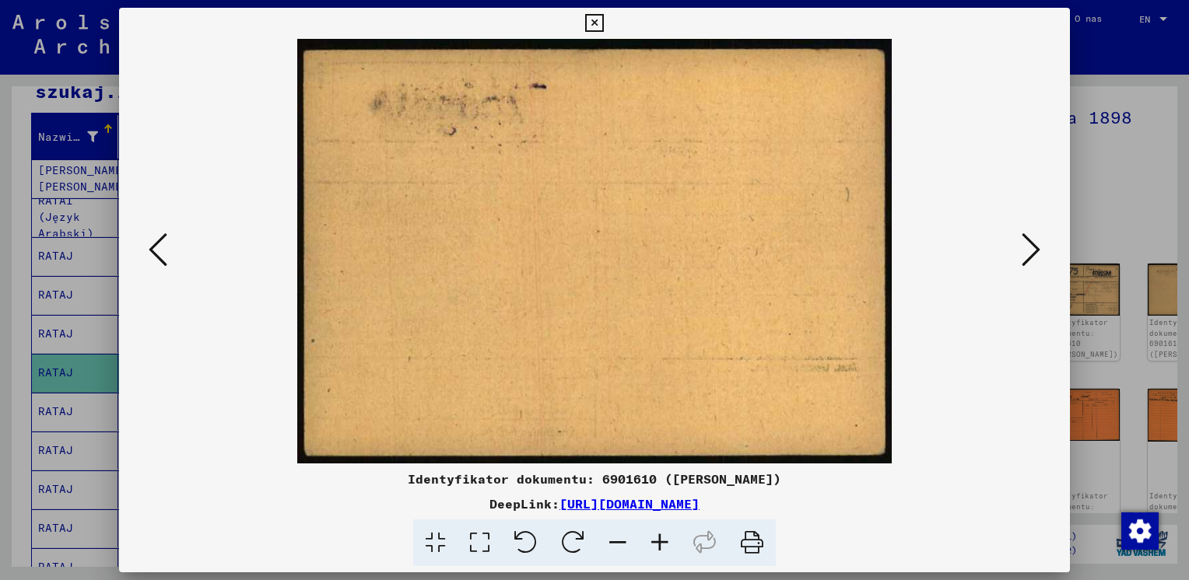
click at [590, 17] on icon at bounding box center [594, 23] width 18 height 19
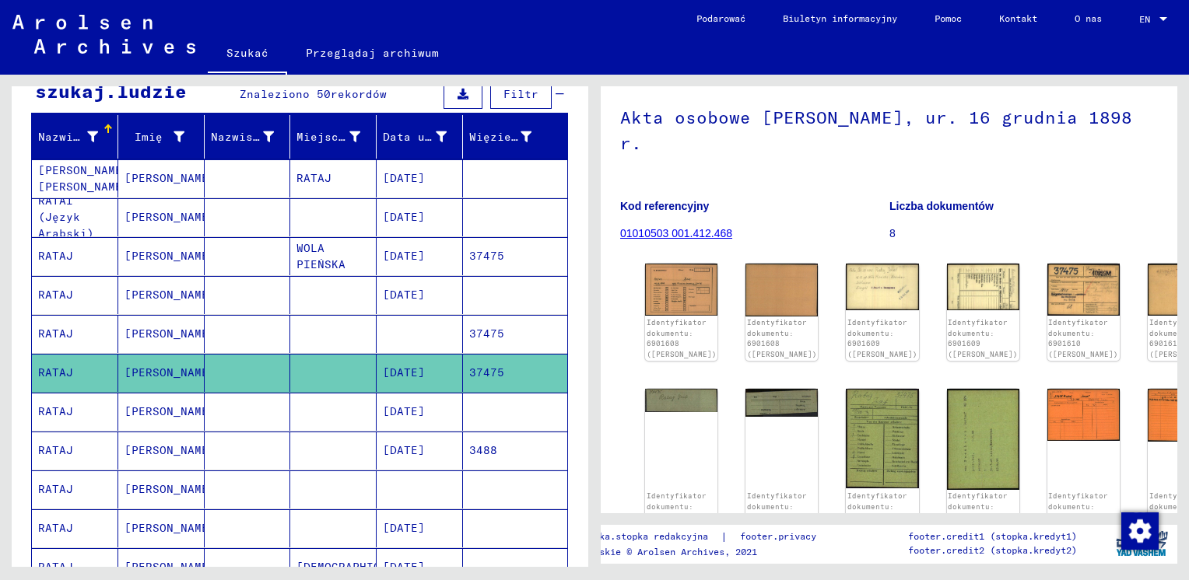
click at [406, 240] on mat-cell "[DATE]" at bounding box center [420, 256] width 86 height 38
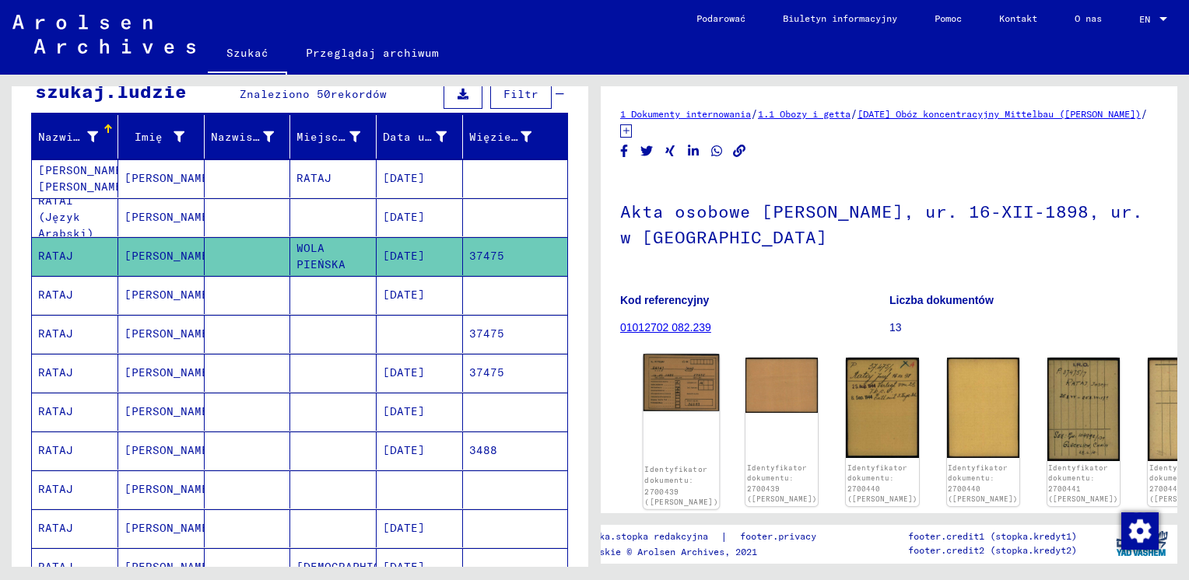
click at [697, 370] on img at bounding box center [681, 382] width 76 height 57
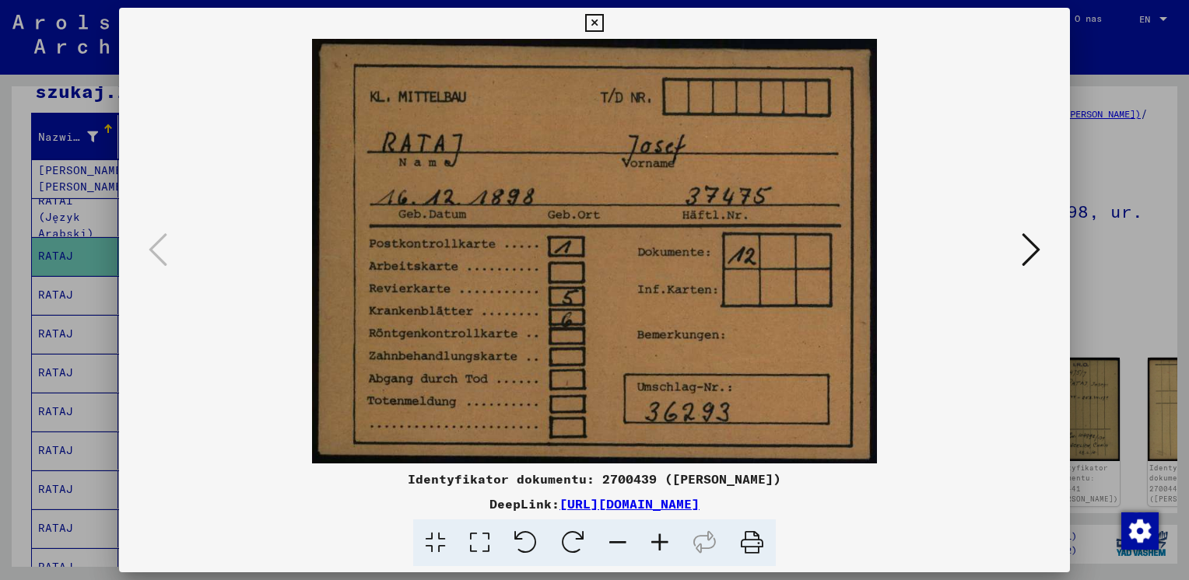
click at [1028, 245] on icon at bounding box center [1030, 249] width 19 height 37
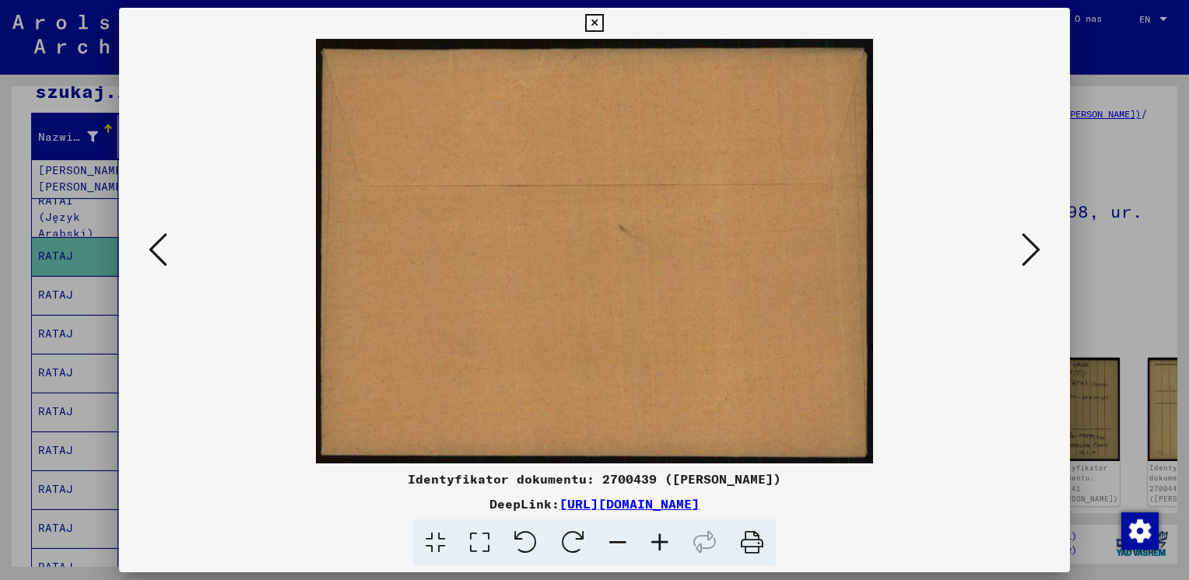
click at [1028, 245] on icon at bounding box center [1030, 249] width 19 height 37
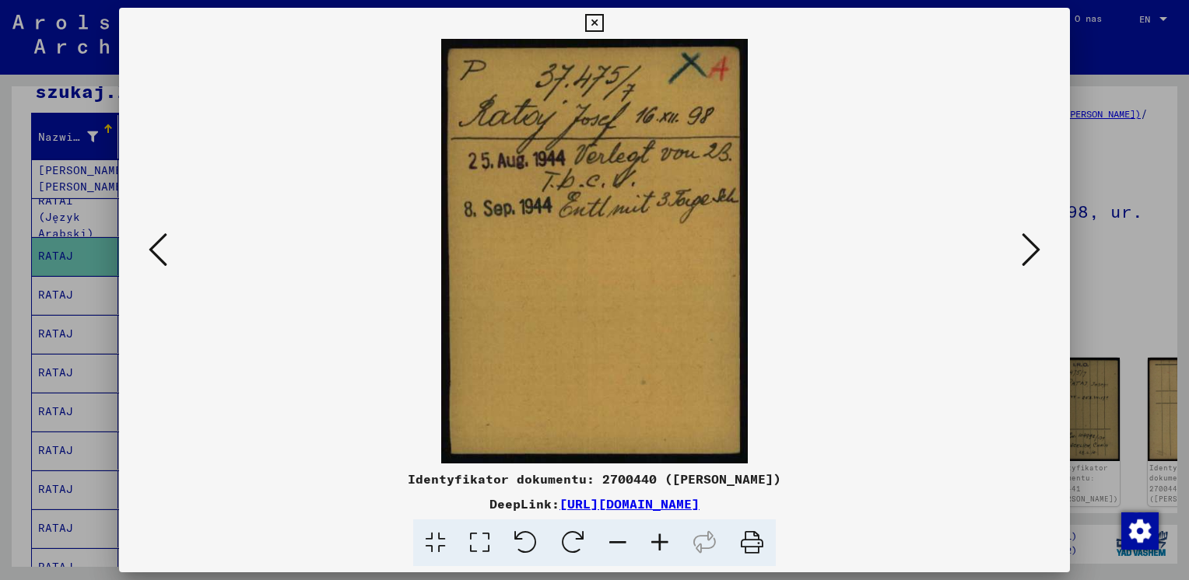
click at [1028, 245] on icon at bounding box center [1030, 249] width 19 height 37
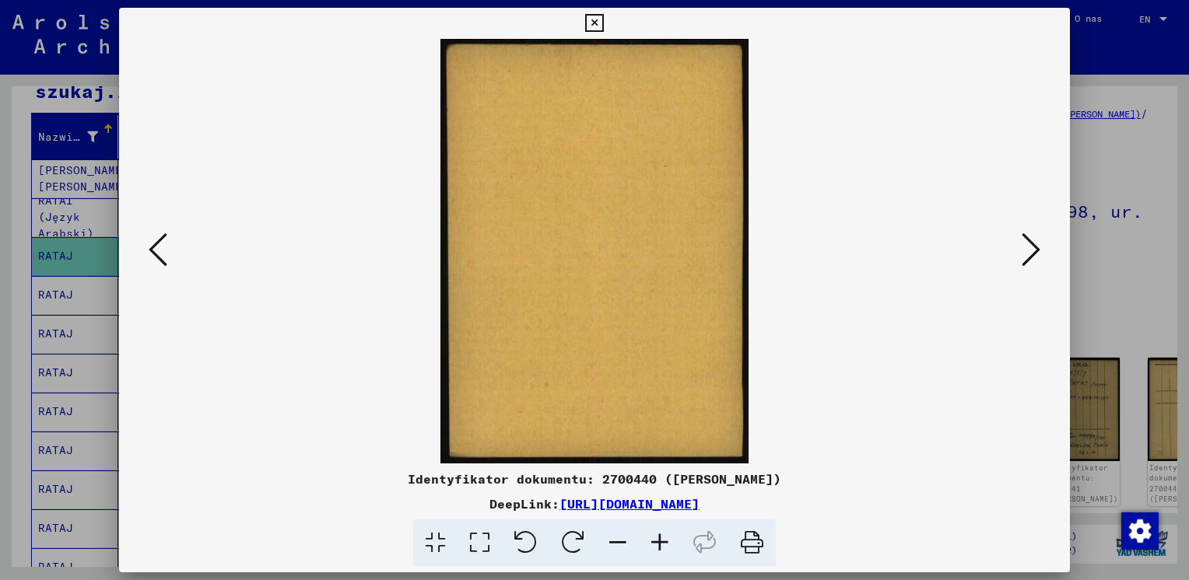
click at [1028, 245] on icon at bounding box center [1030, 249] width 19 height 37
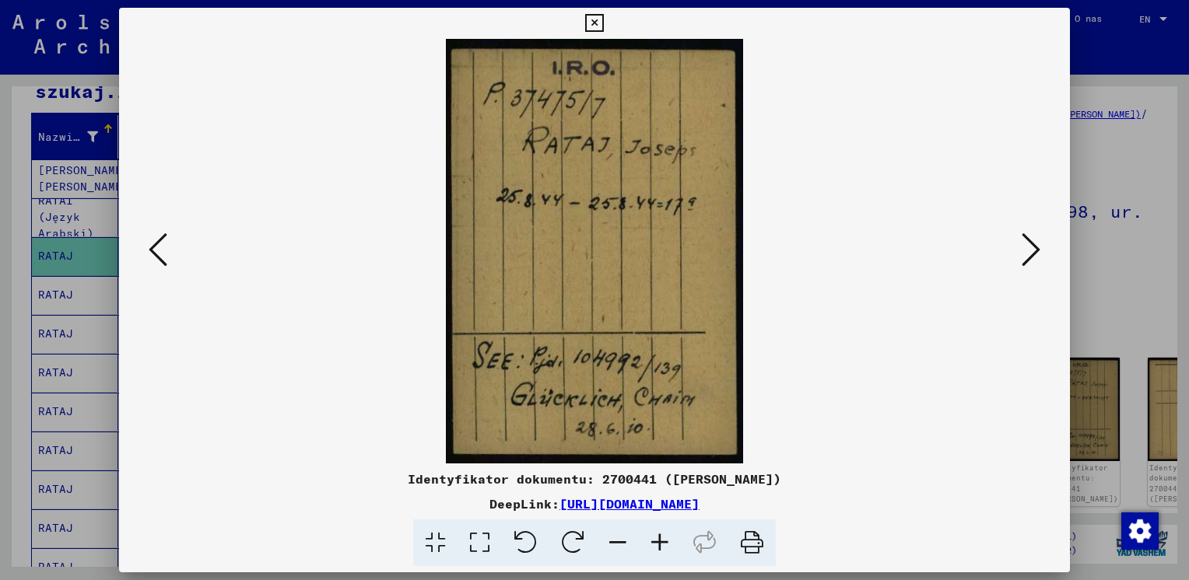
click at [1028, 246] on icon at bounding box center [1030, 249] width 19 height 37
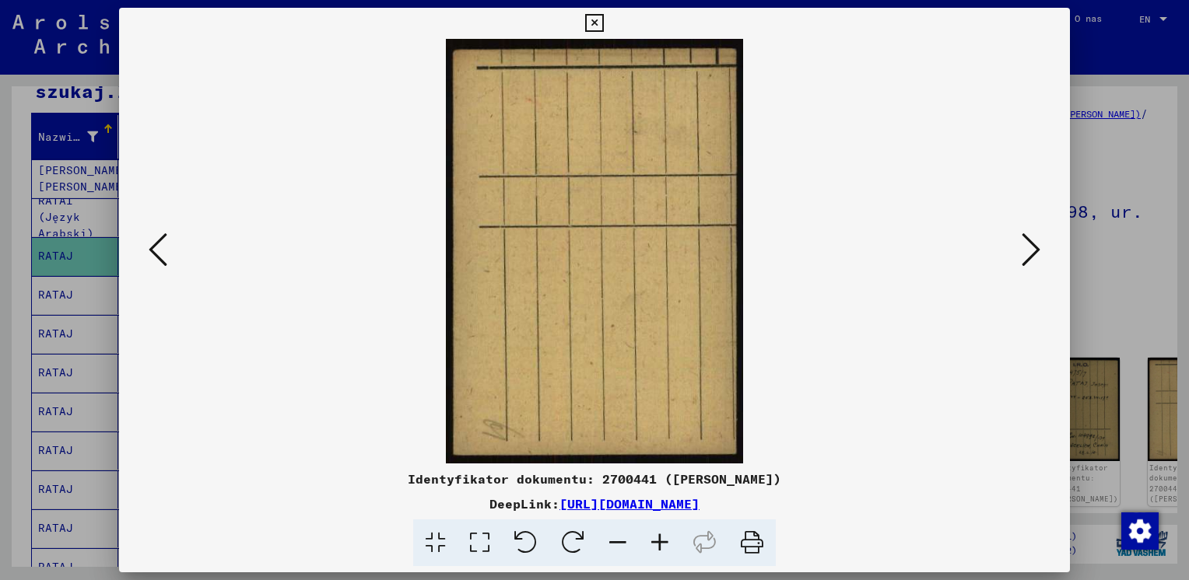
click at [1028, 246] on icon at bounding box center [1030, 249] width 19 height 37
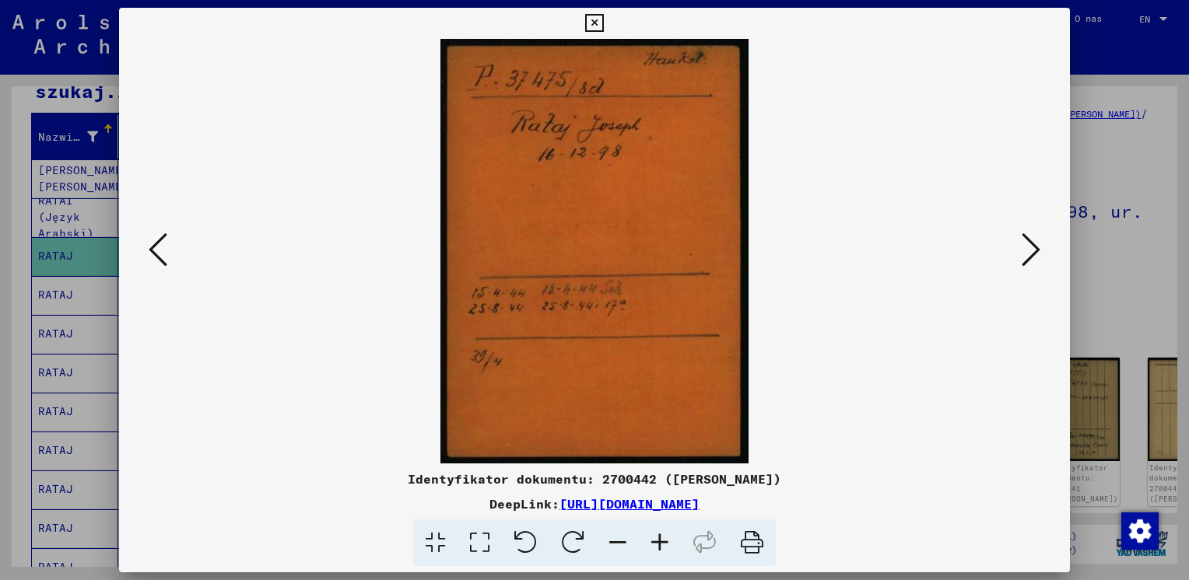
click at [1028, 246] on icon at bounding box center [1030, 249] width 19 height 37
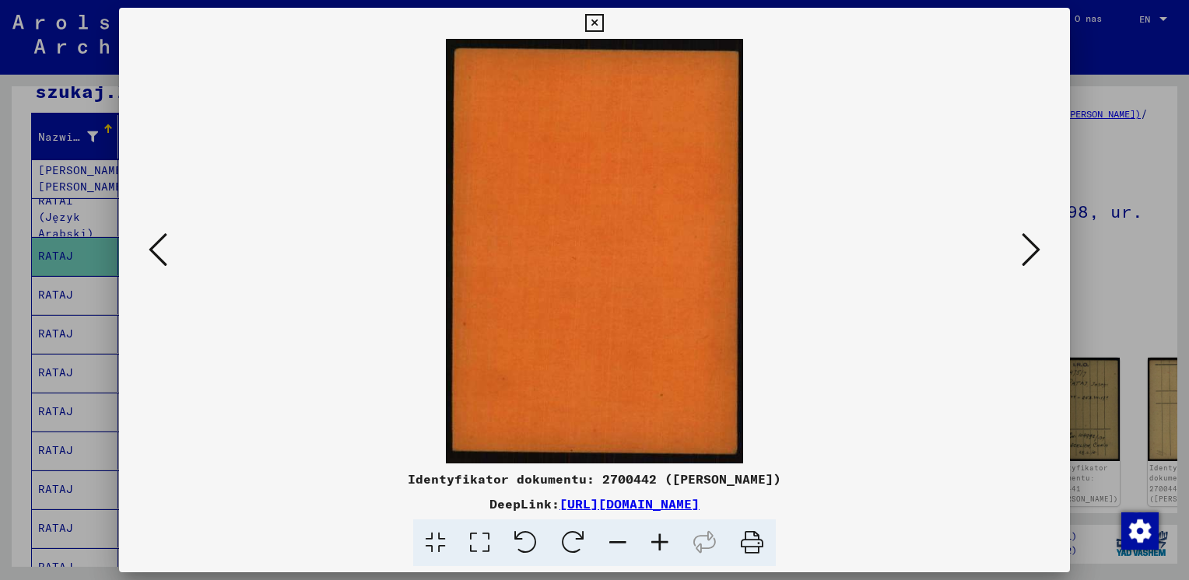
click at [1028, 246] on icon at bounding box center [1030, 249] width 19 height 37
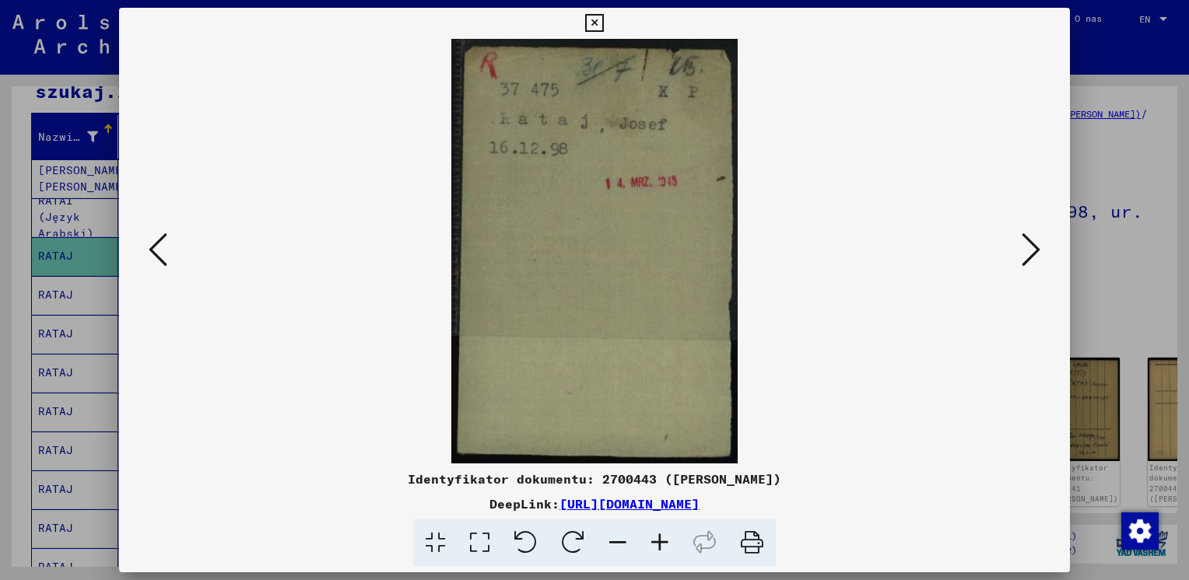
click at [1028, 246] on icon at bounding box center [1030, 249] width 19 height 37
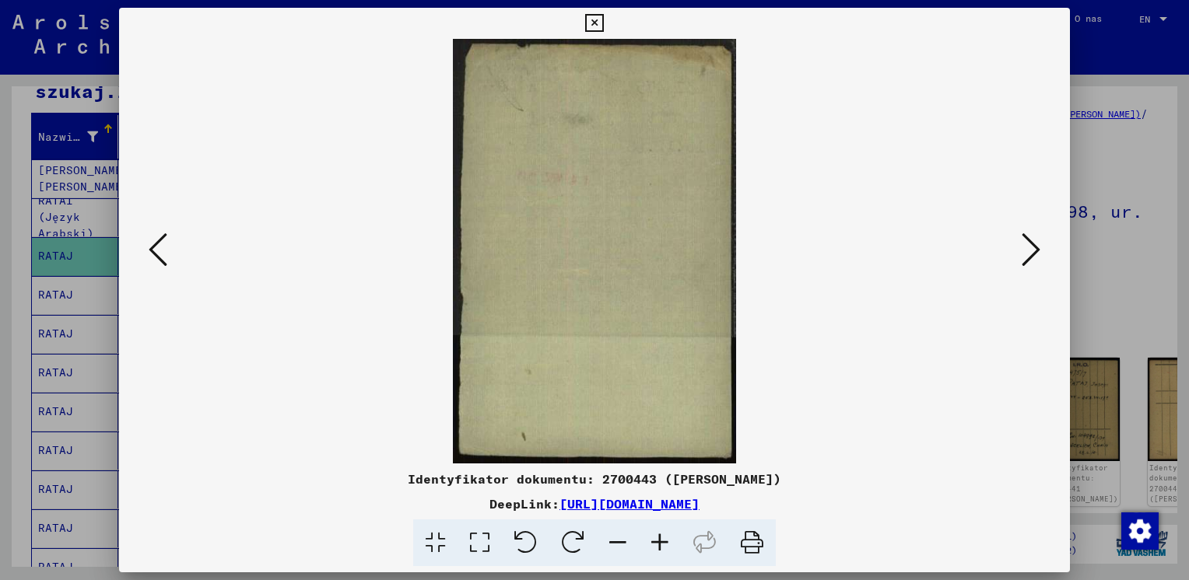
click at [1028, 246] on icon at bounding box center [1030, 249] width 19 height 37
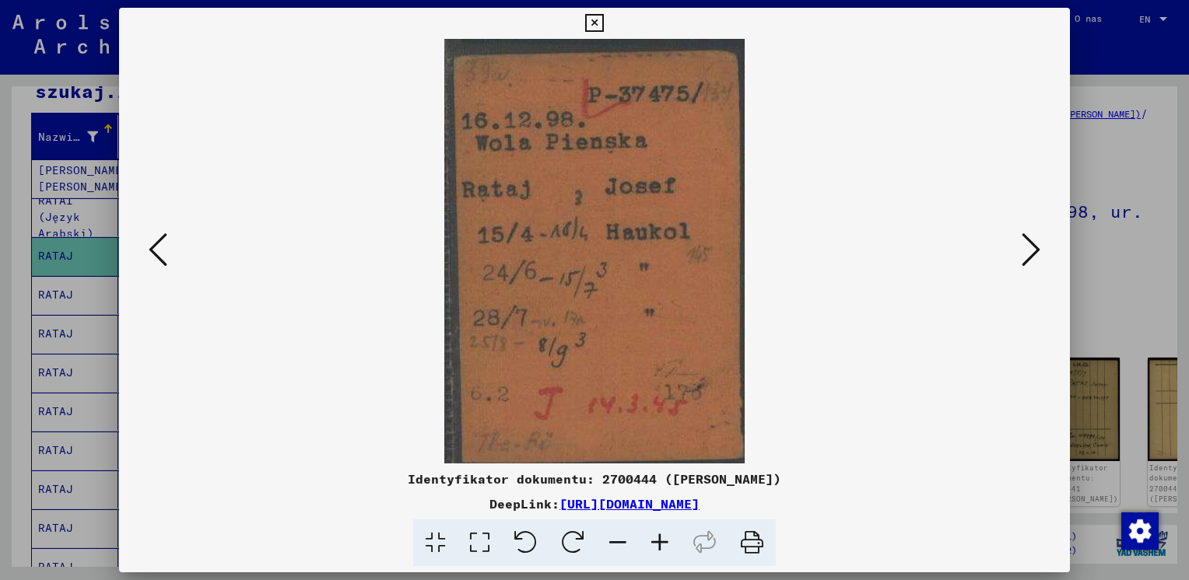
click at [1028, 246] on icon at bounding box center [1030, 249] width 19 height 37
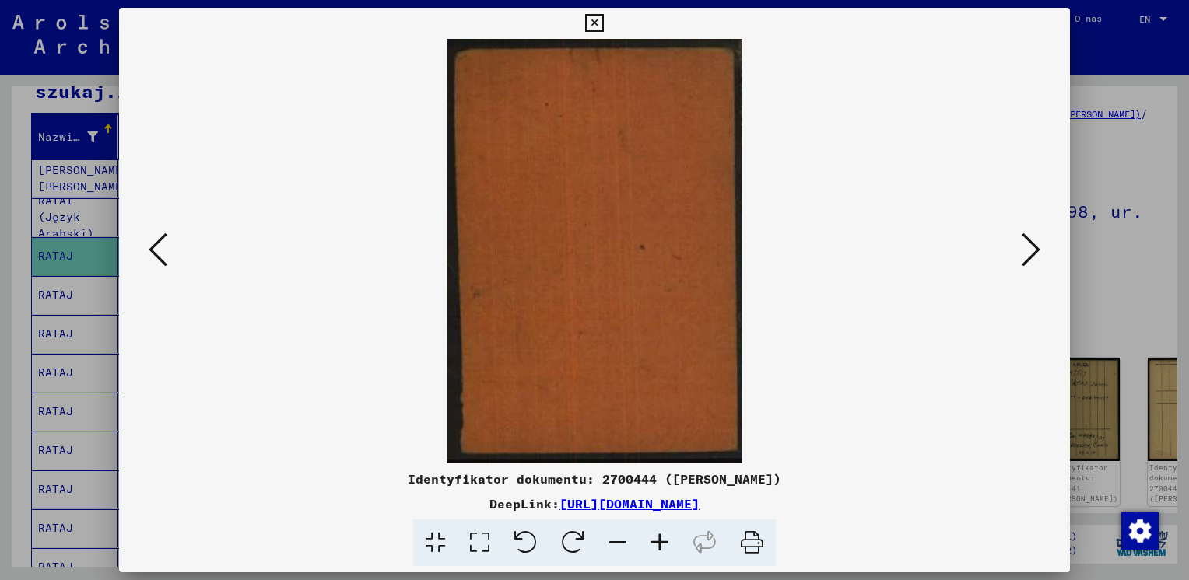
click at [1028, 246] on icon at bounding box center [1030, 249] width 19 height 37
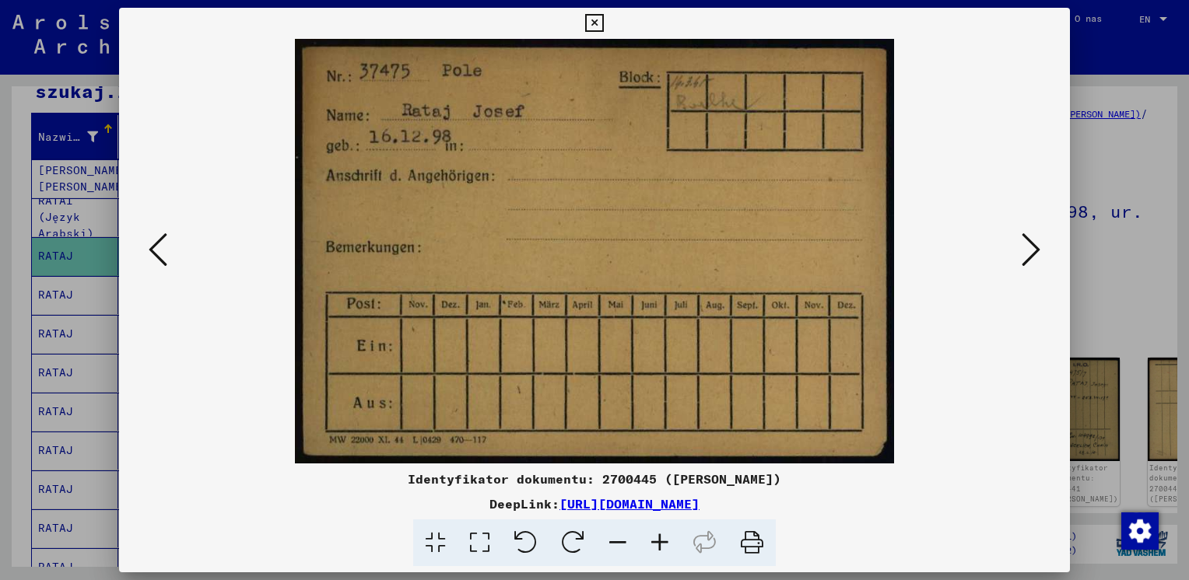
click at [1028, 246] on icon at bounding box center [1030, 249] width 19 height 37
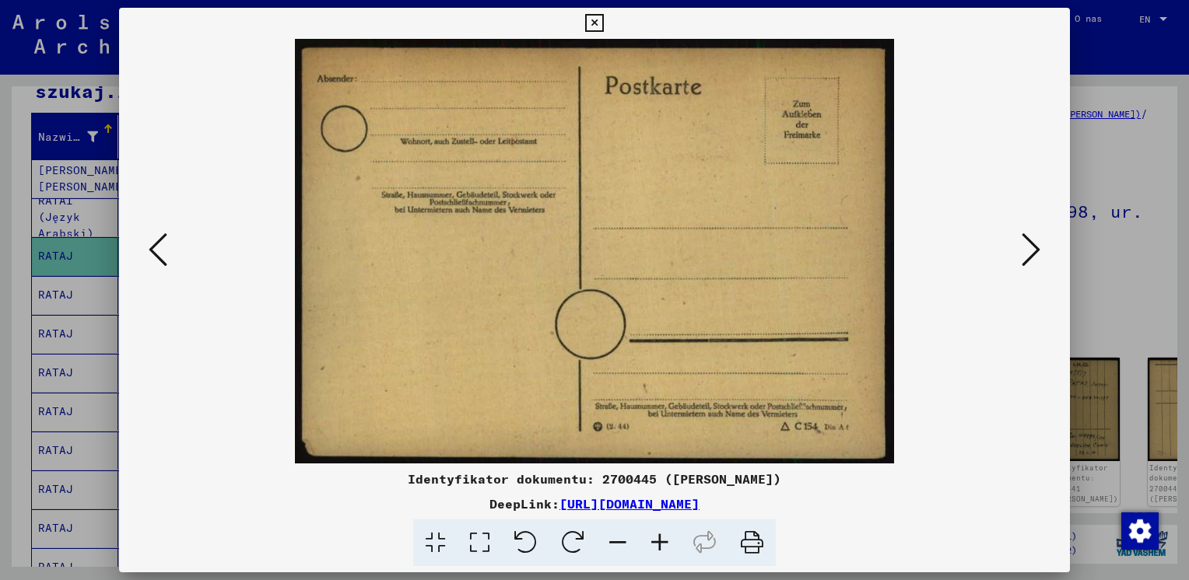
click at [1028, 246] on icon at bounding box center [1030, 249] width 19 height 37
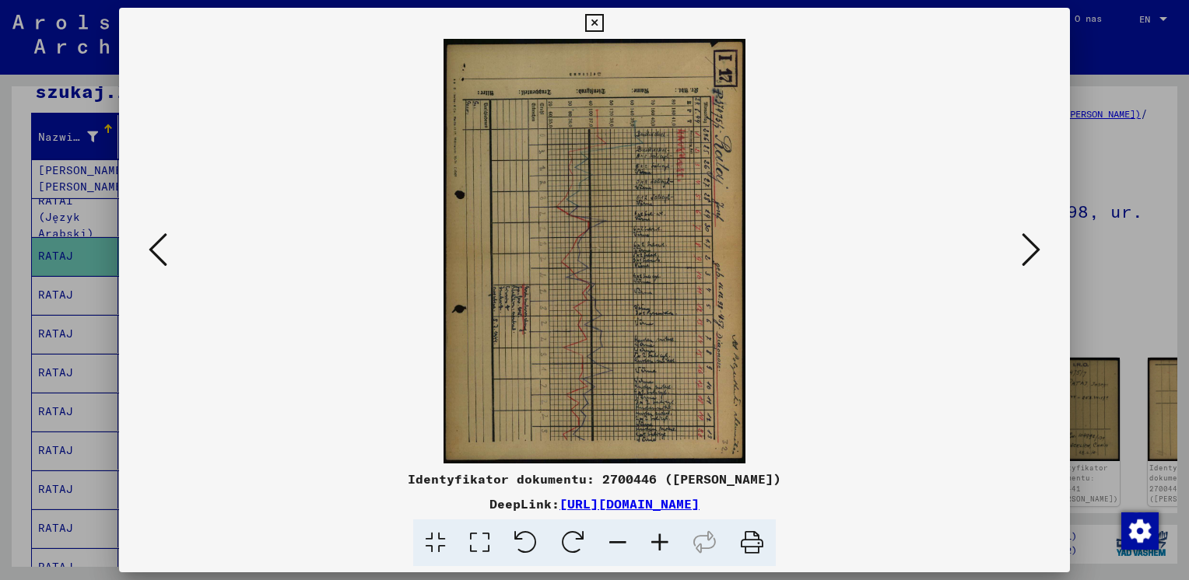
click at [1028, 246] on icon at bounding box center [1030, 249] width 19 height 37
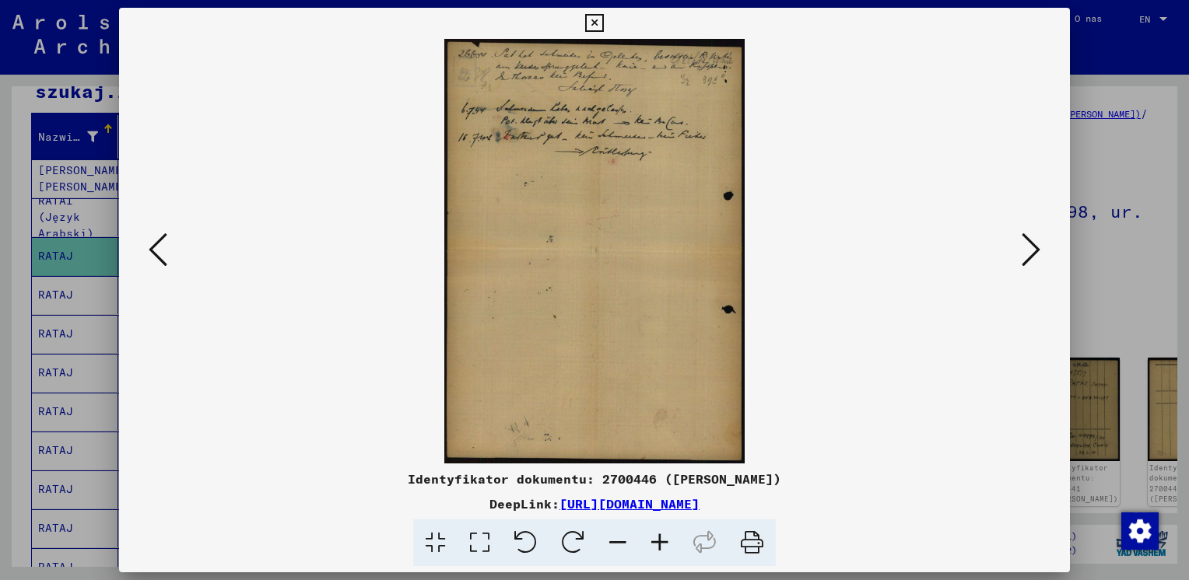
click at [1028, 246] on icon at bounding box center [1030, 249] width 19 height 37
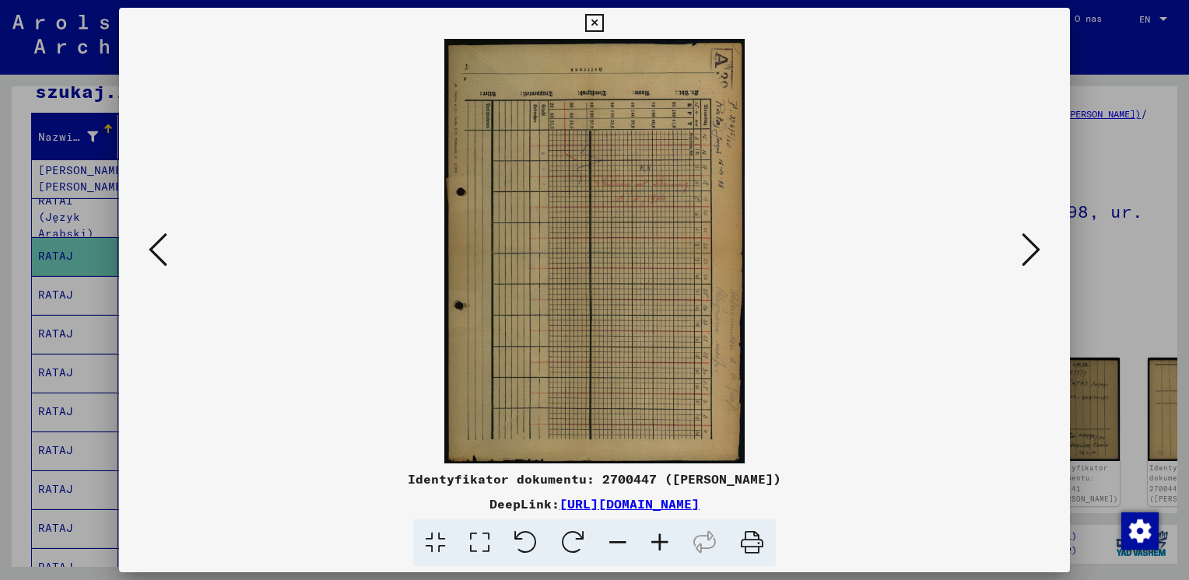
click at [1028, 246] on icon at bounding box center [1030, 249] width 19 height 37
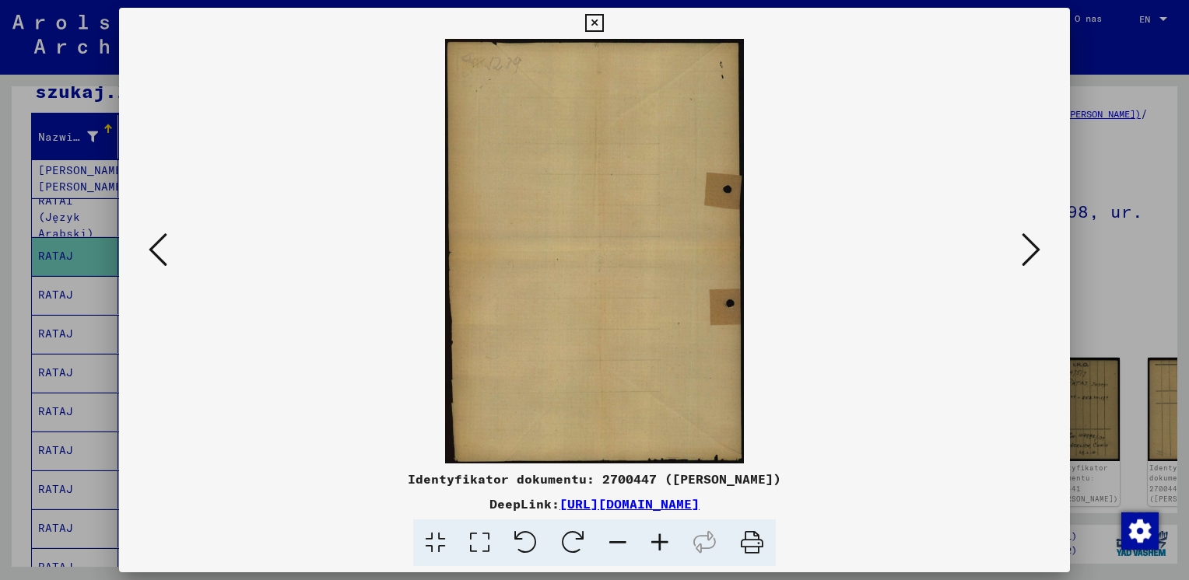
click at [1028, 246] on icon at bounding box center [1030, 249] width 19 height 37
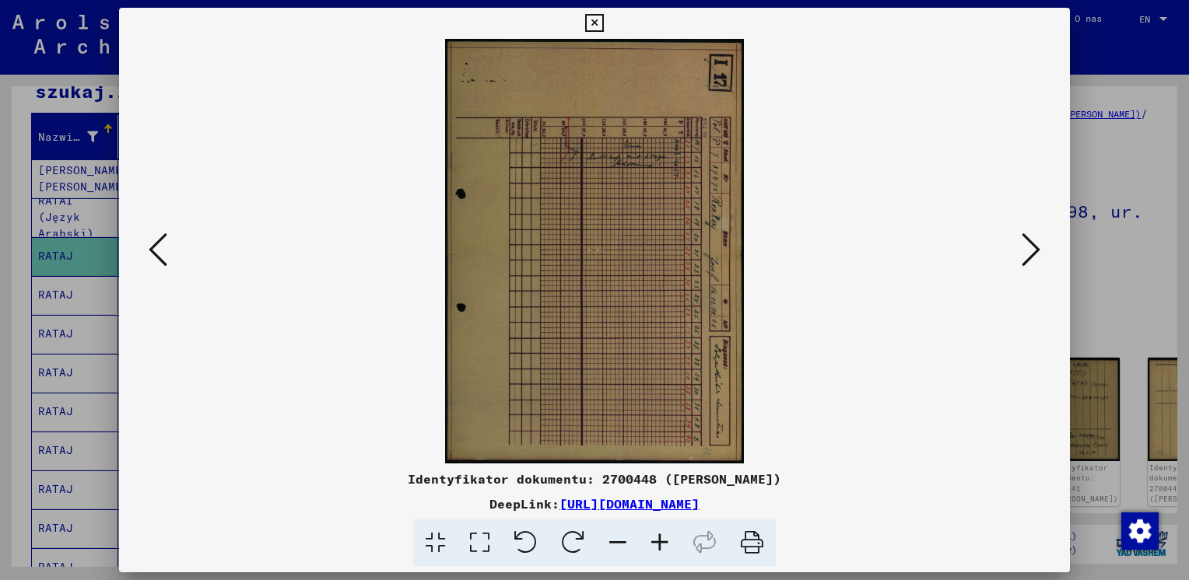
click at [1028, 246] on icon at bounding box center [1030, 249] width 19 height 37
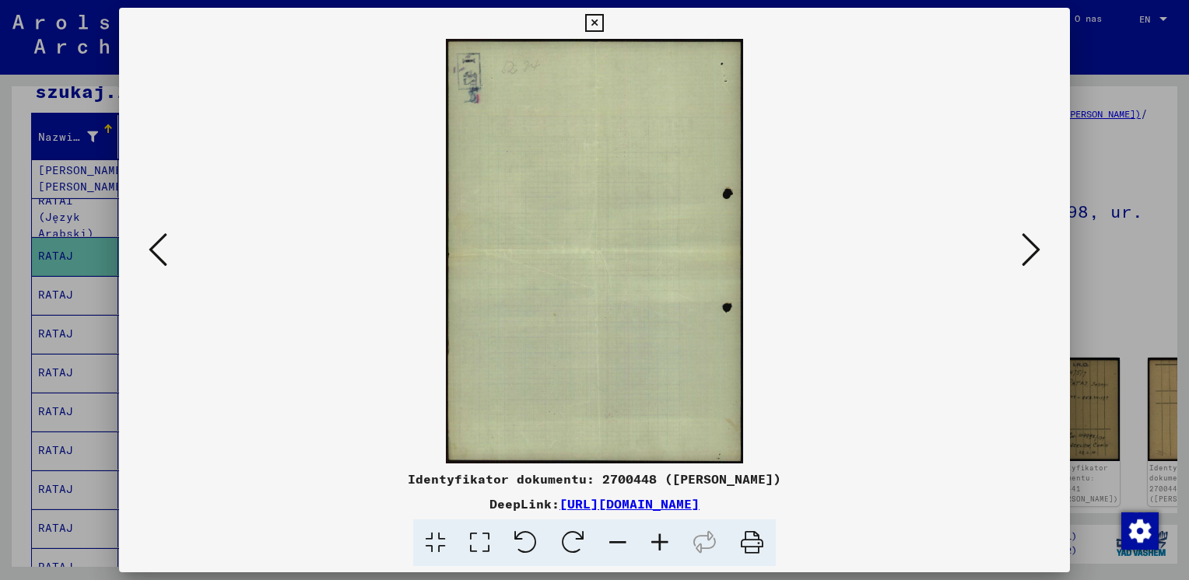
click at [1028, 246] on icon at bounding box center [1030, 249] width 19 height 37
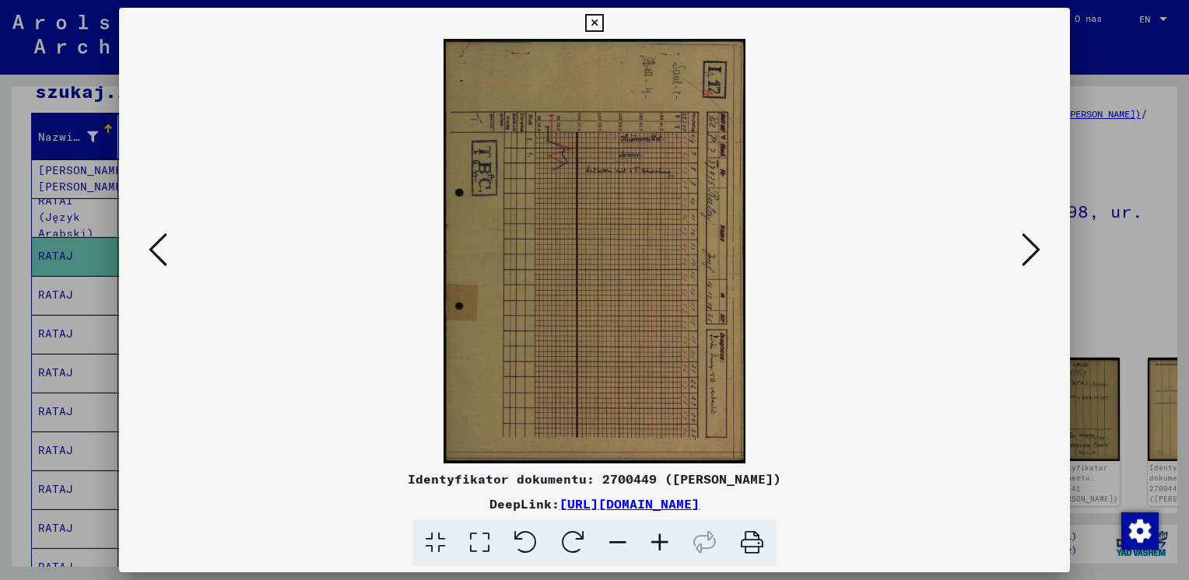
click at [1028, 246] on icon at bounding box center [1030, 249] width 19 height 37
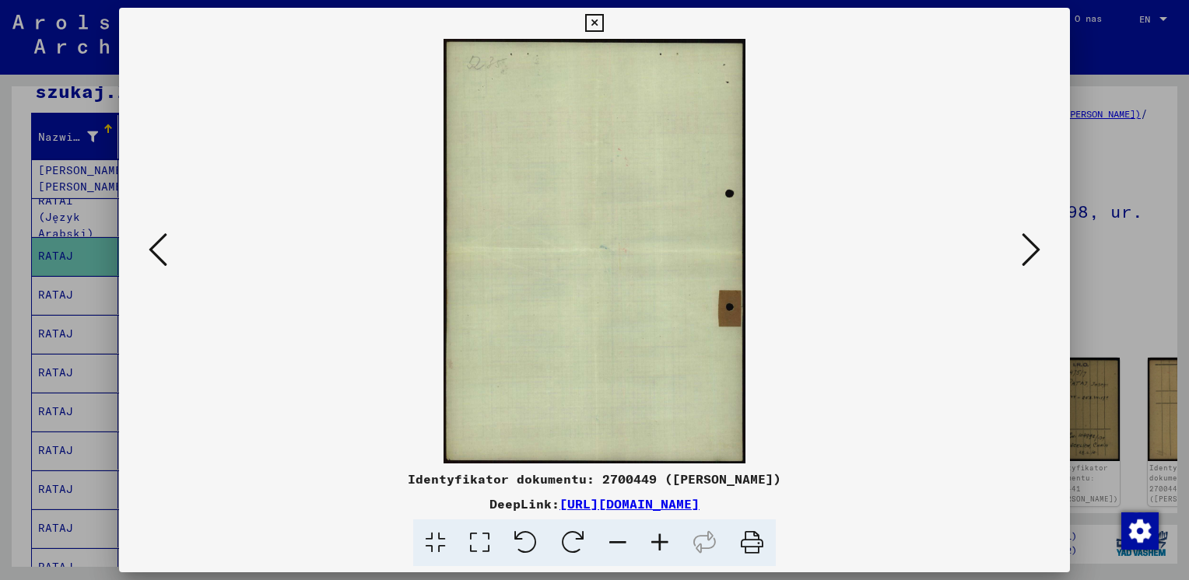
click at [1028, 246] on icon at bounding box center [1030, 249] width 19 height 37
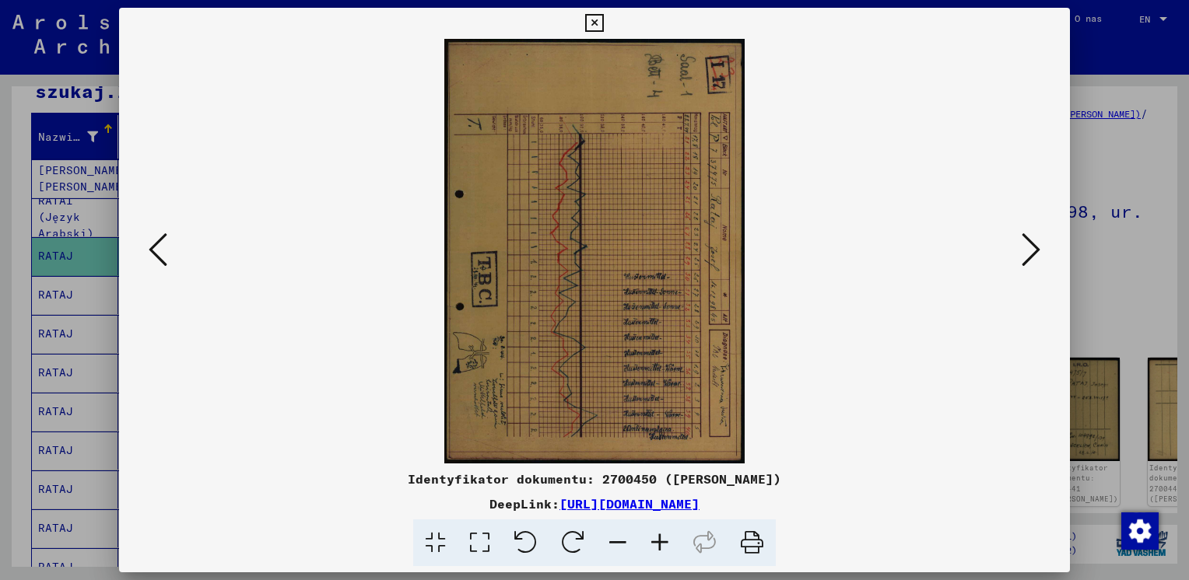
click at [1028, 246] on icon at bounding box center [1030, 249] width 19 height 37
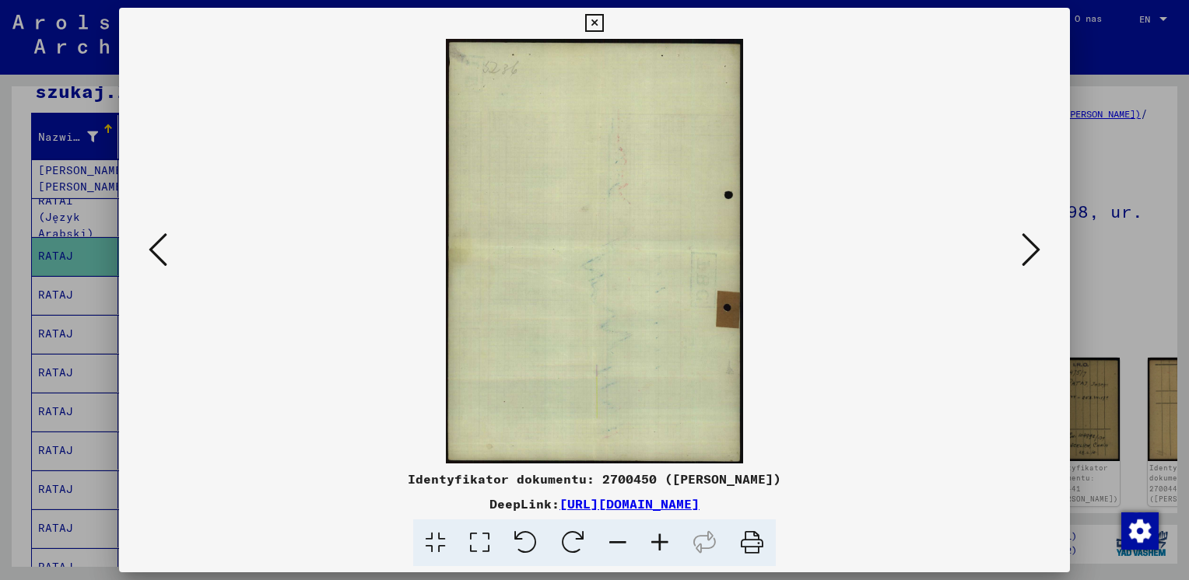
click at [594, 20] on icon at bounding box center [594, 23] width 18 height 19
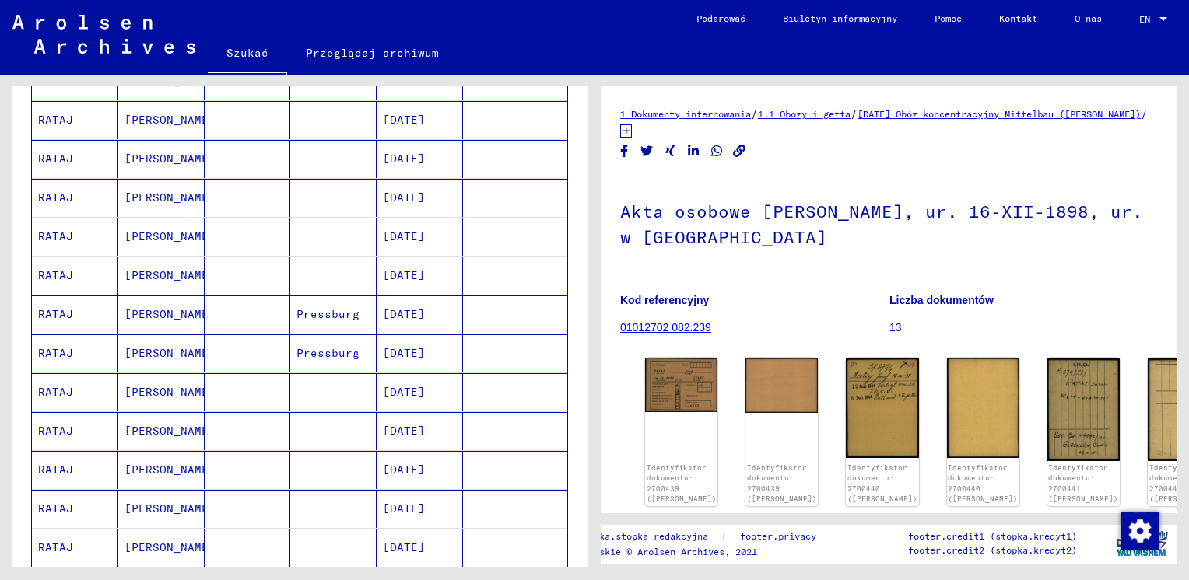
scroll to position [778, 0]
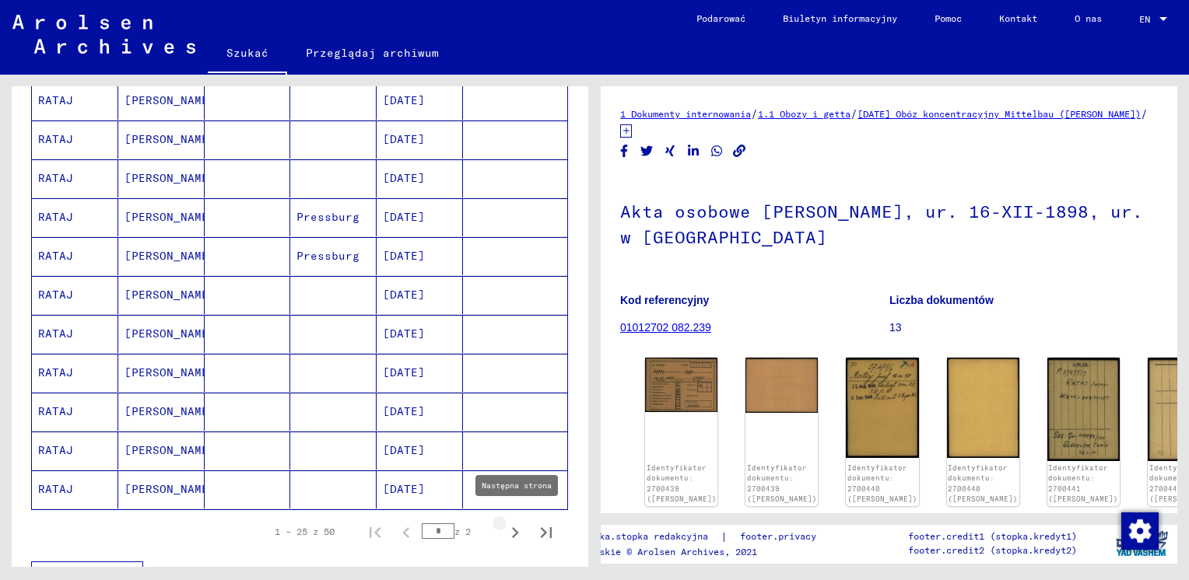
click at [504, 524] on icon "Następna strona" at bounding box center [515, 533] width 22 height 22
type input "*"
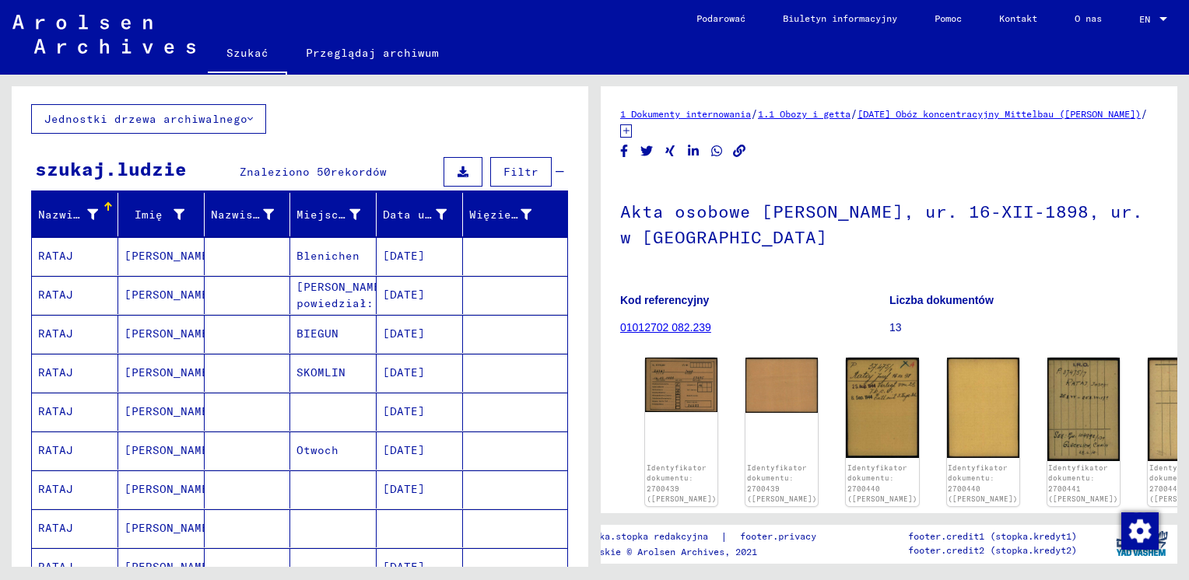
scroll to position [311, 0]
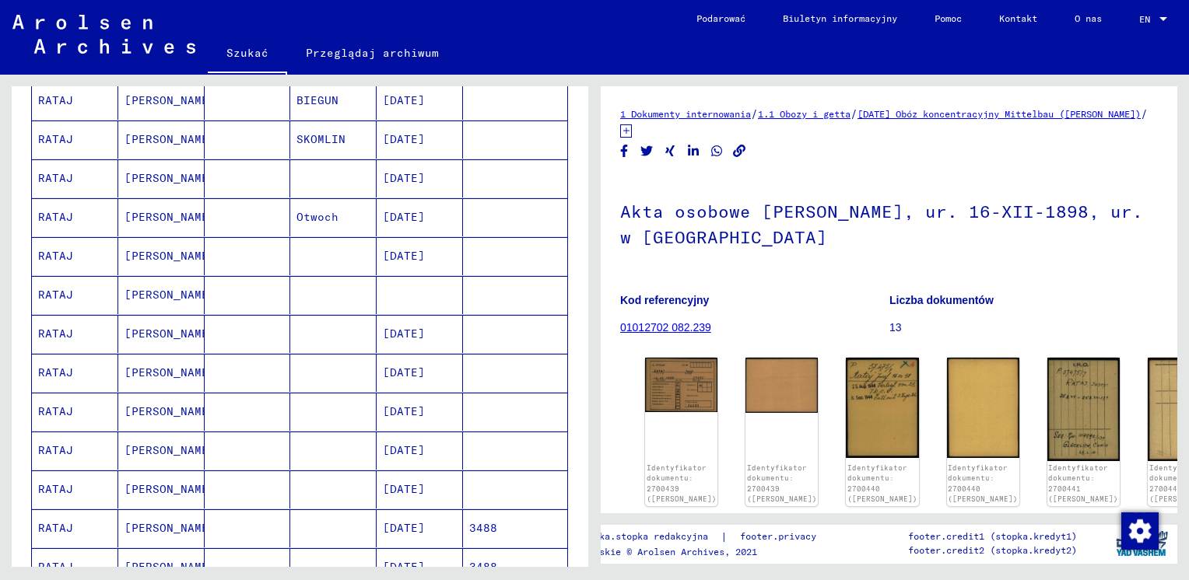
click at [412, 293] on mat-cell at bounding box center [420, 295] width 86 height 38
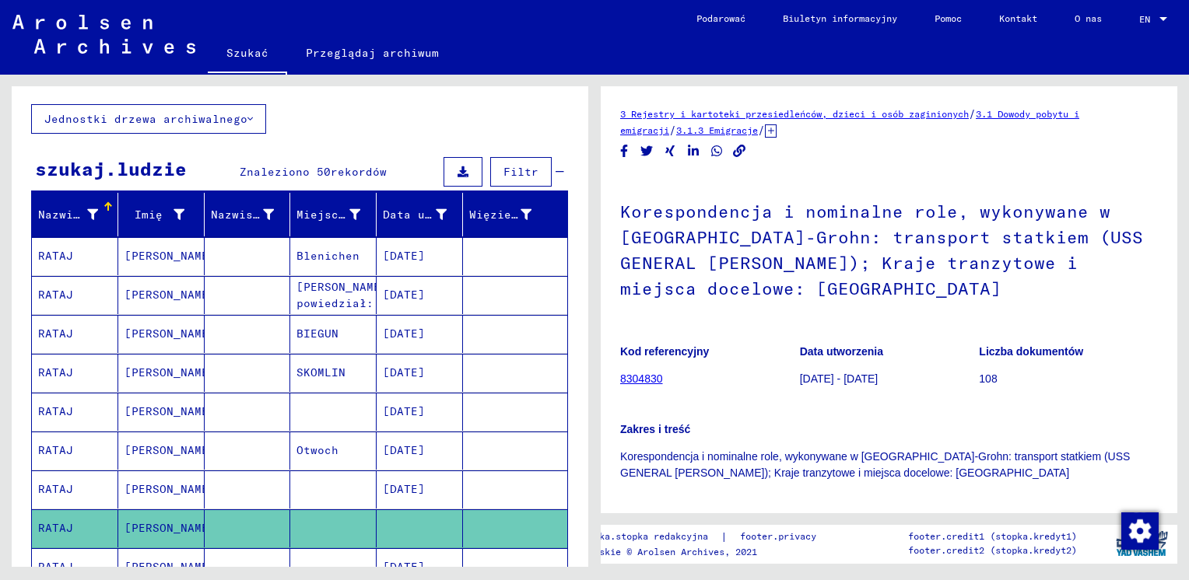
scroll to position [78, 0]
